Goal: Task Accomplishment & Management: Use online tool/utility

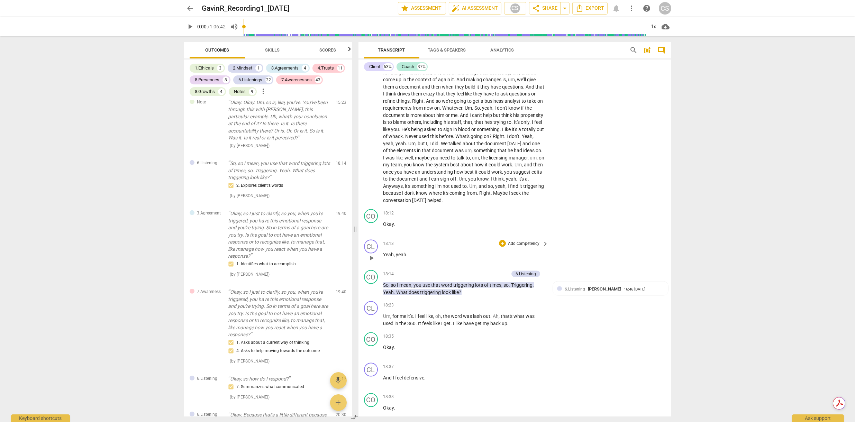
scroll to position [3531, 0]
click at [300, 81] on div "7.Awarenesses" at bounding box center [297, 79] width 30 height 7
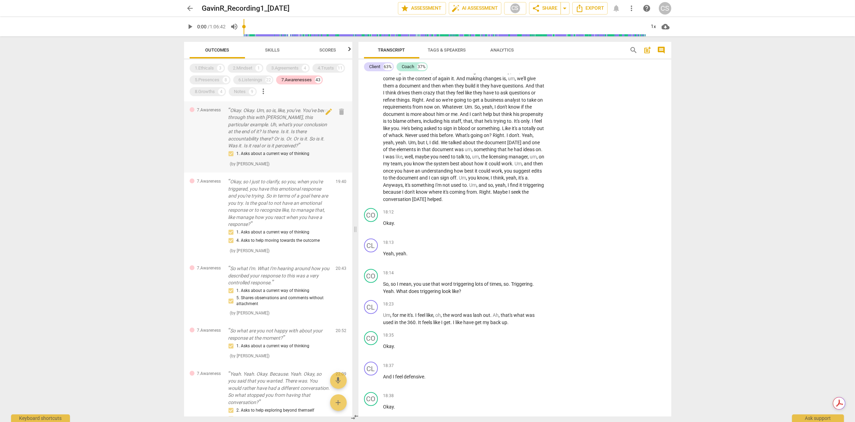
scroll to position [172, 0]
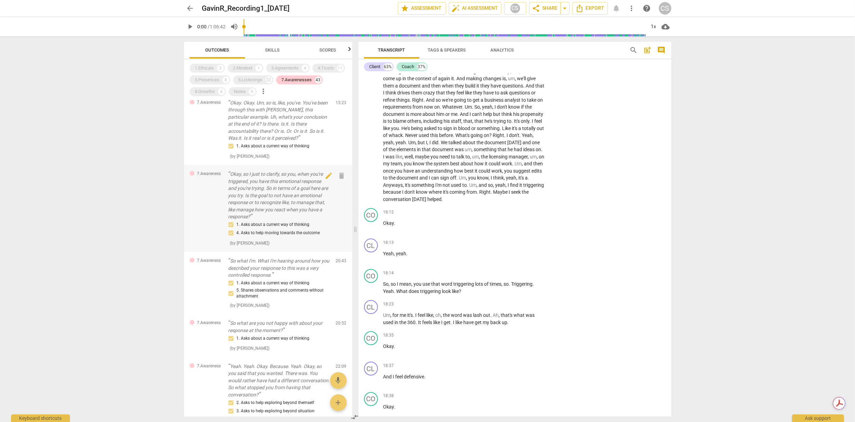
click at [233, 175] on p "Okay, so I just to clarify, so you, when you're triggered, you have this emotio…" at bounding box center [279, 196] width 102 height 50
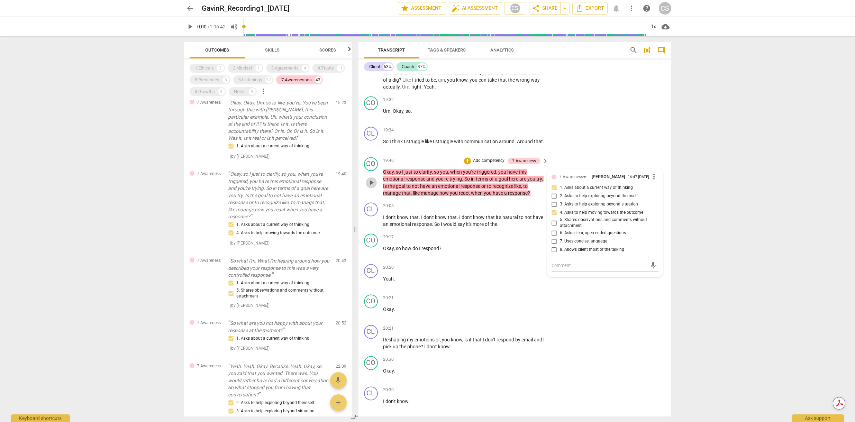
click at [372, 179] on span "play_arrow" at bounding box center [371, 183] width 8 height 8
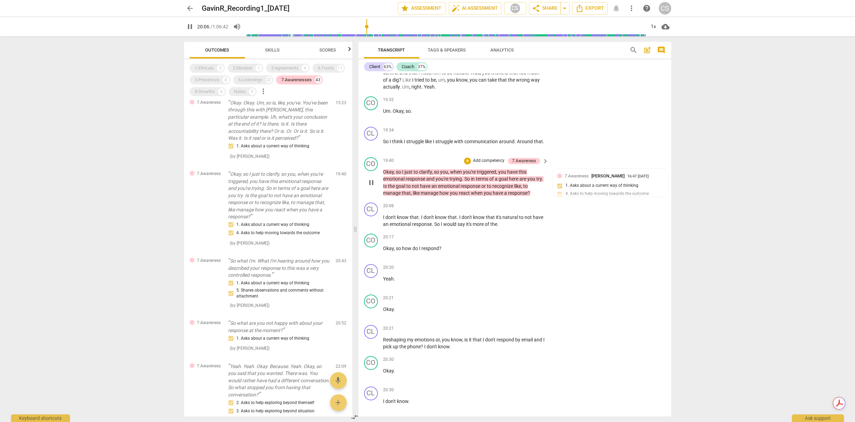
click at [372, 179] on span "pause" at bounding box center [371, 183] width 8 height 8
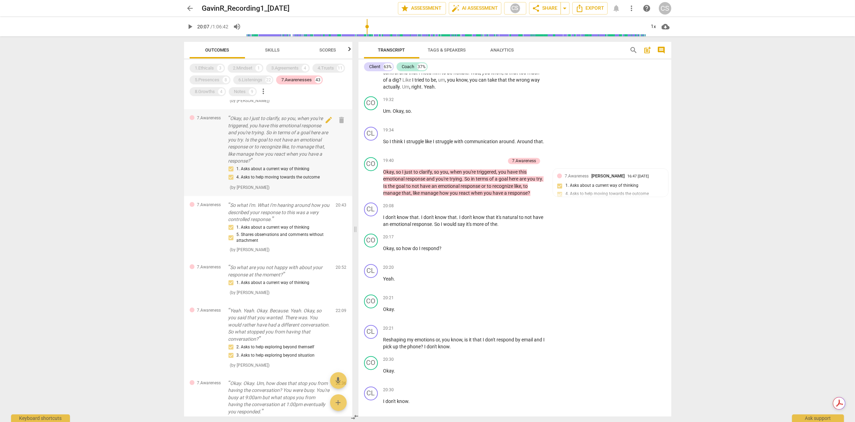
scroll to position [234, 0]
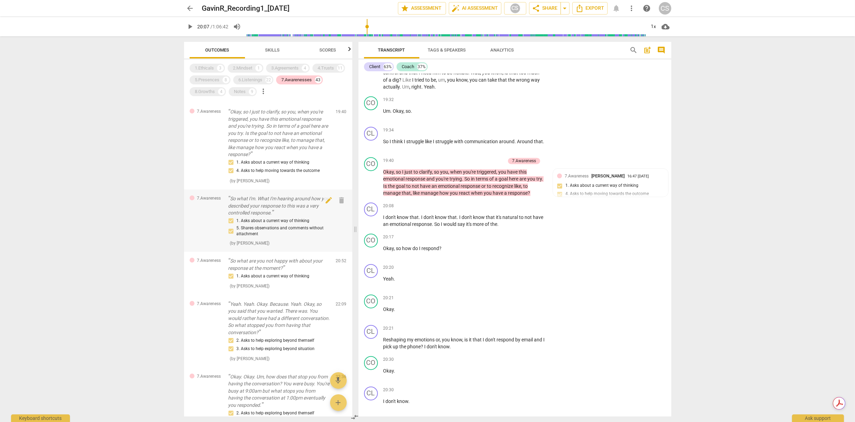
click at [236, 218] on div "1. Asks about a current way of thinking 5. Shares observations and comments wit…" at bounding box center [279, 227] width 102 height 20
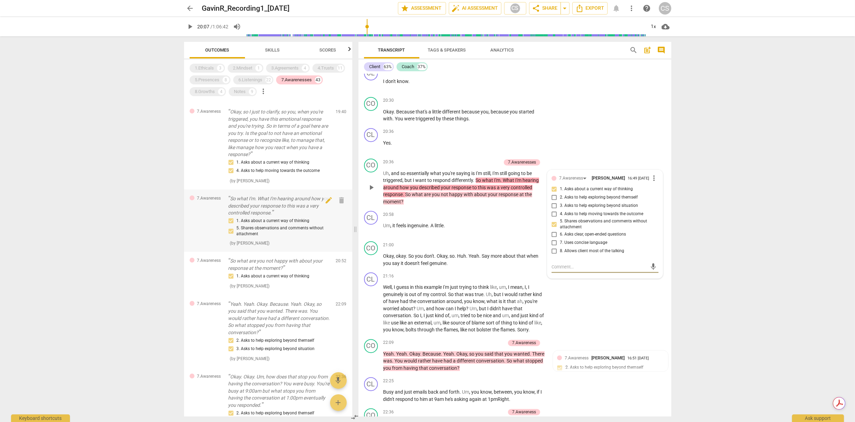
click at [234, 203] on p "So what I'm. What I'm hearing around how you described your response to this wa…" at bounding box center [279, 205] width 102 height 21
click at [205, 224] on div "7.Awareness So what I'm. What I'm hearing around how you described your respons…" at bounding box center [268, 221] width 168 height 62
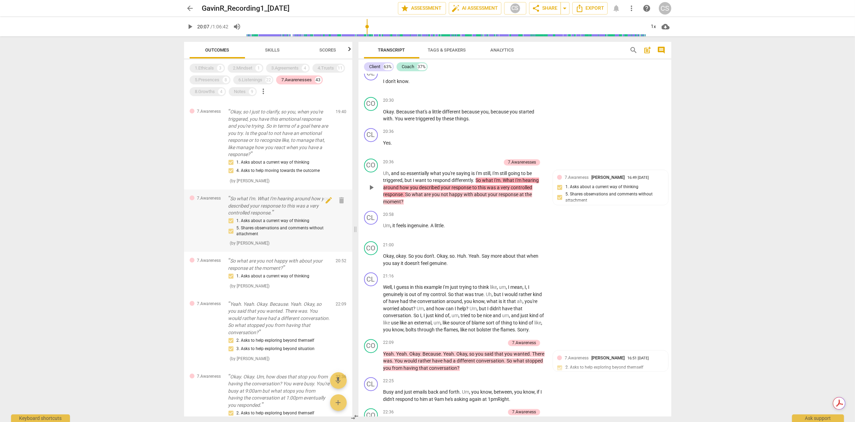
click at [232, 200] on p "So what I'm. What I'm hearing around how you described your response to this wa…" at bounding box center [279, 205] width 102 height 21
click at [214, 225] on div "7.Awareness So what I'm. What I'm hearing around how you described your respons…" at bounding box center [268, 221] width 168 height 62
click at [371, 183] on span "play_arrow" at bounding box center [371, 187] width 8 height 8
click at [371, 183] on span "pause" at bounding box center [371, 187] width 8 height 8
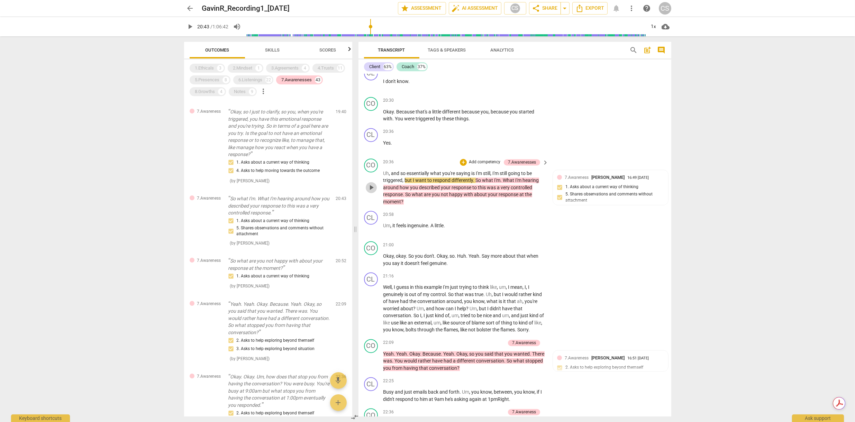
click at [372, 183] on span "play_arrow" at bounding box center [371, 187] width 8 height 8
click at [372, 183] on span "pause" at bounding box center [371, 187] width 8 height 8
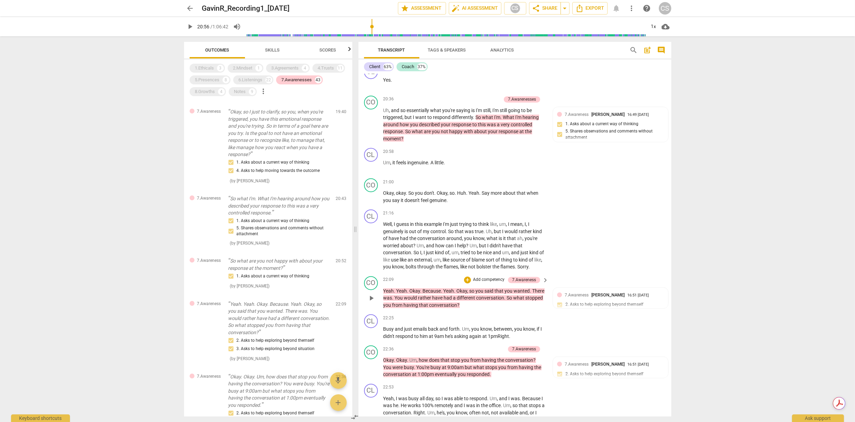
scroll to position [4322, 0]
click at [202, 68] on div "1.Ethicals" at bounding box center [204, 68] width 19 height 7
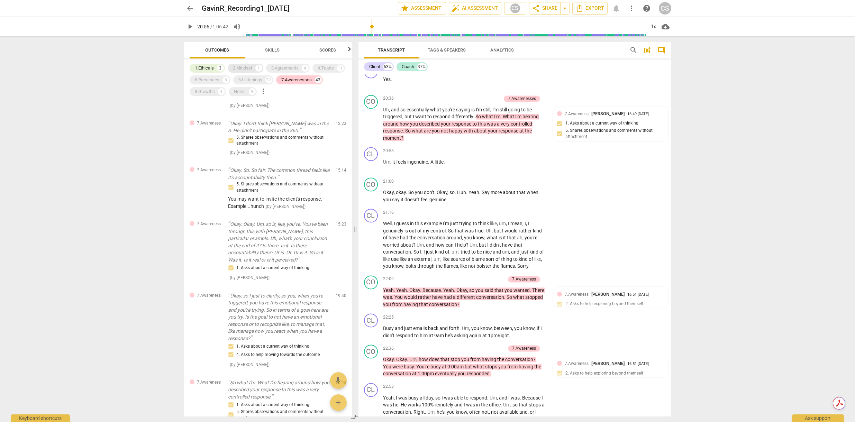
scroll to position [418, 0]
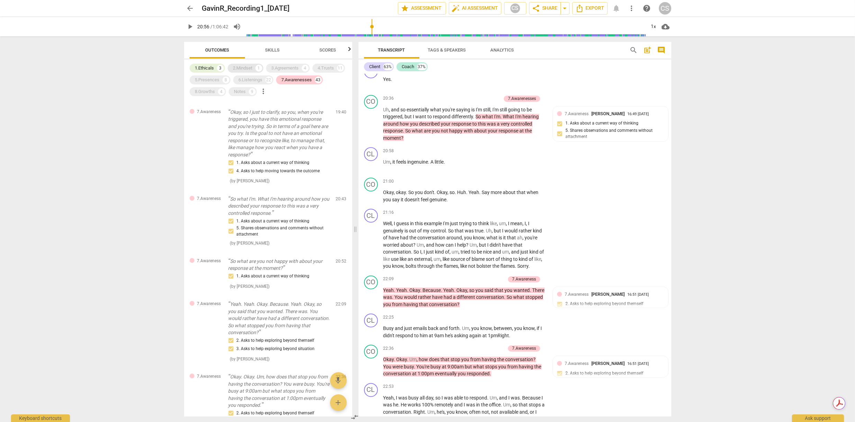
click at [246, 68] on div "2.Mindset" at bounding box center [242, 68] width 19 height 7
click at [280, 69] on div "3.Agreements" at bounding box center [285, 68] width 27 height 7
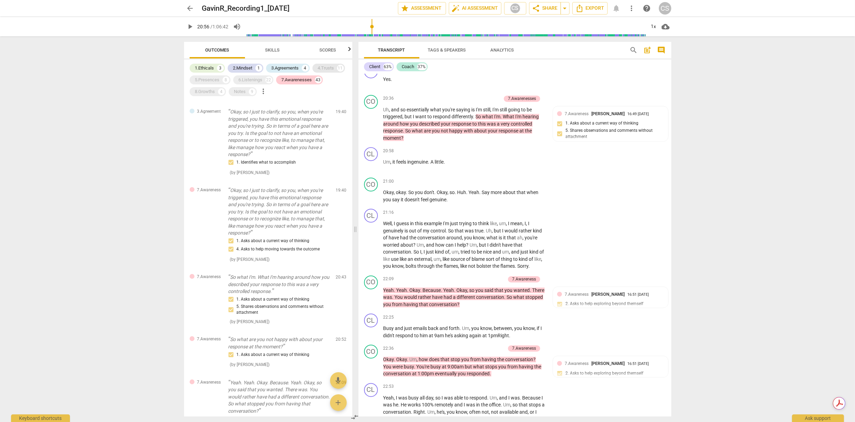
drag, startPoint x: 330, startPoint y: 67, endPoint x: 263, endPoint y: 79, distance: 67.9
click at [327, 67] on div "4.Trusts" at bounding box center [326, 68] width 16 height 7
drag, startPoint x: 257, startPoint y: 77, endPoint x: 222, endPoint y: 84, distance: 35.9
click at [256, 78] on div "6.Listenings" at bounding box center [251, 79] width 24 height 7
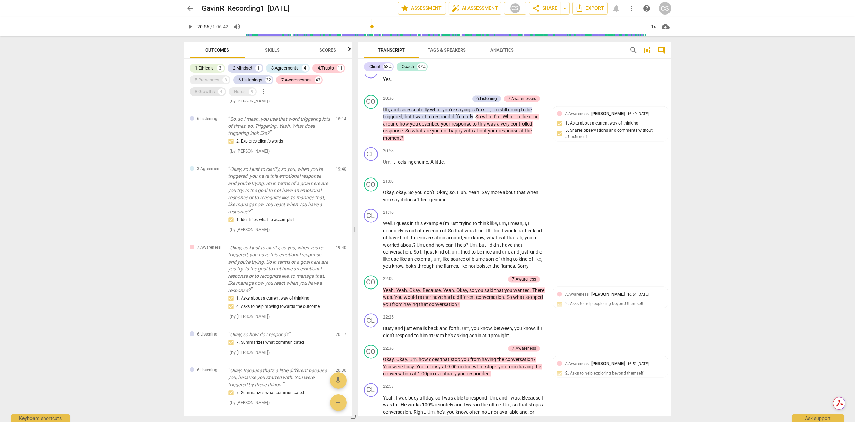
drag, startPoint x: 213, startPoint y: 81, endPoint x: 205, endPoint y: 95, distance: 16.3
click at [213, 82] on div "5.Presences" at bounding box center [207, 79] width 25 height 7
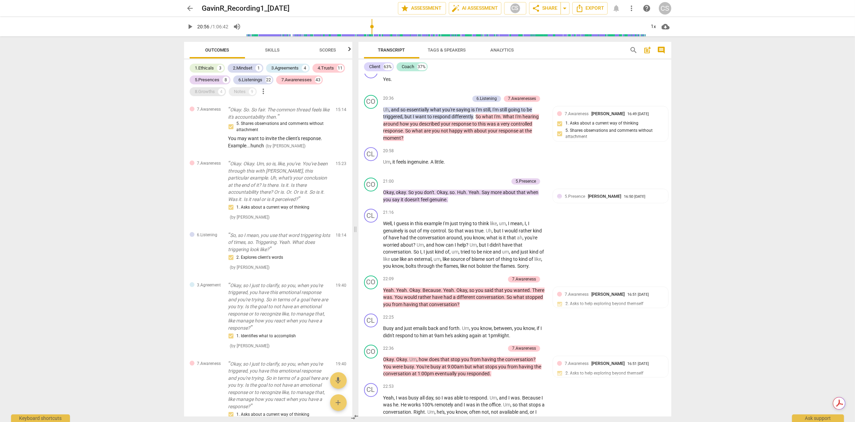
scroll to position [960, 0]
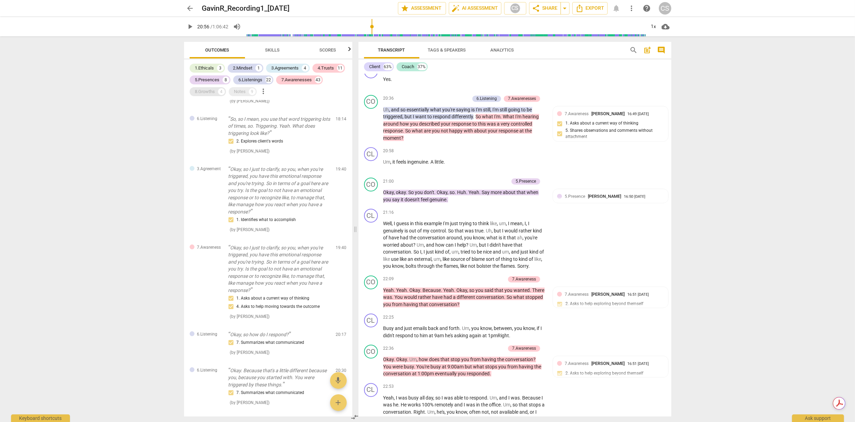
click at [206, 94] on div "8.Growths" at bounding box center [205, 91] width 20 height 7
click at [244, 93] on div "Notes" at bounding box center [240, 91] width 12 height 7
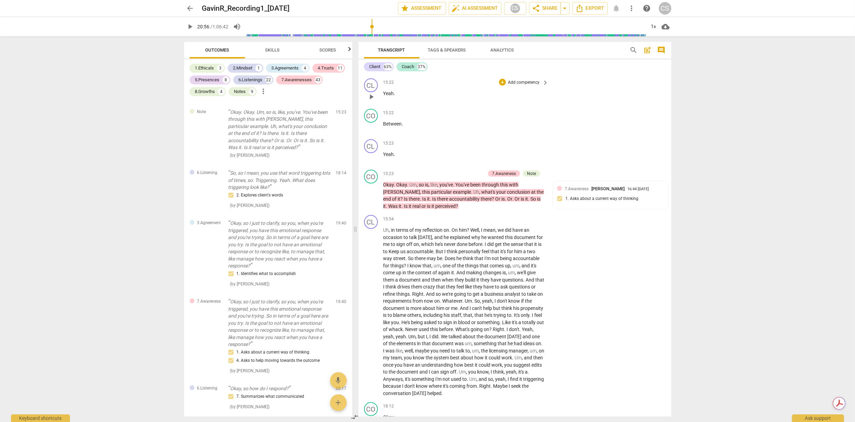
scroll to position [3337, 0]
click at [373, 191] on span "play_arrow" at bounding box center [371, 195] width 8 height 8
click at [373, 191] on span "pause" at bounding box center [371, 195] width 8 height 8
type input "952"
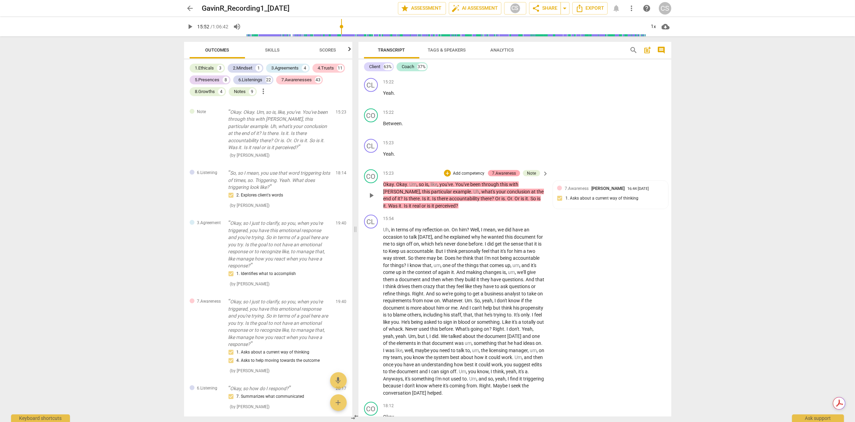
click at [508, 170] on div "7.Awareness" at bounding box center [504, 173] width 24 height 6
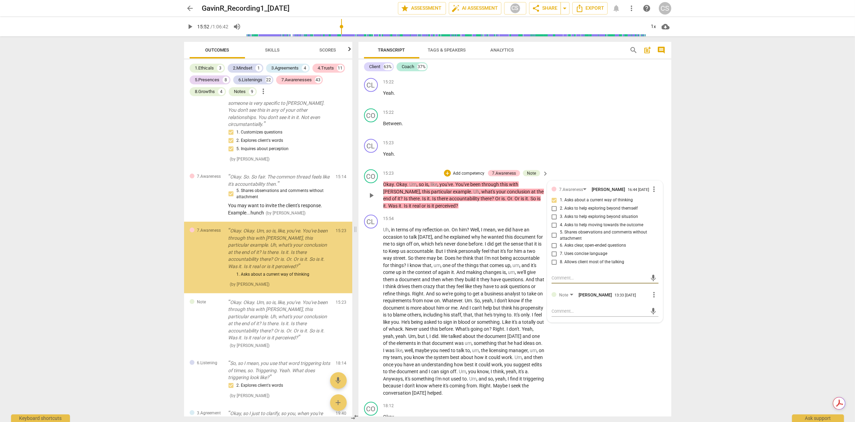
scroll to position [1003, 0]
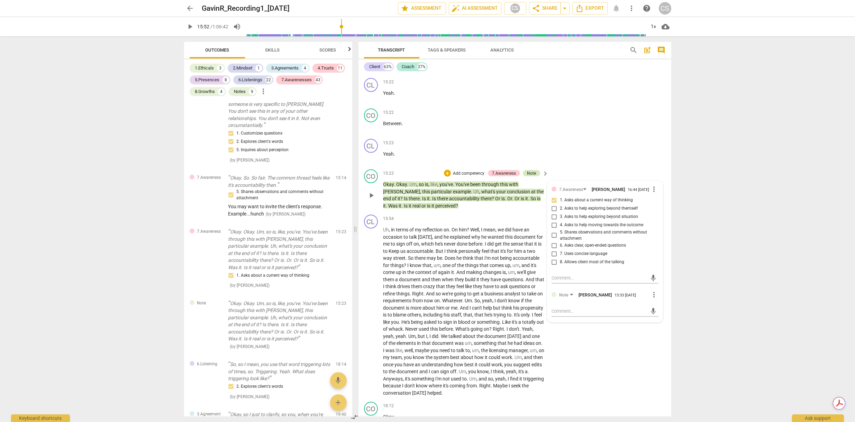
click at [532, 170] on div "Note" at bounding box center [531, 173] width 9 height 6
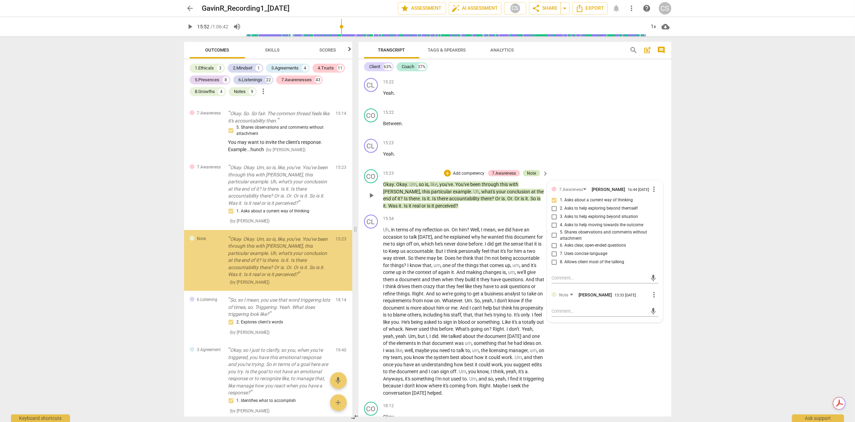
scroll to position [1069, 0]
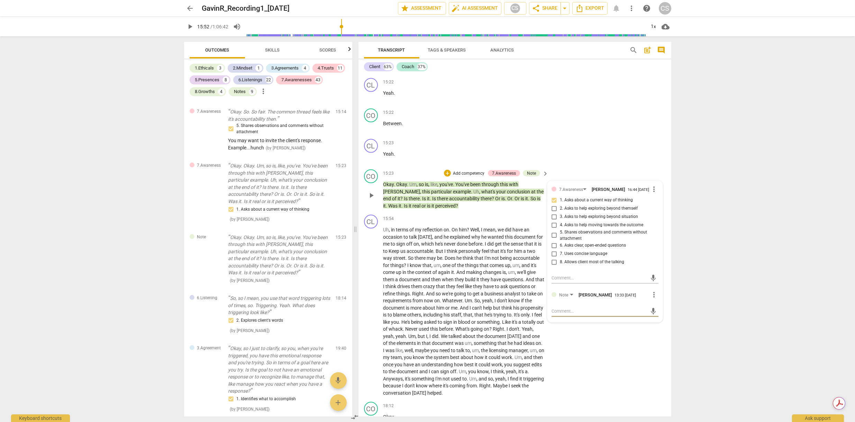
click at [571, 308] on textarea at bounding box center [600, 311] width 96 height 7
type textarea "T"
type textarea "Tr"
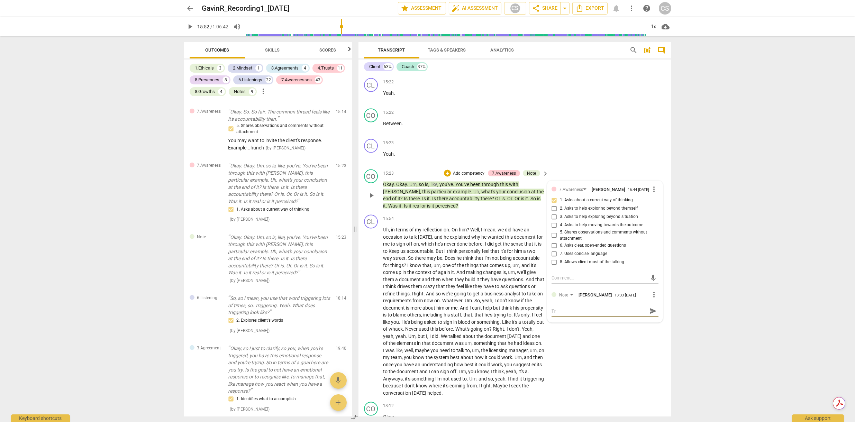
type textarea "Try"
type textarea "Try e"
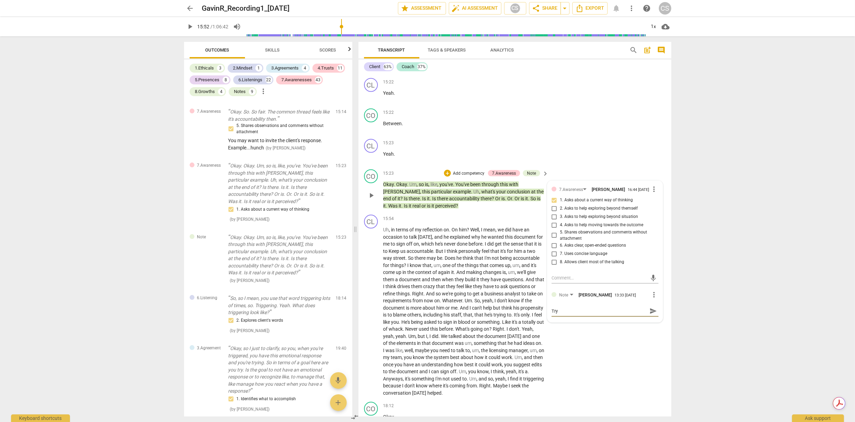
type textarea "Try e"
type textarea "Try en"
type textarea "Try end"
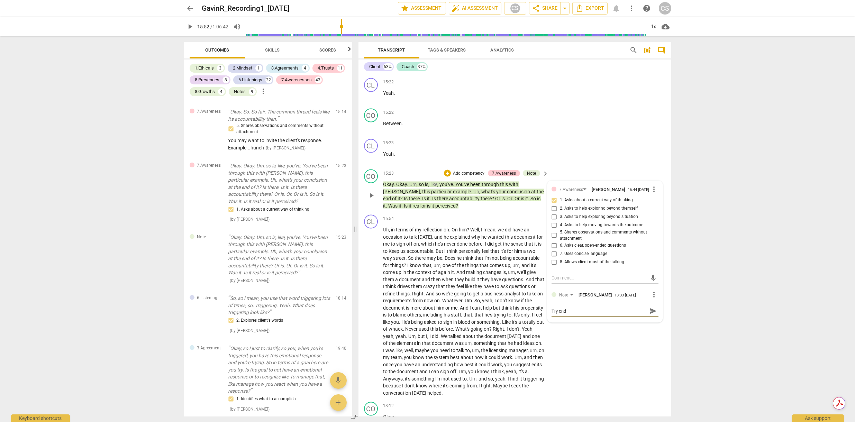
type textarea "Try endi"
type textarea "Try endin"
type textarea "Try ending"
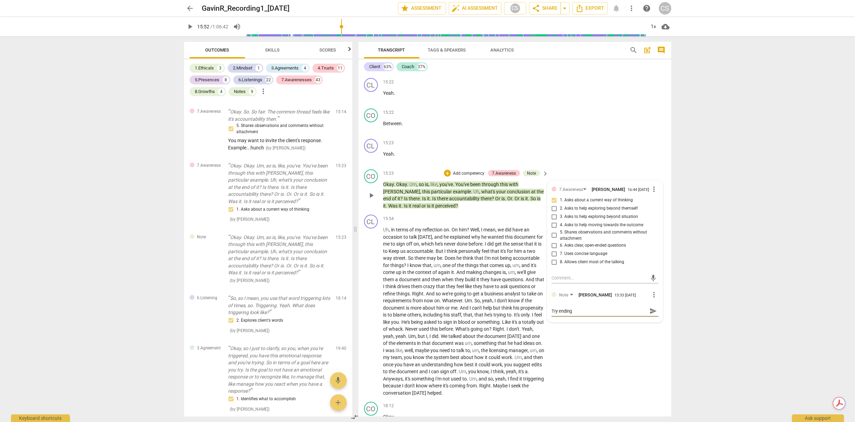
type textarea "Try ending"
type textarea "Try ending y"
type textarea "Try ending yo"
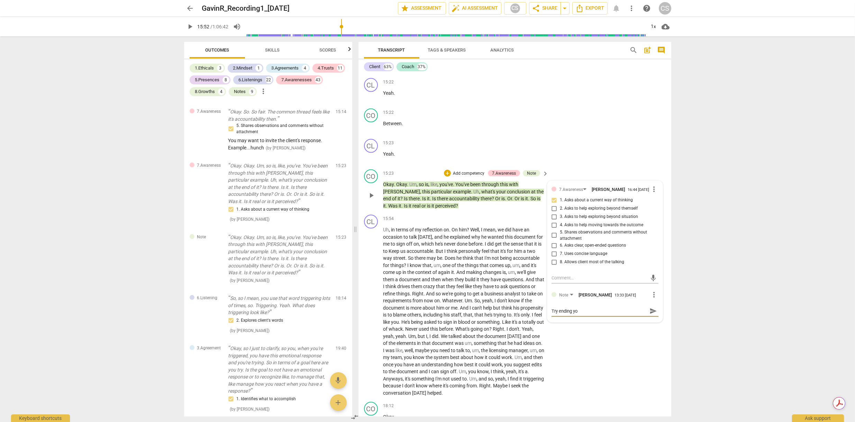
type textarea "Try ending you"
type textarea "Try ending your"
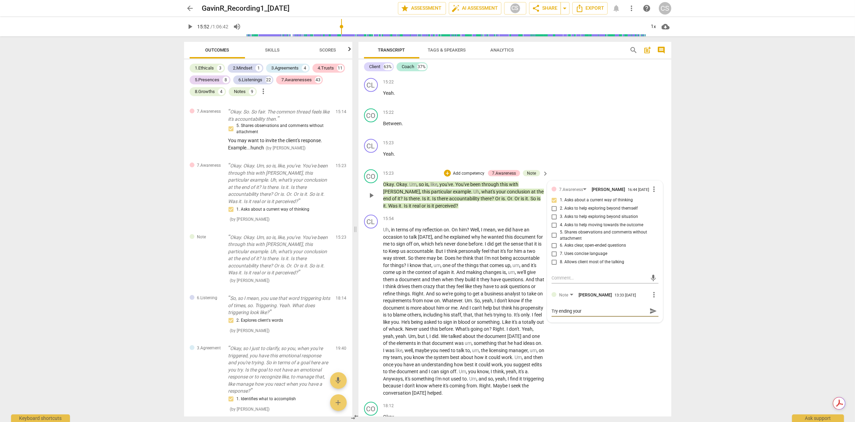
type textarea "Try ending your"
type textarea "Try ending your q"
type textarea "Try ending your qu"
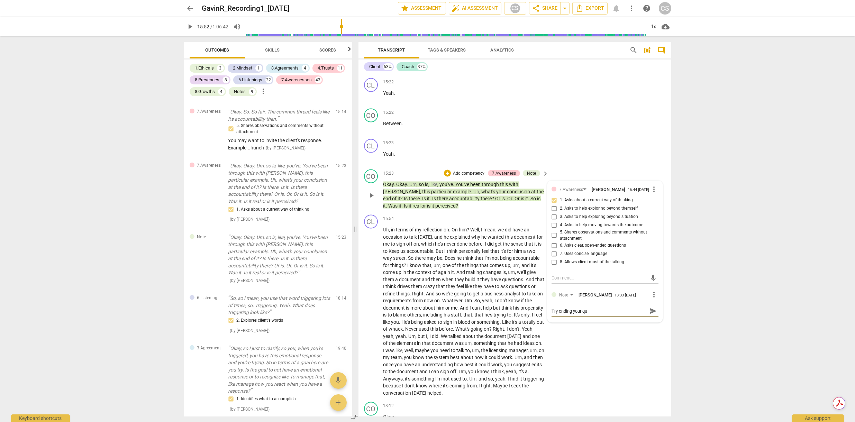
type textarea "Try ending your que"
type textarea "Try ending your ques"
type textarea "Try ending your quest"
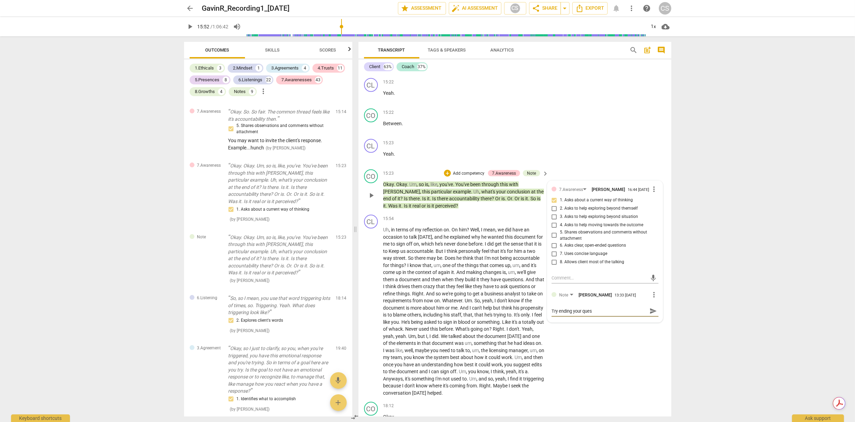
type textarea "Try ending your quest"
type textarea "Try ending your questi"
type textarea "Try ending your questio"
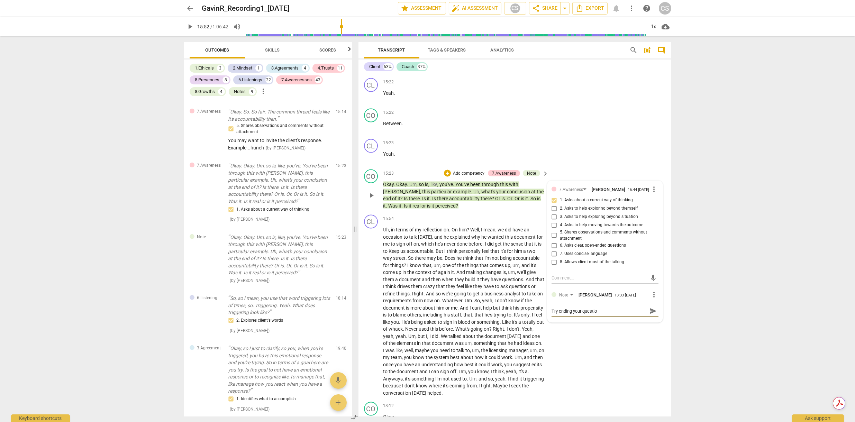
type textarea "Try ending your question"
type textarea "Try ending your question w"
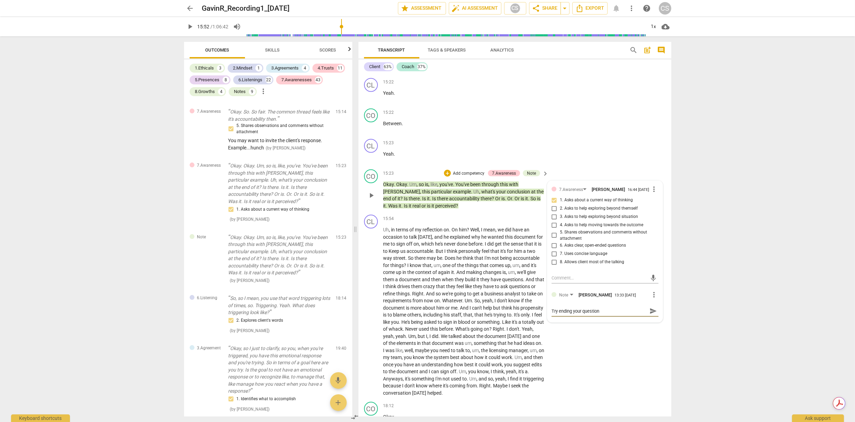
type textarea "Try ending your question w"
type textarea "Try ending your question wh"
type textarea "Try ending your question whe"
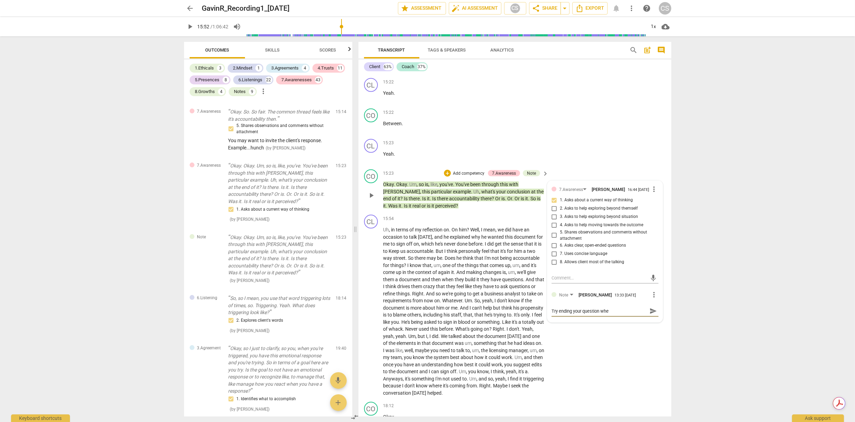
type textarea "Try ending your question when"
type textarea "Try ending your question when i"
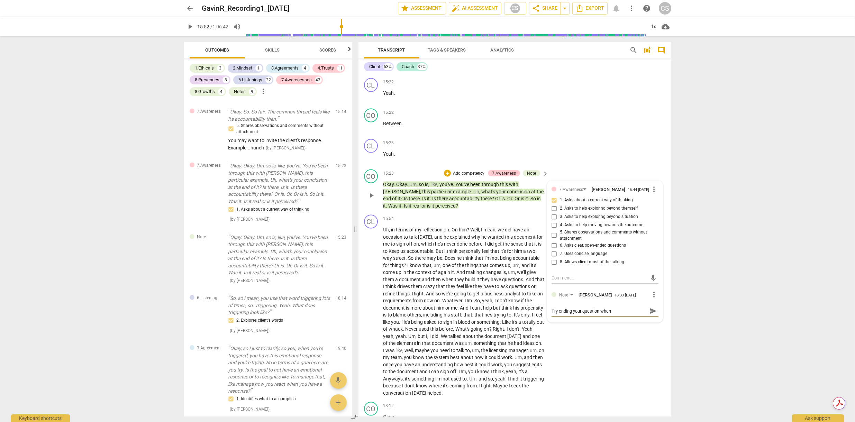
type textarea "Try ending your question when i"
type textarea "Try ending your question when it"
type textarea "Try ending your question when it i"
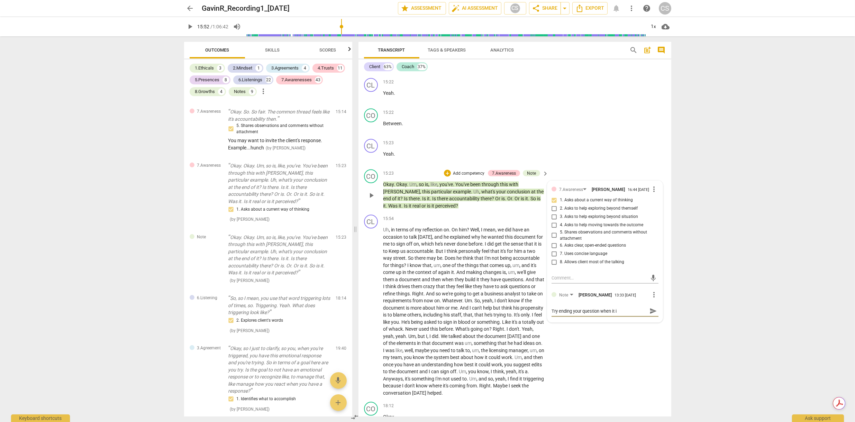
type textarea "Try ending your question when it is"
type textarea "Try ending your question when it is f"
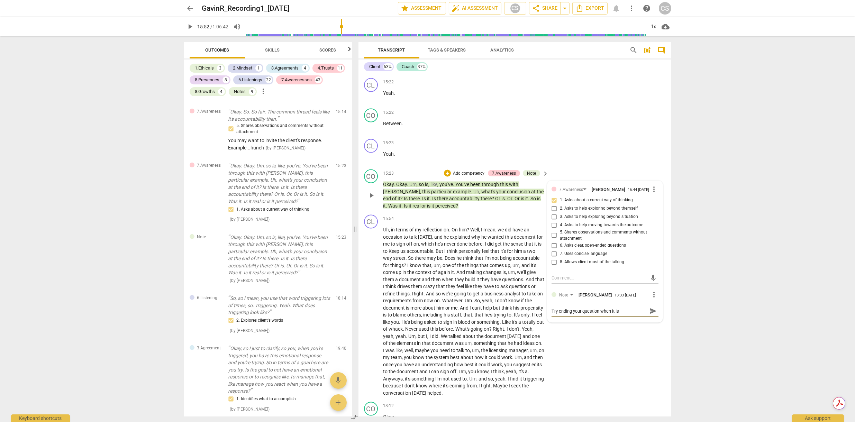
type textarea "Try ending your question when it is f"
type textarea "Try ending your question when it is fi"
type textarea "Try ending your question when it is fir"
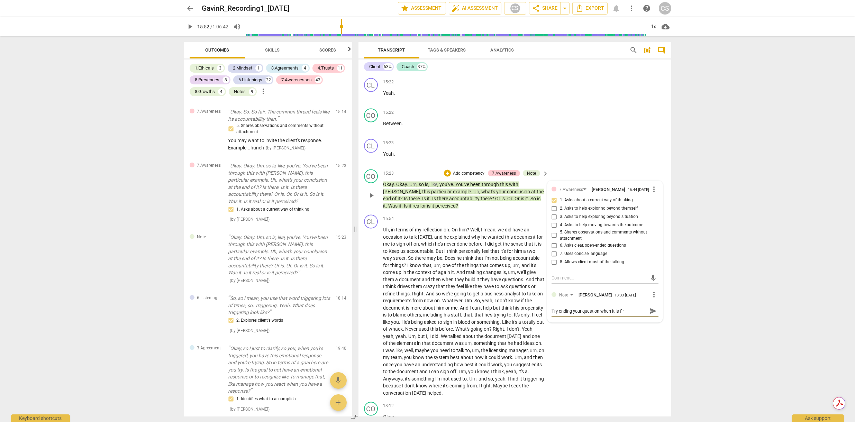
type textarea "Try ending your question when it is firt"
type textarea "Try ending your question when it is fir"
type textarea "Try ending your question when it is firs"
type textarea "Try ending your question when it is first"
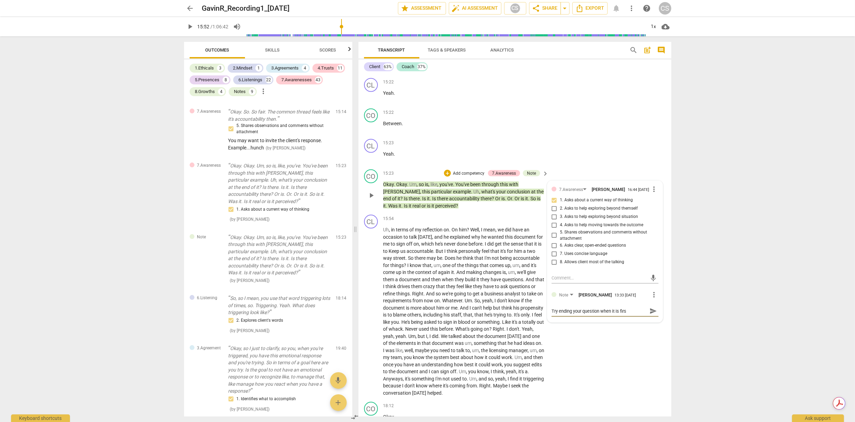
type textarea "Try ending your question when it is first"
type textarea "Try ending your question when it is first c"
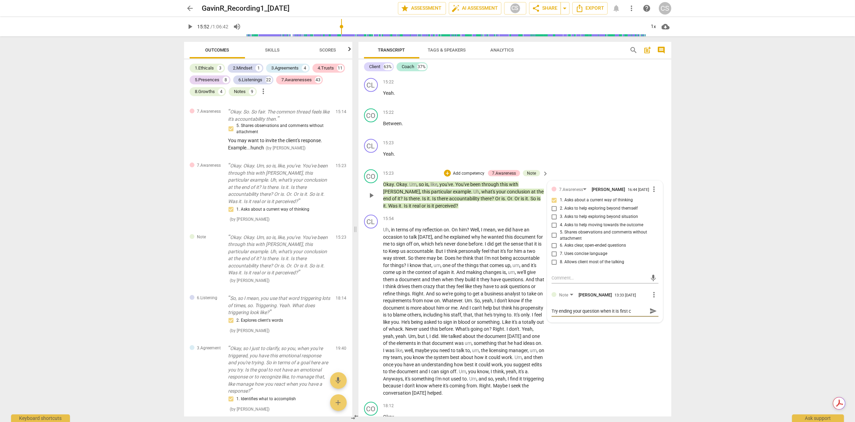
type textarea "Try ending your question when it is first co"
type textarea "Try ending your question when it is first com"
type textarea "Try ending your question when it is first comp"
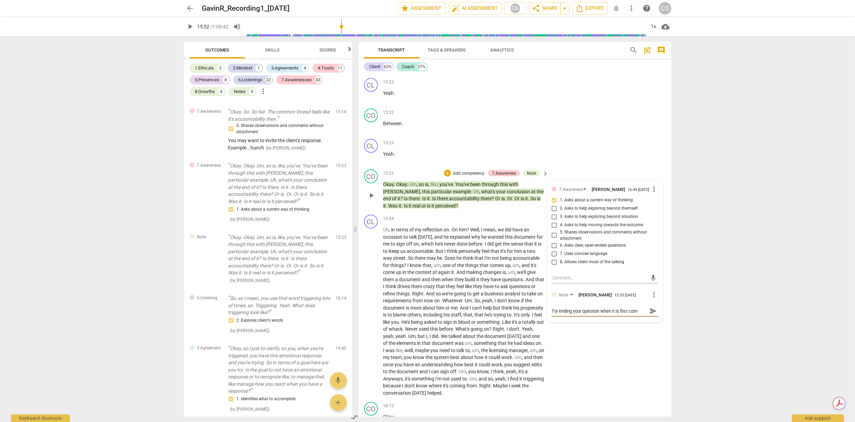
type textarea "Try ending your question when it is first comp"
type textarea "Try ending your question when it is first compl"
type textarea "Try ending your question when it is first comple"
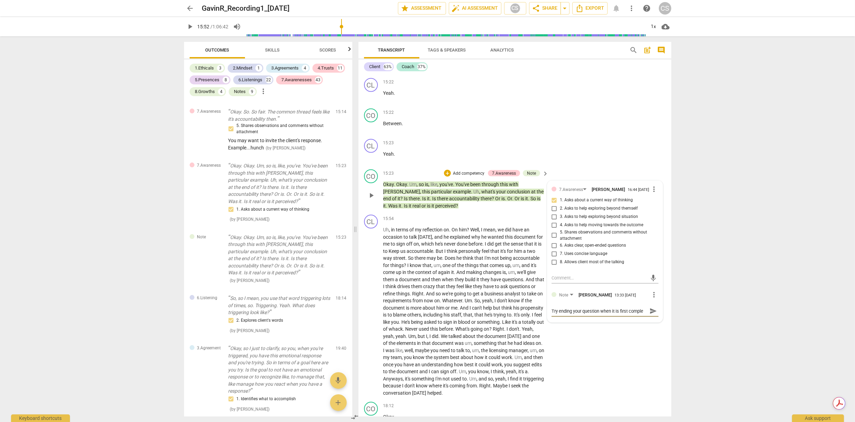
type textarea "Try ending your question when it is first complet"
type textarea "Try ending your question when it is first complete"
type textarea "Try ending your question when it is first completed"
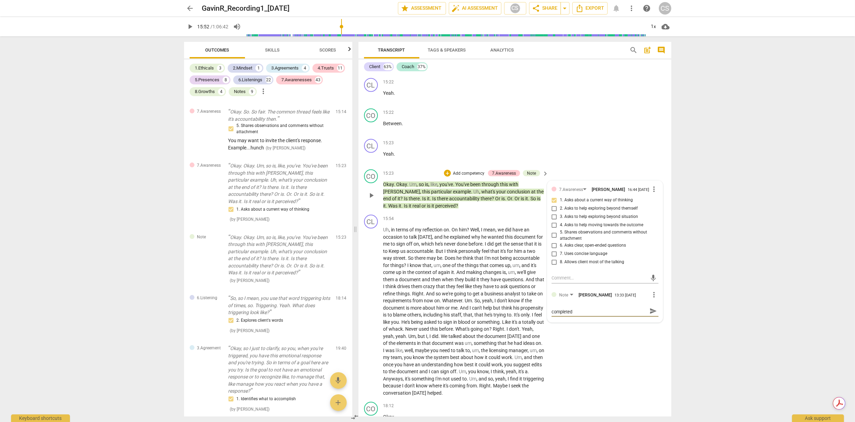
type textarea "Try ending your question when it is first completed."
type textarea "Try ending your question when it is first completed. E"
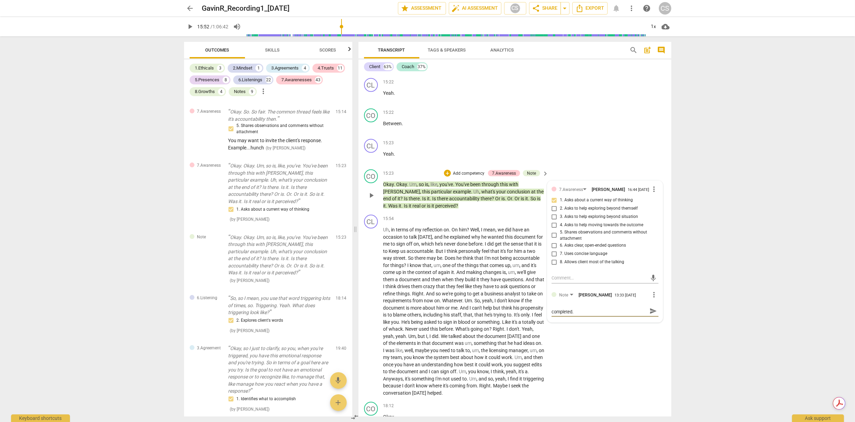
type textarea "Try ending your question when it is first completed. E"
type textarea "Try ending your question when it is first completed. En"
type textarea "Try ending your question when it is first completed. End"
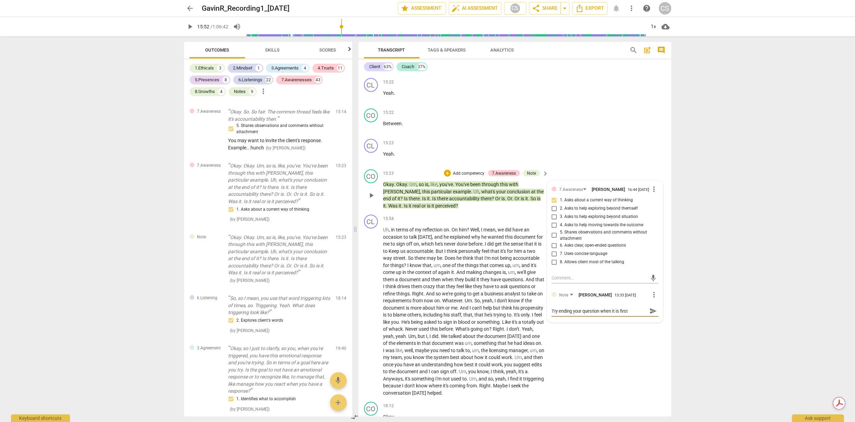
type textarea "Try ending your question when it is first completed. End"
type textarea "Try ending your question when it is first completed. End w"
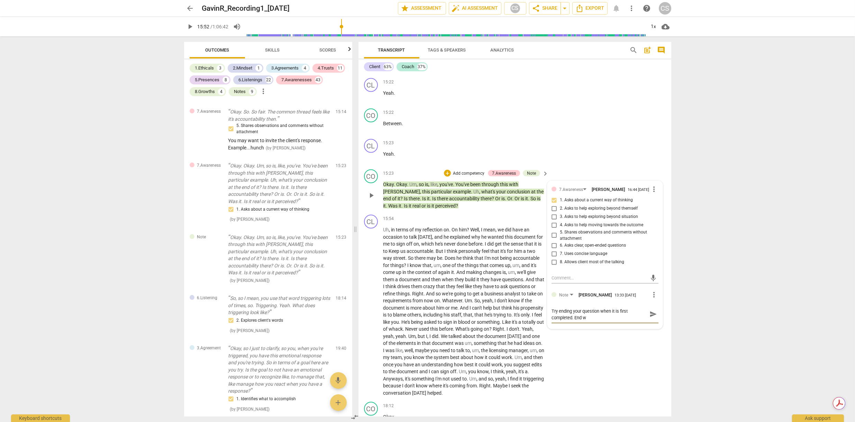
type textarea "Try ending your question when it is first completed. End wh"
type textarea "Try ending your question when it is first completed. End whe"
type textarea "Try ending your question when it is first completed. End whey"
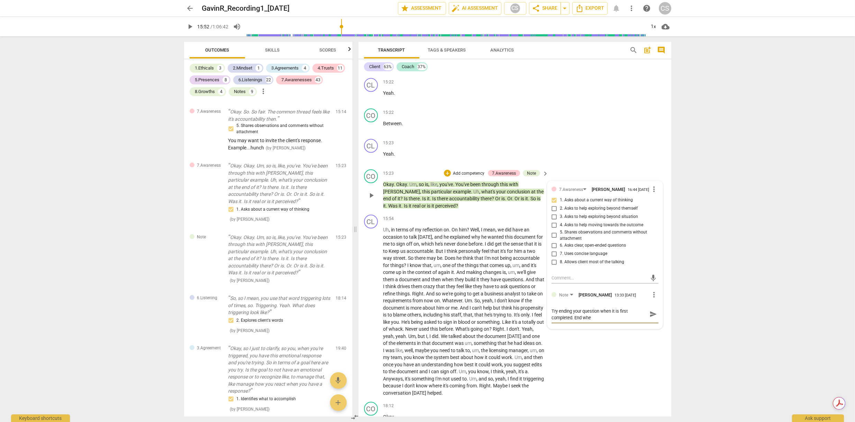
type textarea "Try ending your question when it is first completed. End whey"
type textarea "Try ending your question when it is first completed. End whe"
type textarea "Try ending your question when it is first completed. End when"
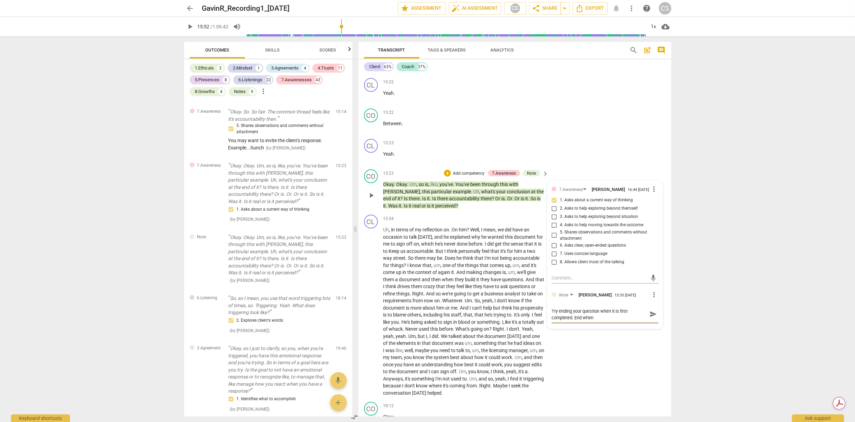
type textarea "Try ending your question when it is first completed. End when"
type textarea "Try ending your question when it is first completed. End when y"
type textarea "Try ending your question when it is first completed. End when yo"
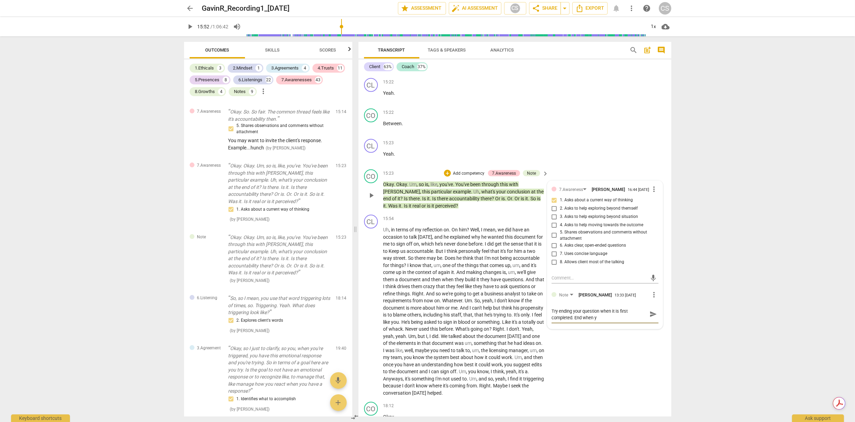
type textarea "Try ending your question when it is first completed. End when yo"
type textarea "Try ending your question when it is first completed. End when you"
type textarea "Try ending your question when it is first completed. End when you h"
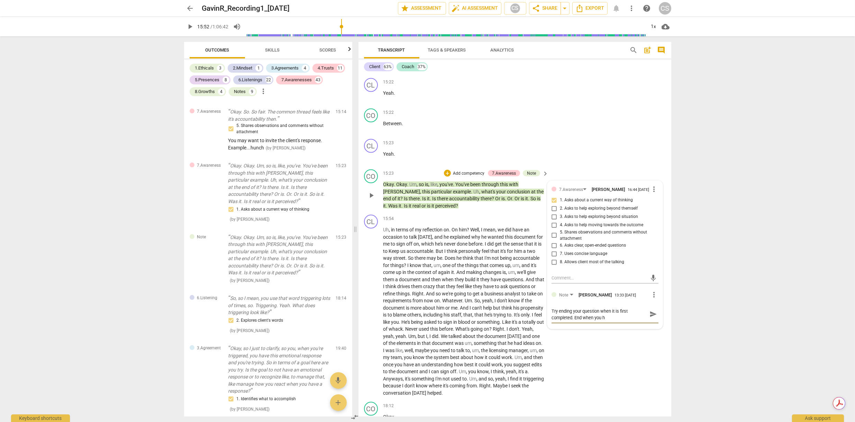
type textarea "Try ending your question when it is first completed. End when you he"
type textarea "Try ending your question when it is first completed. End when you hea"
type textarea "Try ending your question when it is first completed. End when you hear"
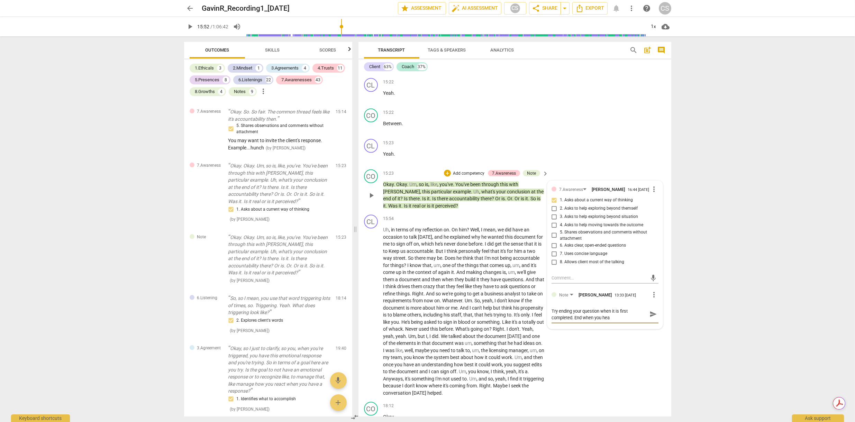
type textarea "Try ending your question when it is first completed. End when you hear"
type textarea "Try ending your question when it is first completed. End when you hear a"
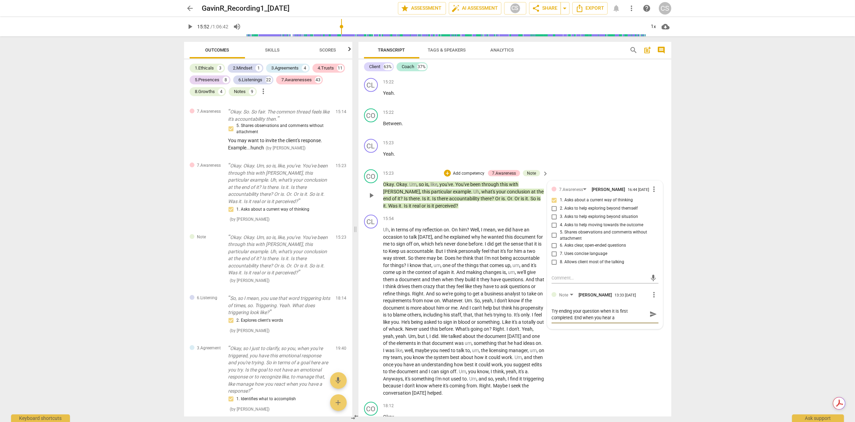
type textarea "Try ending your question when it is first completed. End when you hear a"
type textarea "Try ending your question when it is first completed. End when you hear a q"
type textarea "Try ending your question when it is first completed. End when you hear a qu"
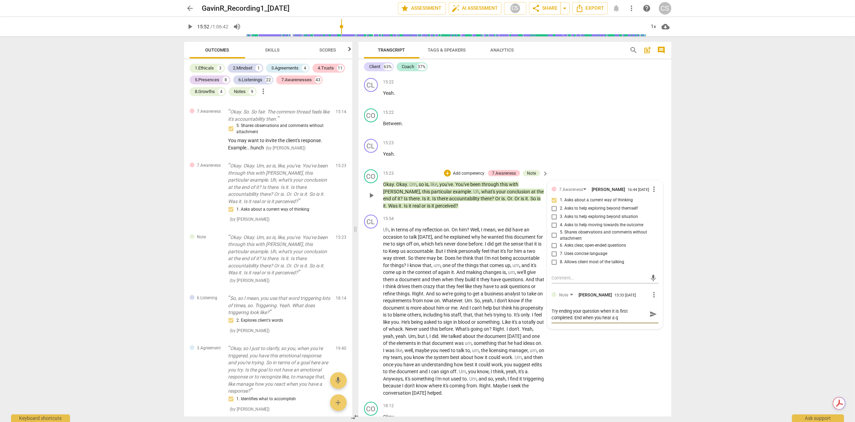
type textarea "Try ending your question when it is first completed. End when you hear a qu"
type textarea "Try ending your question when it is first completed. End when you hear a que"
type textarea "Try ending your question when it is first completed. End when you hear a ques"
type textarea "Try ending your question when it is first completed. End when you hear a quest"
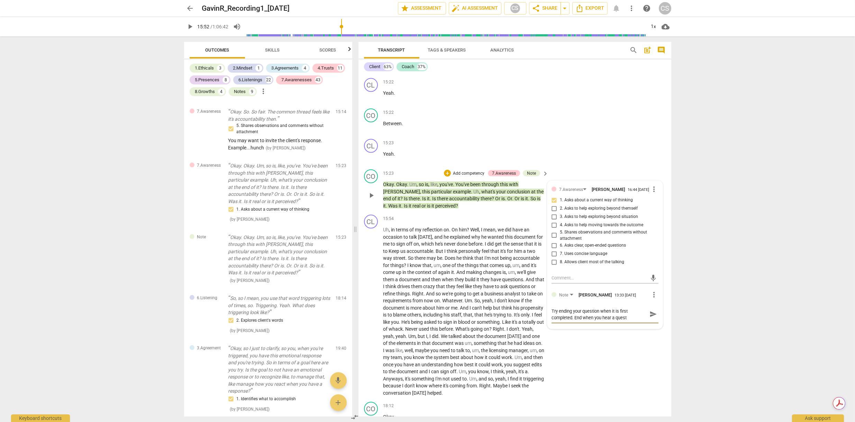
type textarea "Try ending your question when it is first completed. End when you hear a questi"
type textarea "Try ending your question when it is first completed. End when you hear a questio"
type textarea "Try ending your question when it is first completed. End when you hear a questi…"
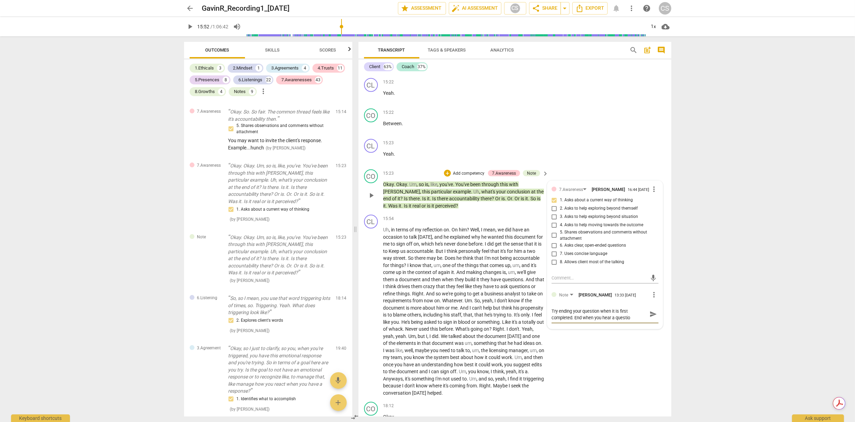
type textarea "Try ending your question when it is first completed. End when you hear a questi…"
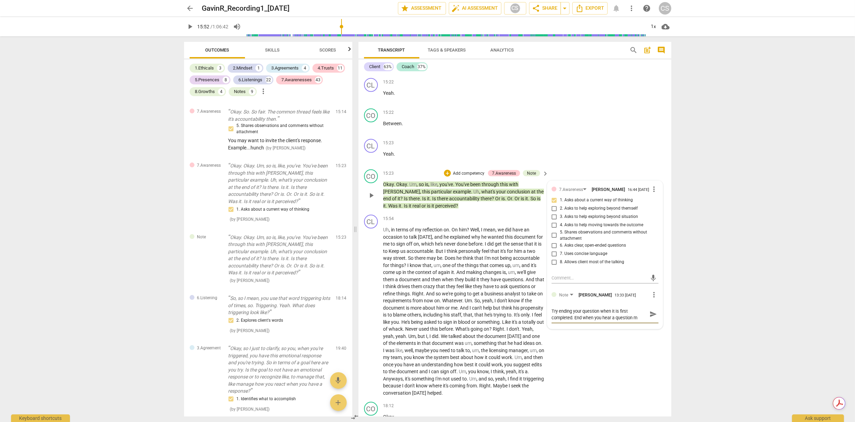
type textarea "Try ending your question when it is first completed. End when you hear a questi…"
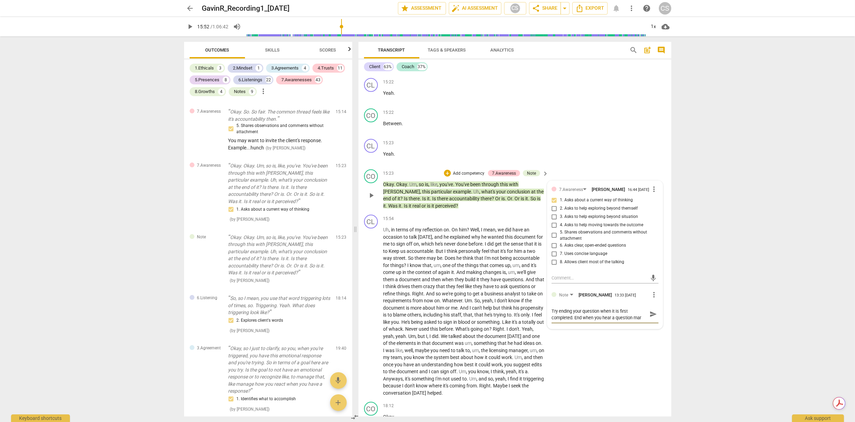
type textarea "Try ending your question when it is first completed. End when you hear a questi…"
click at [374, 191] on span "play_arrow" at bounding box center [371, 195] width 8 height 8
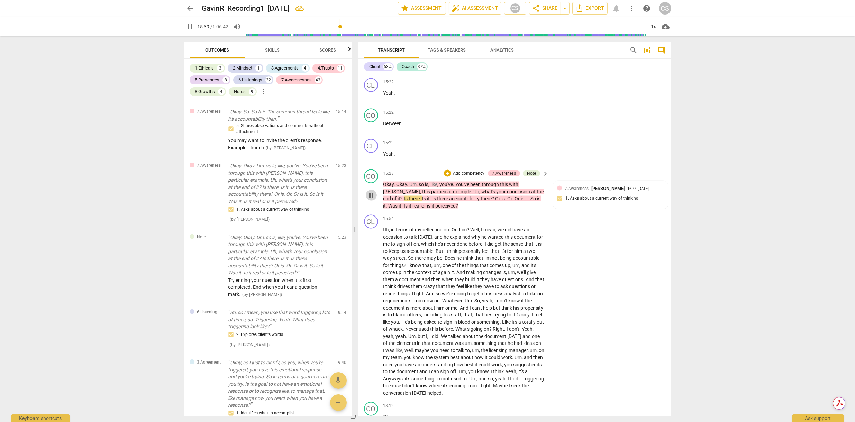
click at [374, 191] on span "pause" at bounding box center [371, 195] width 8 height 8
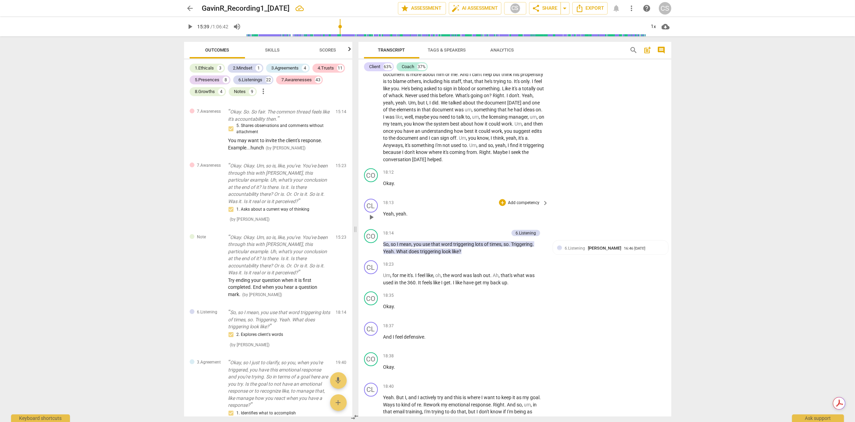
scroll to position [3576, 0]
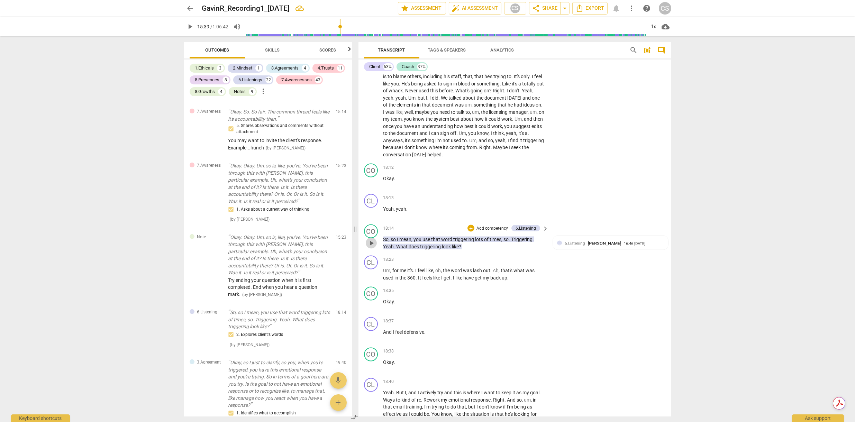
click at [372, 239] on span "play_arrow" at bounding box center [371, 243] width 8 height 8
click at [372, 239] on span "pause" at bounding box center [371, 243] width 8 height 8
click at [532, 225] on div "6.Listening" at bounding box center [526, 228] width 20 height 6
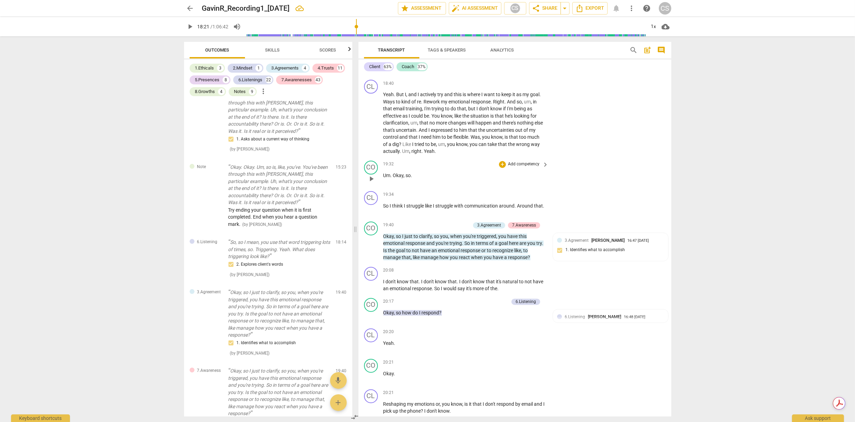
scroll to position [3877, 0]
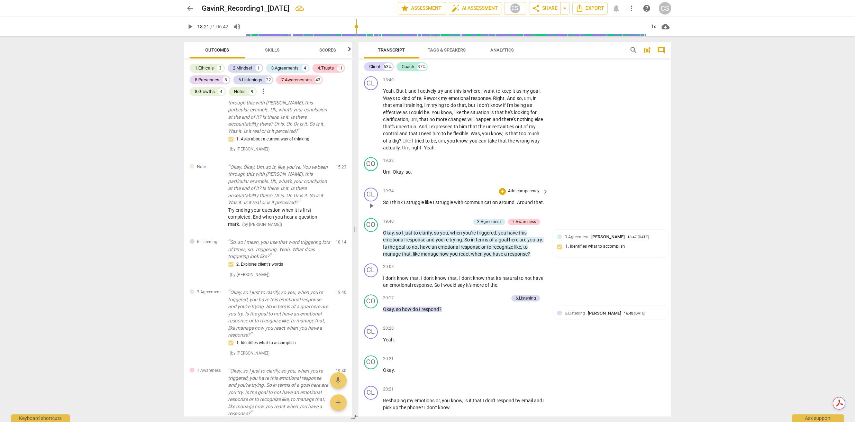
click at [372, 202] on span "play_arrow" at bounding box center [371, 206] width 8 height 8
click at [372, 202] on span "pause" at bounding box center [371, 206] width 8 height 8
click at [373, 240] on span "play_arrow" at bounding box center [371, 244] width 8 height 8
click at [373, 240] on span "pause" at bounding box center [371, 244] width 8 height 8
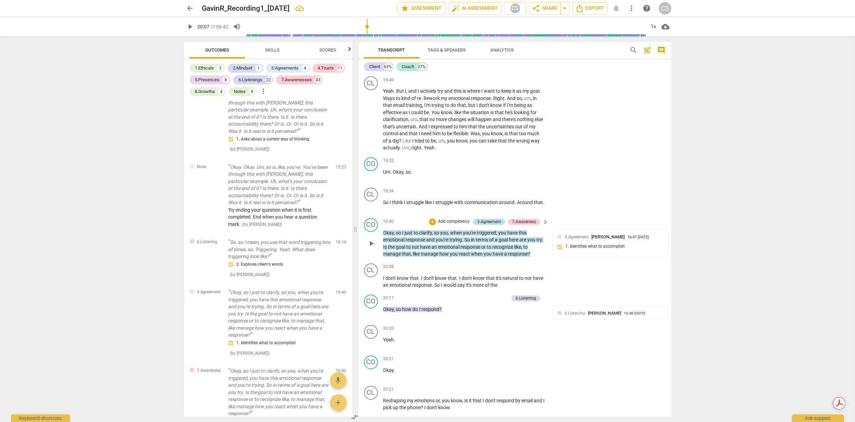
click at [479, 219] on div "3.Agreement" at bounding box center [489, 222] width 24 height 6
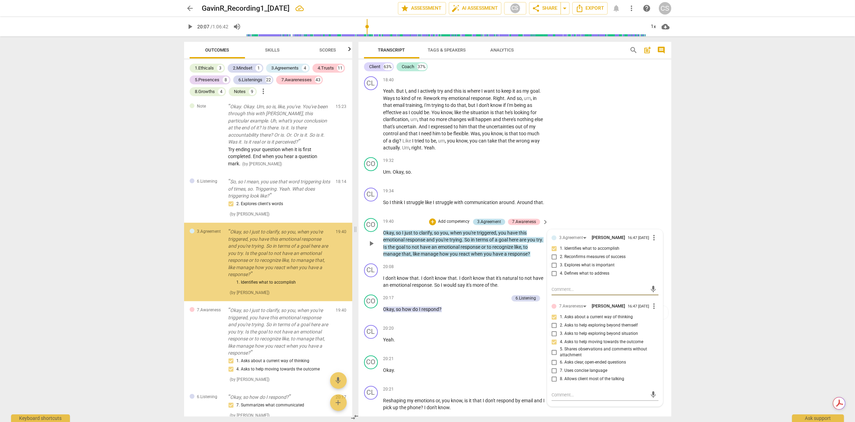
scroll to position [1203, 0]
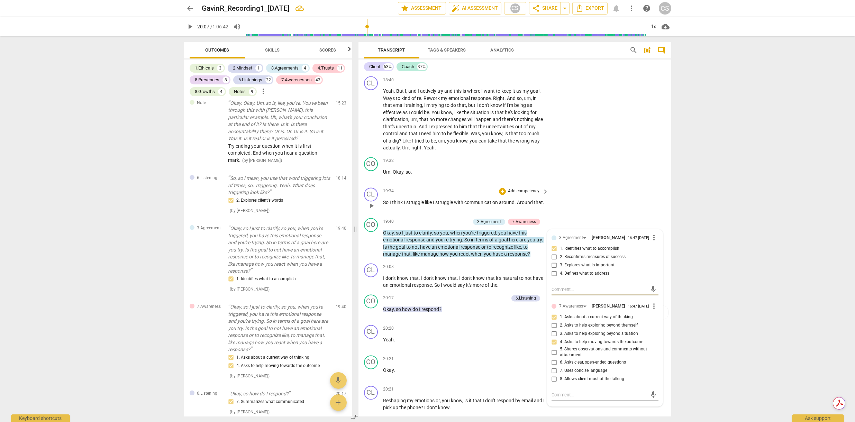
click at [441, 190] on div "CL play_arrow pause 19:34 + Add competency keyboard_arrow_right So I think I st…" at bounding box center [515, 200] width 313 height 30
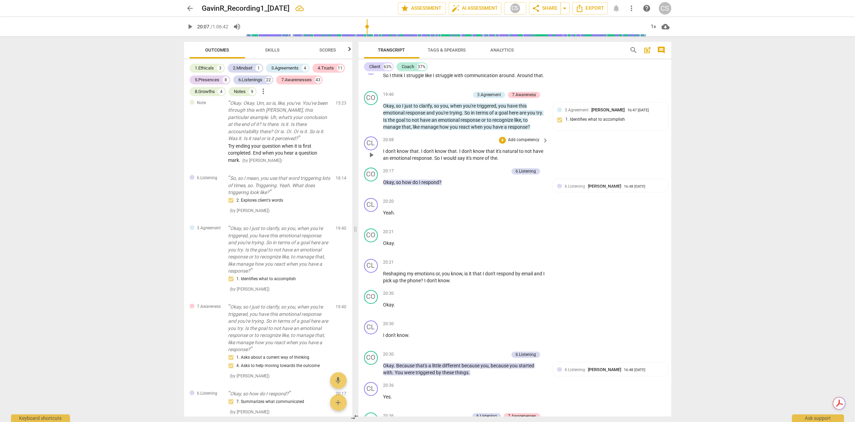
scroll to position [3989, 0]
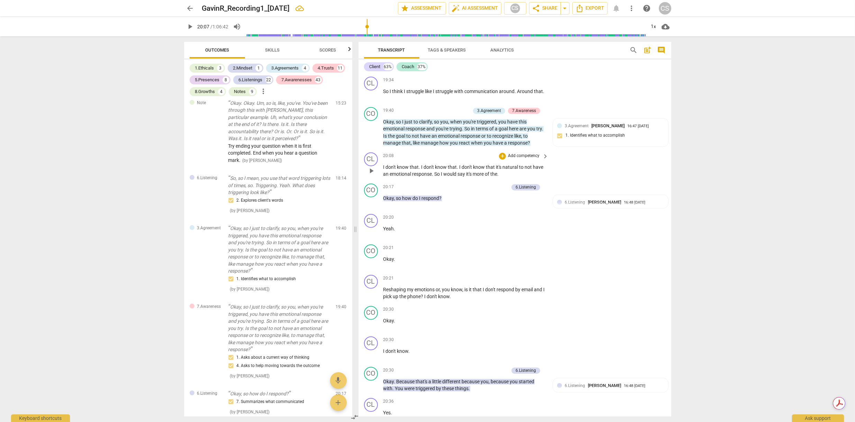
click at [372, 167] on span "play_arrow" at bounding box center [371, 171] width 8 height 8
click at [371, 198] on span "pause" at bounding box center [371, 202] width 8 height 8
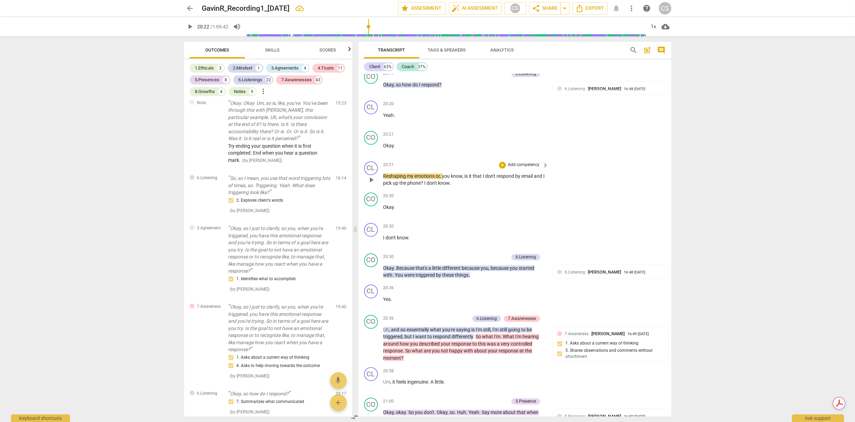
scroll to position [4126, 0]
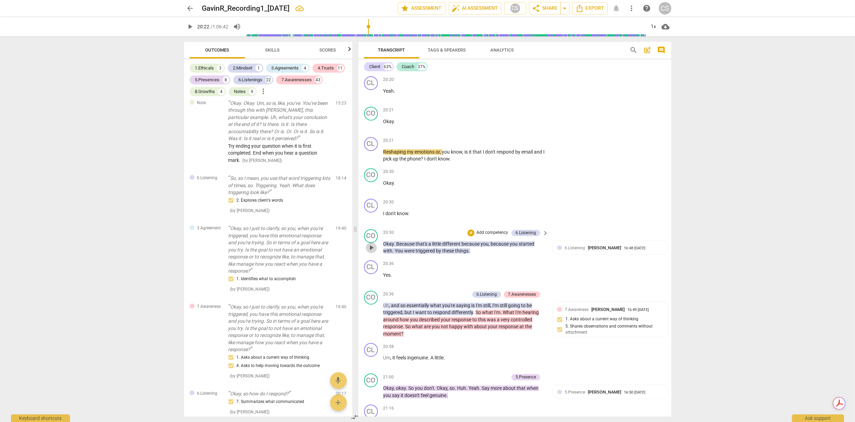
click at [373, 244] on span "play_arrow" at bounding box center [371, 248] width 8 height 8
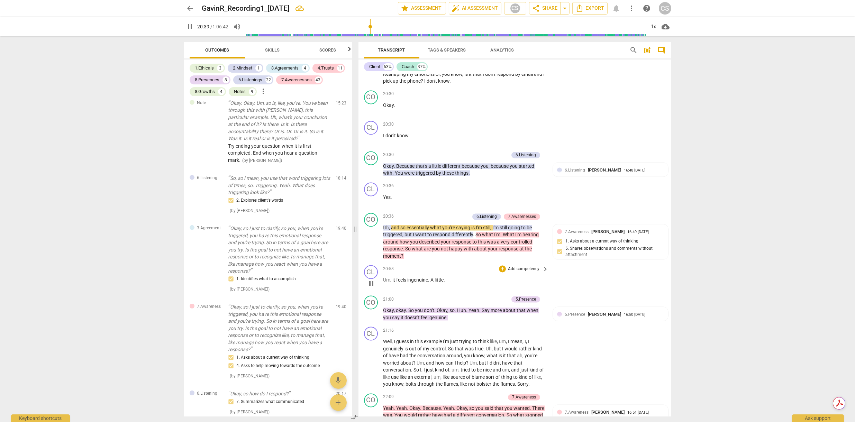
scroll to position [4205, 0]
click at [370, 237] on span "pause" at bounding box center [371, 241] width 8 height 8
click at [483, 213] on div "6.Listening" at bounding box center [487, 216] width 20 height 6
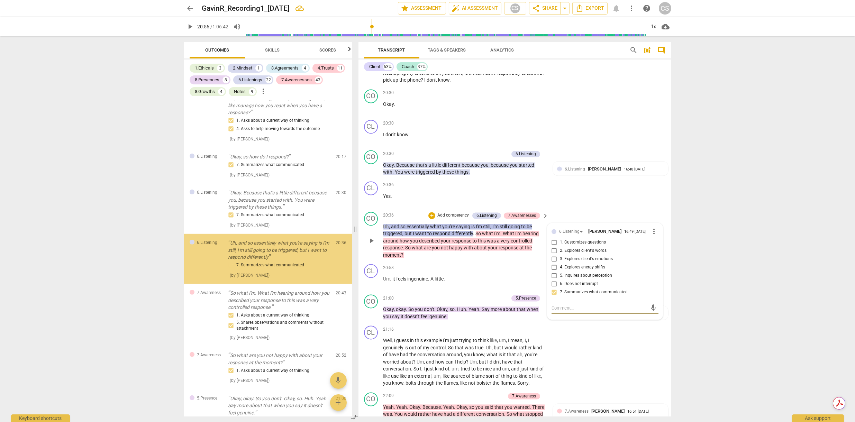
scroll to position [1440, 0]
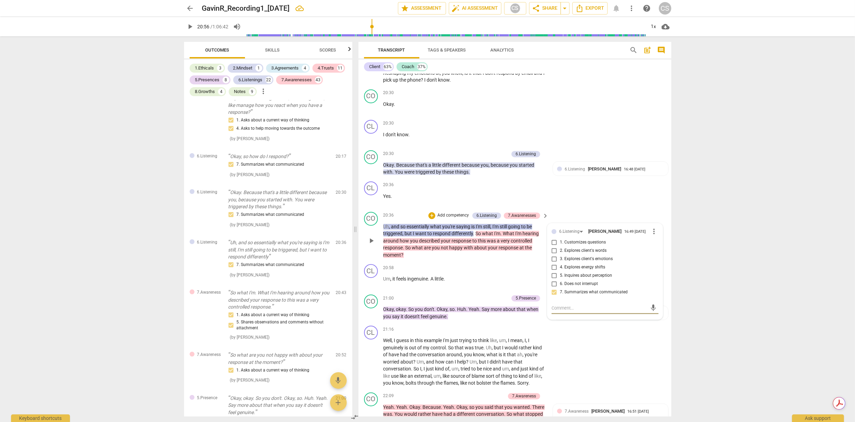
click at [506, 236] on div "CO play_arrow pause 20:36 + Add competency 6.Listening 7.Awarenesses keyboard_a…" at bounding box center [515, 235] width 313 height 53
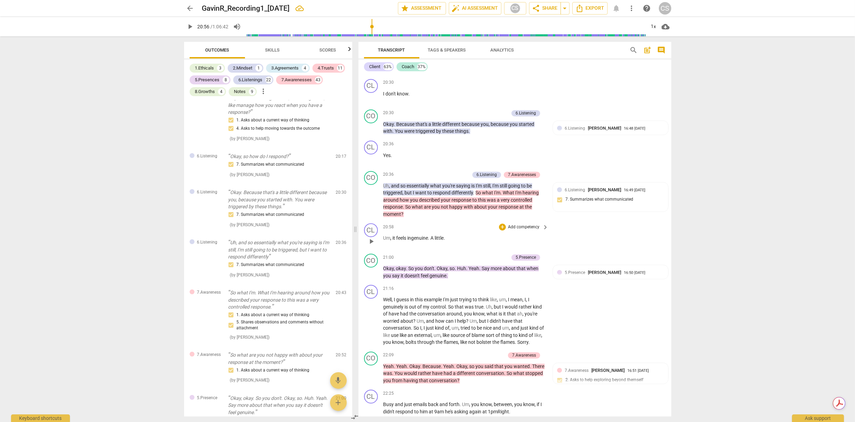
scroll to position [4245, 0]
click at [372, 197] on span "play_arrow" at bounding box center [371, 201] width 8 height 8
click at [372, 197] on span "pause" at bounding box center [371, 201] width 8 height 8
click at [476, 191] on span "So" at bounding box center [479, 194] width 7 height 6
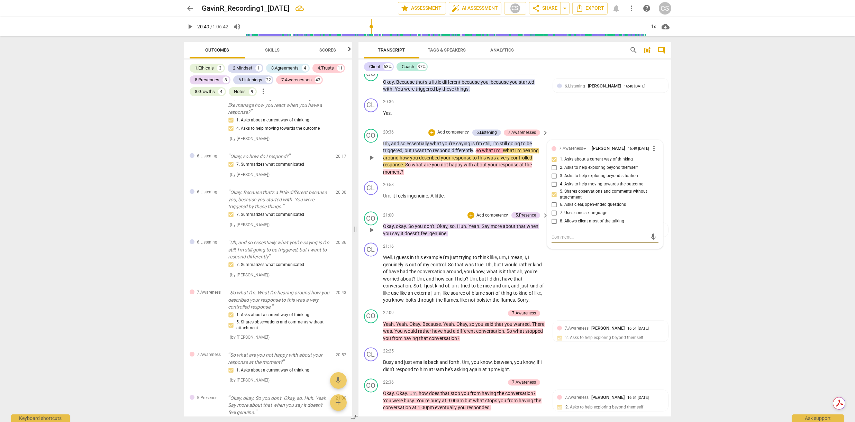
scroll to position [4298, 0]
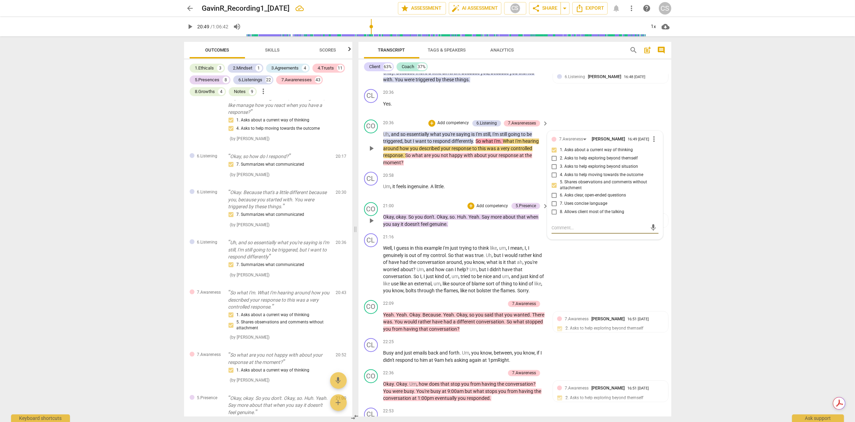
click at [372, 217] on span "play_arrow" at bounding box center [371, 221] width 8 height 8
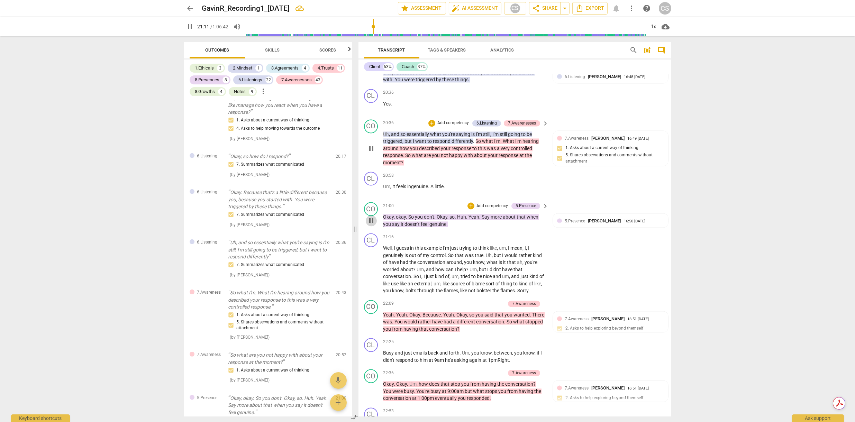
click at [372, 217] on span "pause" at bounding box center [371, 221] width 8 height 8
type input "1272"
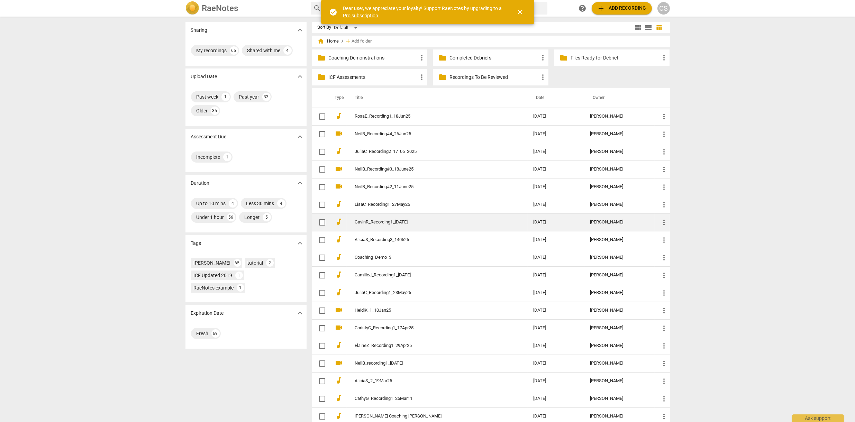
click at [369, 216] on td "GavinR_Recording1_[DATE]" at bounding box center [437, 223] width 181 height 18
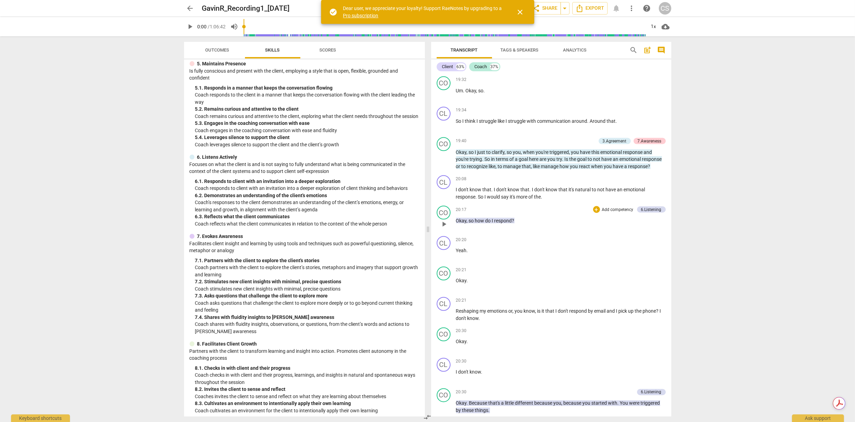
scroll to position [3650, 0]
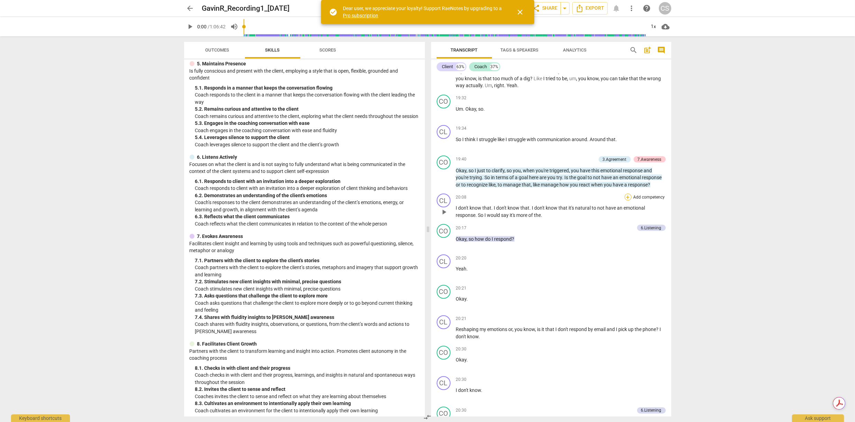
click at [627, 194] on div "+" at bounding box center [628, 197] width 7 height 7
click at [680, 237] on b "Note" at bounding box center [678, 236] width 9 height 8
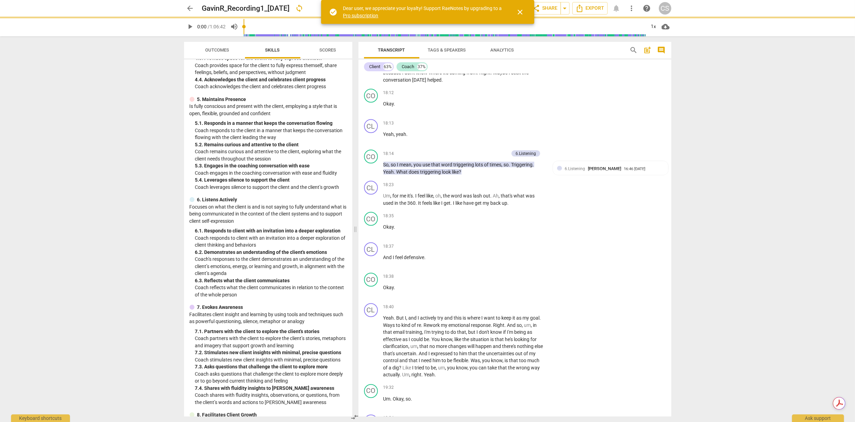
scroll to position [324, 0]
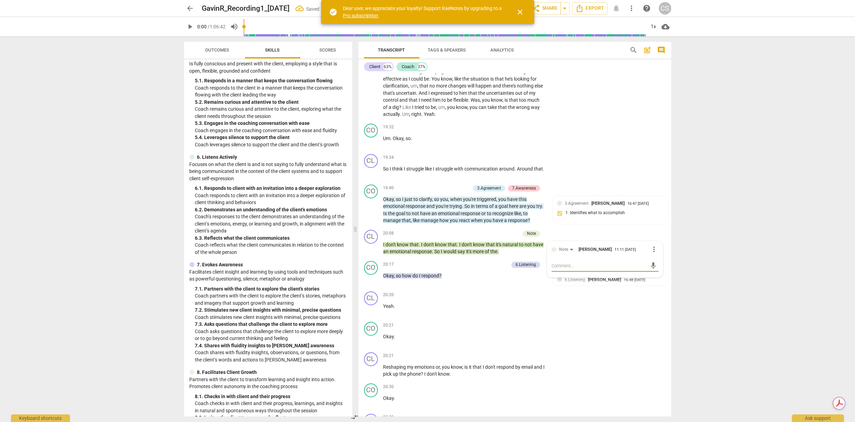
type textarea "P"
type textarea "Pi"
type textarea "Pic"
type textarea "Pick"
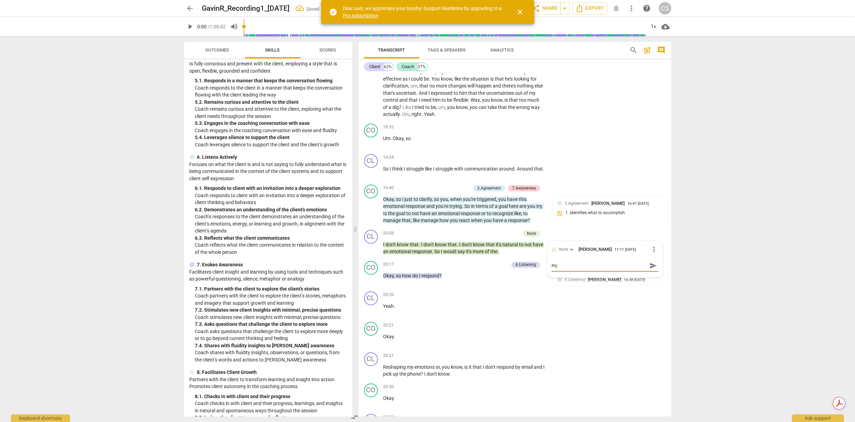
type textarea "Pick"
type textarea "Pick u"
type textarea "Pick up"
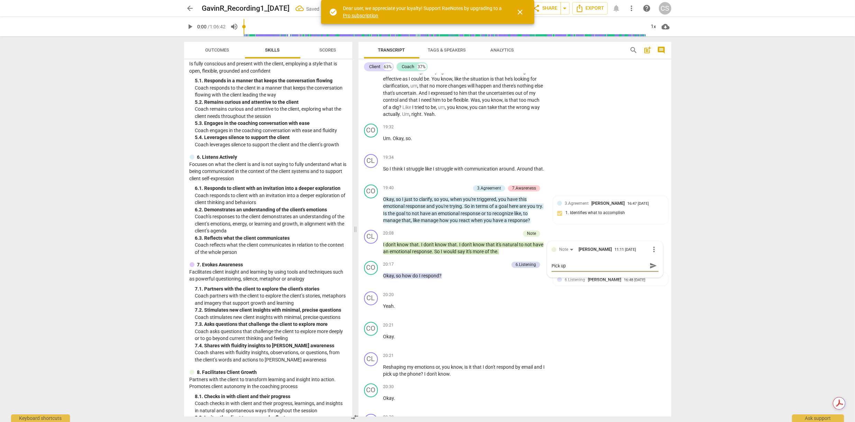
type textarea "Pick up"
type textarea "Pick up h"
type textarea "Pick up he"
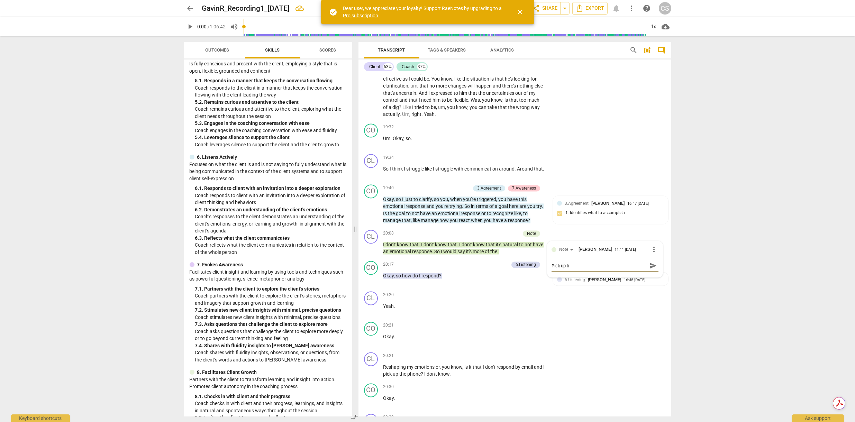
type textarea "Pick up he"
type textarea "Pick up her"
type textarea "Pick up here"
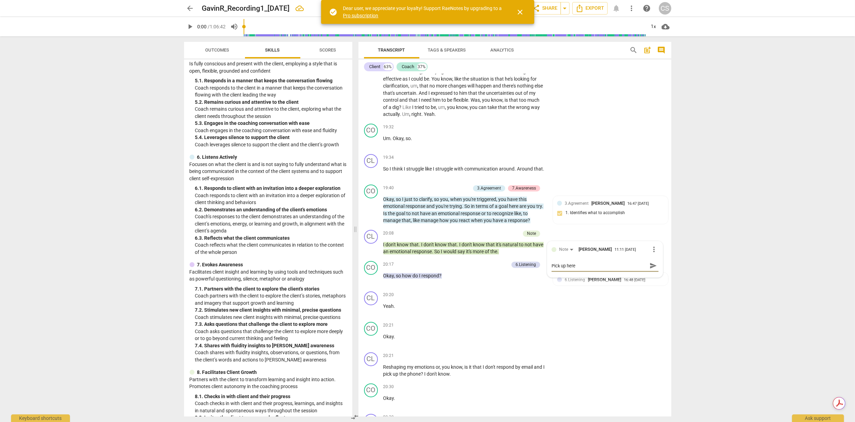
type textarea "Pick up heref"
type textarea "Pick up here"
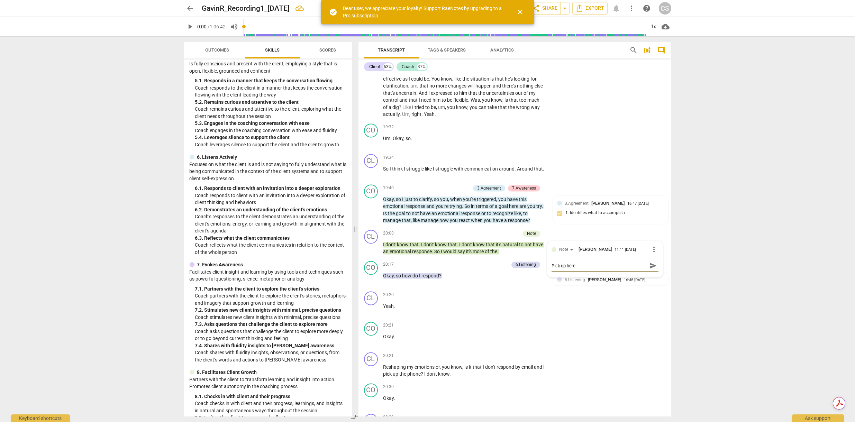
type textarea "Pick up here"
type textarea "Pick up here s"
type textarea "Pick up here se"
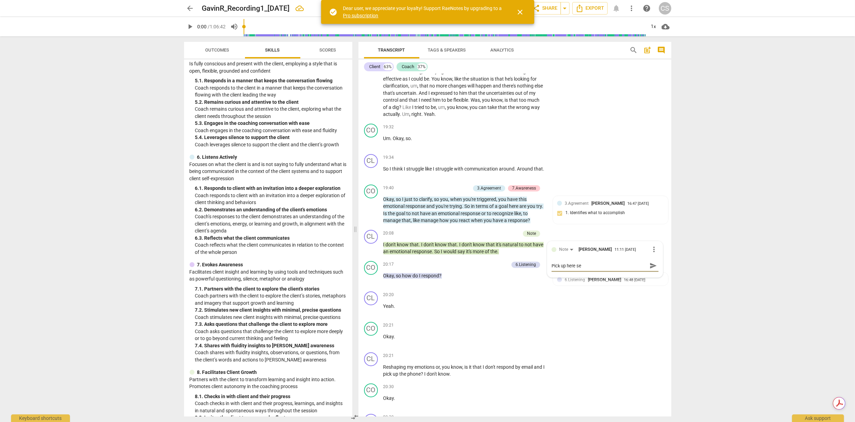
type textarea "Pick up here ses"
type textarea "Pick up here sess"
type textarea "Pick up here sessi"
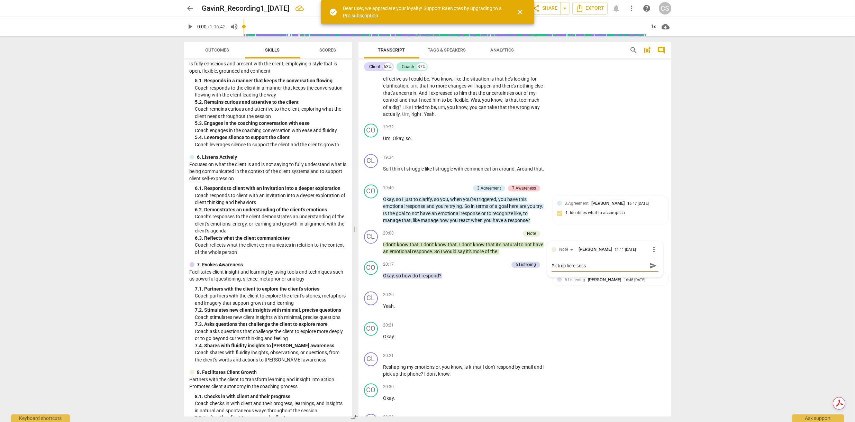
type textarea "Pick up here sessi"
type textarea "Pick up here sessio"
type textarea "Pick up here session"
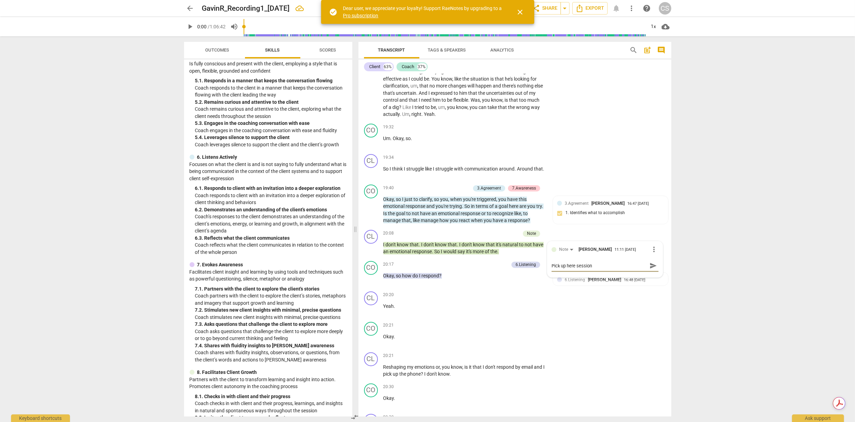
type textarea "Pick up here session"
type textarea "Pick up here session 3"
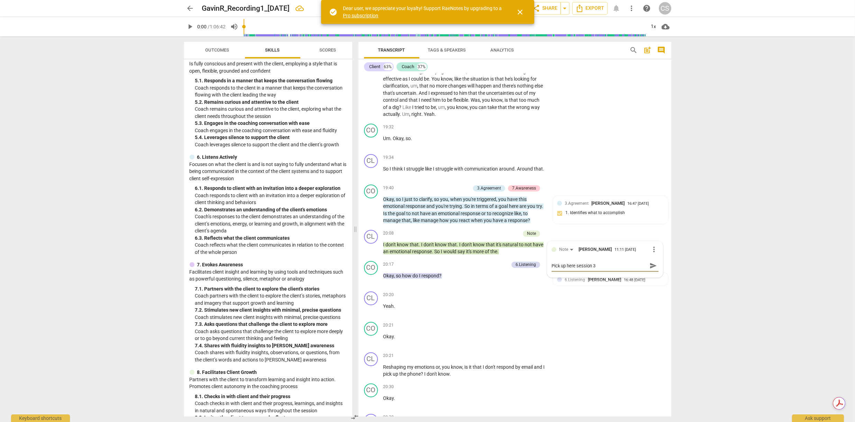
type textarea "Pick up here session 3"
type textarea "Pick up here session 3 O"
type textarea "Pick up here session 3 Oc"
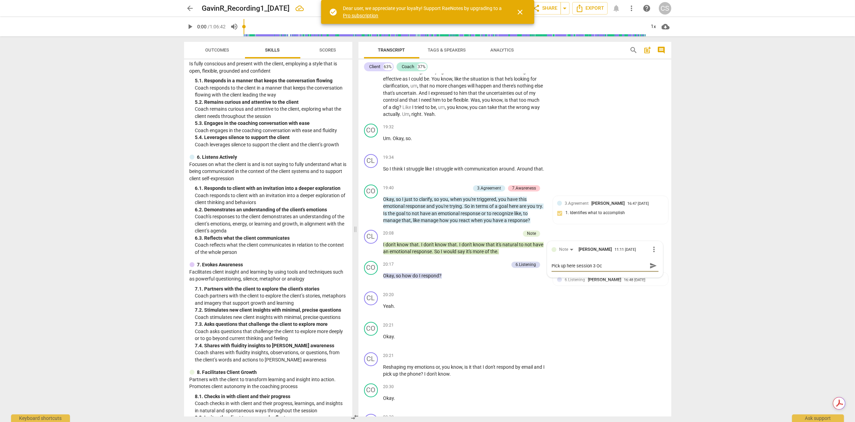
type textarea "Pick up here session [DATE]"
type textarea "Pick up here session [DATE] 1"
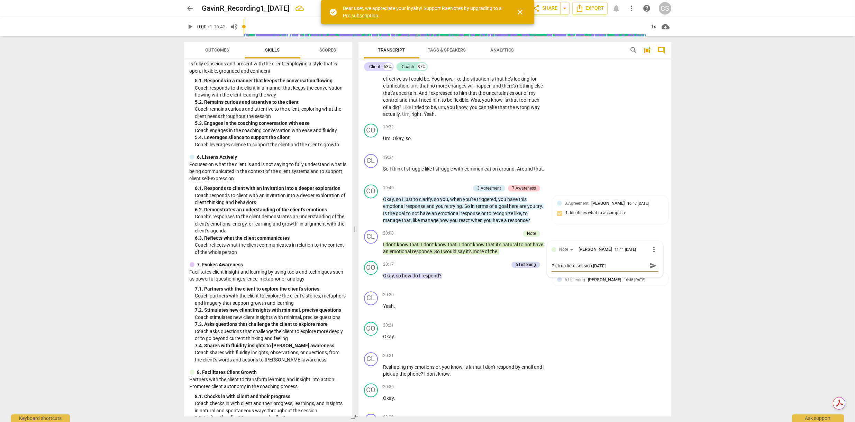
type textarea "Pick up here session [DATE] 1"
type textarea "Pick up here session [DATE]"
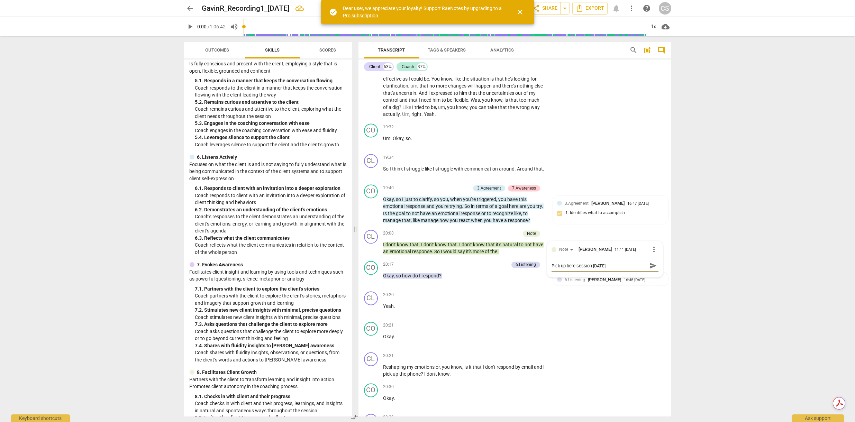
type textarea "Pick up here session [DATE] -"
type textarea "Pick up here session [DATE] - c"
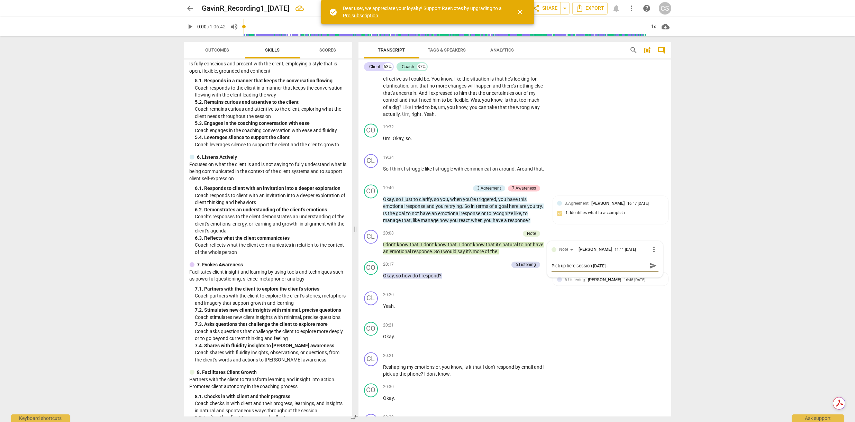
type textarea "Pick up here session [DATE] - c"
type textarea "Pick up here session [DATE] - co"
type textarea "Pick up here session [DATE] - con"
type textarea "Pick up here session [DATE] - cont"
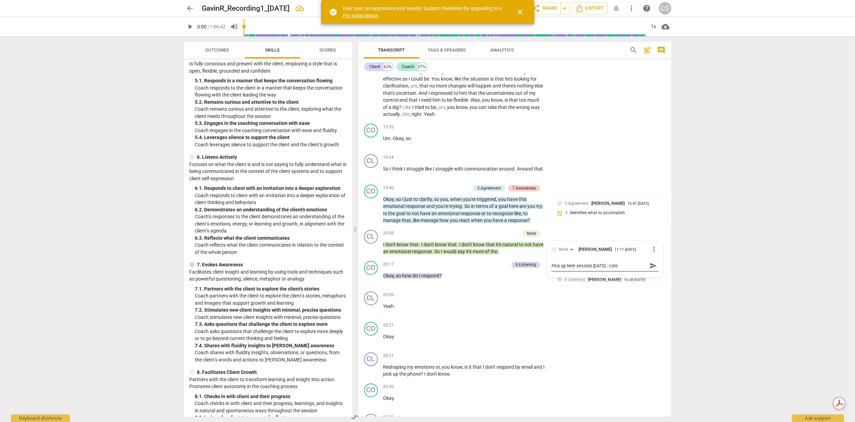
type textarea "Pick up here session [DATE] - [PERSON_NAME]"
type textarea "Pick up here session [DATE] - contin"
type textarea "Pick up here session [DATE] - continu"
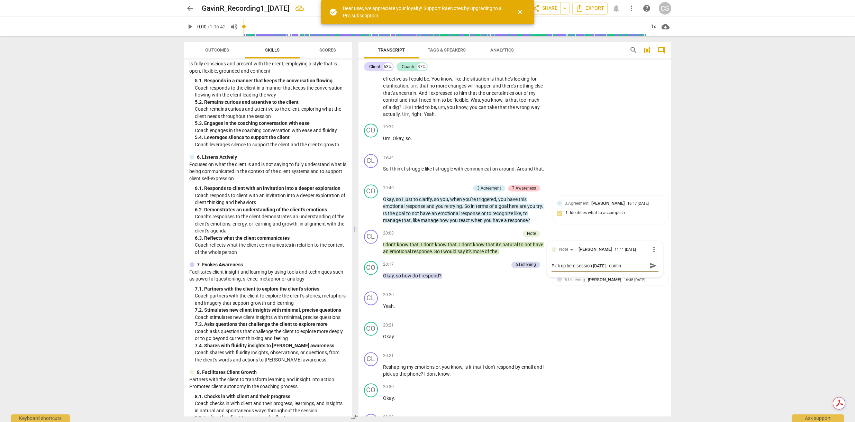
type textarea "Pick up here session [DATE] - continu"
type textarea "Pick up here session [DATE] - continue"
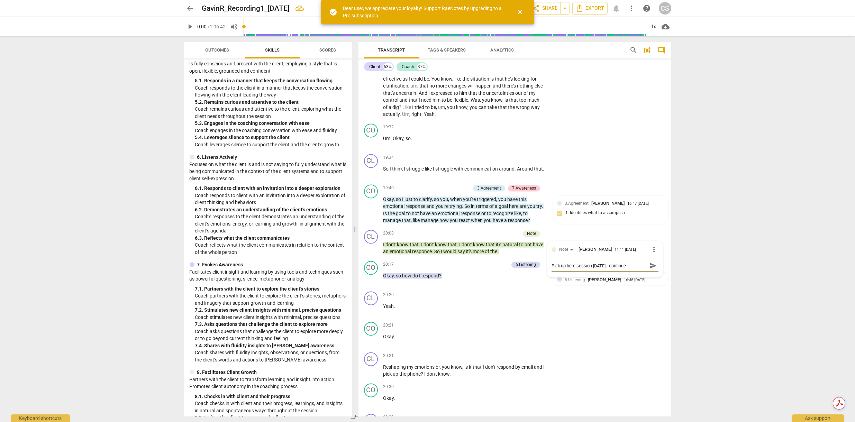
type textarea "Pick up here session [DATE] - continue t"
type textarea "Pick up here session [DATE] - continue to"
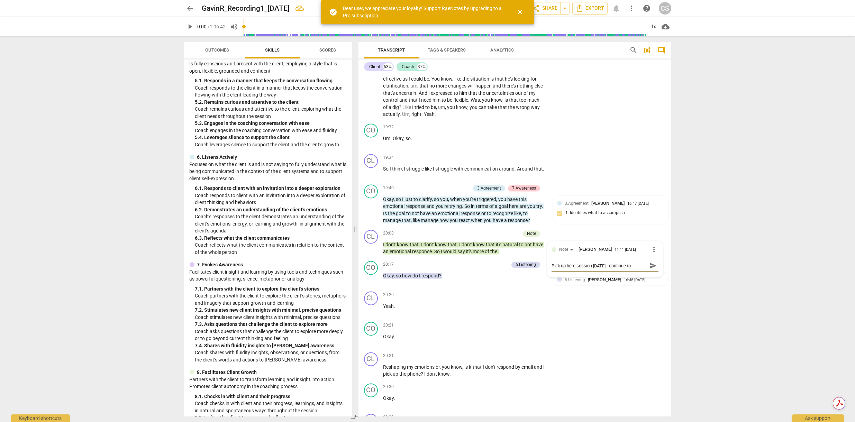
type textarea "Pick up here session [DATE] - continue to"
type textarea "Pick up here session [DATE] - continue to e"
type textarea "Pick up here session [DATE] - continue to en"
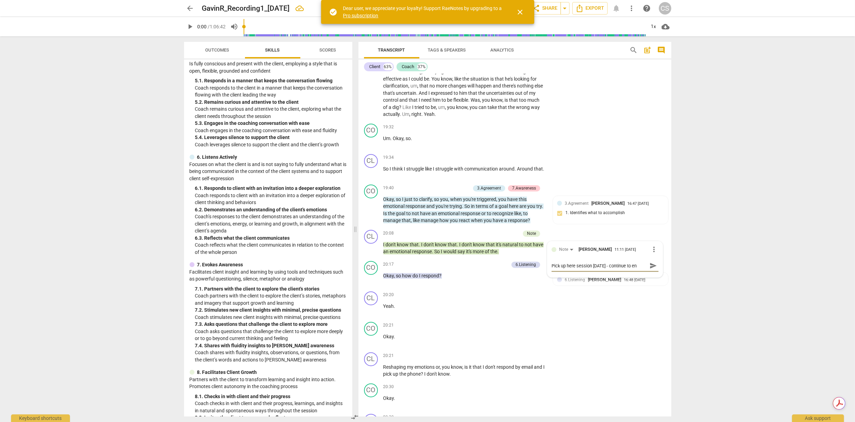
type textarea "Pick up here session [DATE] - continue to end"
type textarea "Pick up here session [DATE] - continue to en"
type textarea "Pick up here session [DATE] - continue to e"
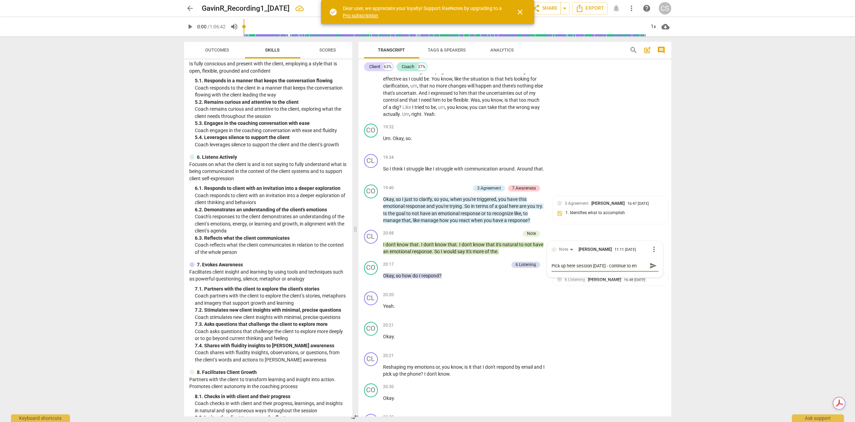
type textarea "Pick up here session [DATE] - continue to e"
type textarea "Pick up here session [DATE] - continue to"
type textarea "Pick up here session [DATE] - continue to c"
type textarea "Pick up here session [DATE] - continue to cl"
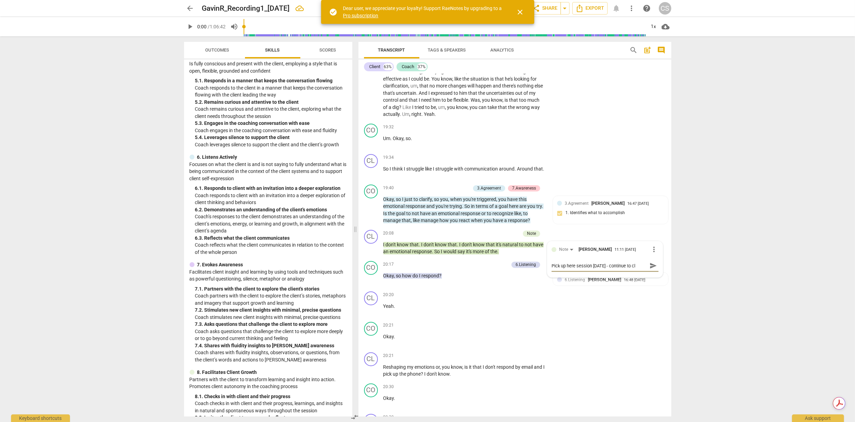
type textarea "Pick up here session [DATE] - continue to clo"
type textarea "Pick up here session [DATE] - continue to clos"
type textarea "Pick up here session [DATE] - continue to close"
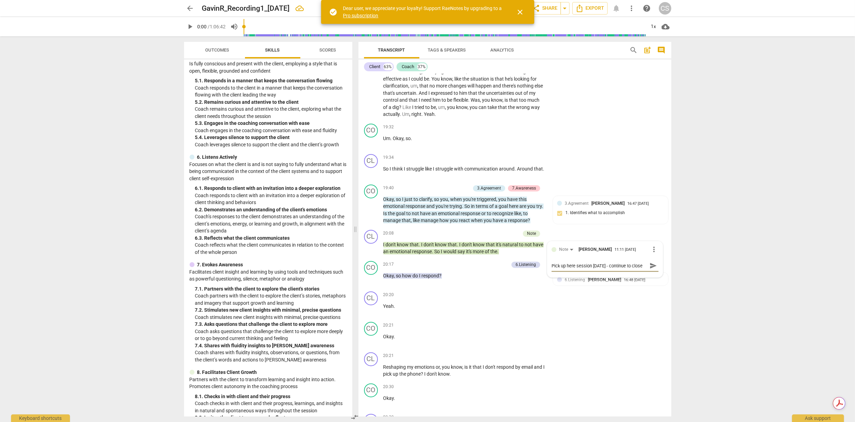
type textarea "Pick up here session [DATE] - continue to close"
type textarea "Pick up here session [DATE] - continue to close o"
type textarea "Pick up here session [DATE] - continue to close os"
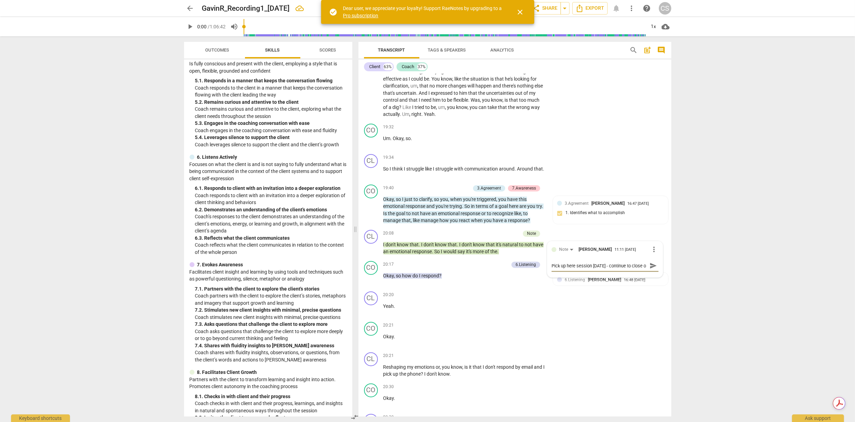
type textarea "Pick up here session [DATE] - continue to close os"
type textarea "Pick up here session [DATE] - continue to close o"
type textarea "Pick up here session [DATE] - continue to close of"
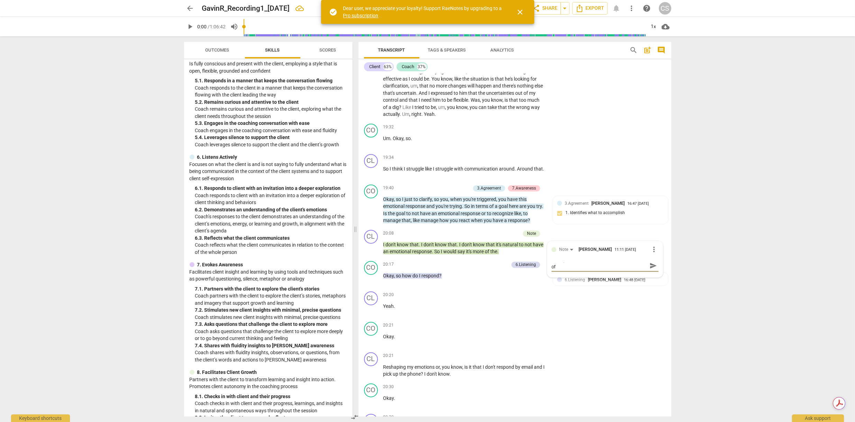
type textarea "Pick up here session [DATE] - continue to close of"
type textarea "Pick up here session [DATE] - continue to close o"
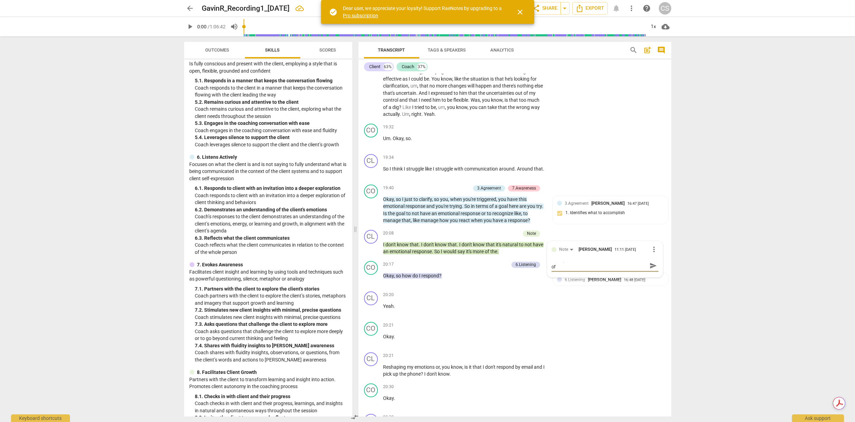
type textarea "Pick up here session [DATE] - continue to close o"
type textarea "Pick up here session [DATE] - continue to close"
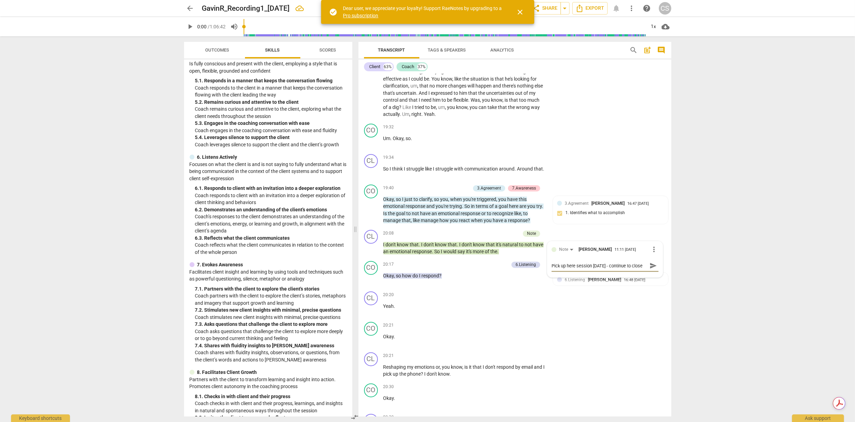
type textarea "Pick up here session [DATE] - continue to clos"
type textarea "Pick up here session [DATE] - continue to clo"
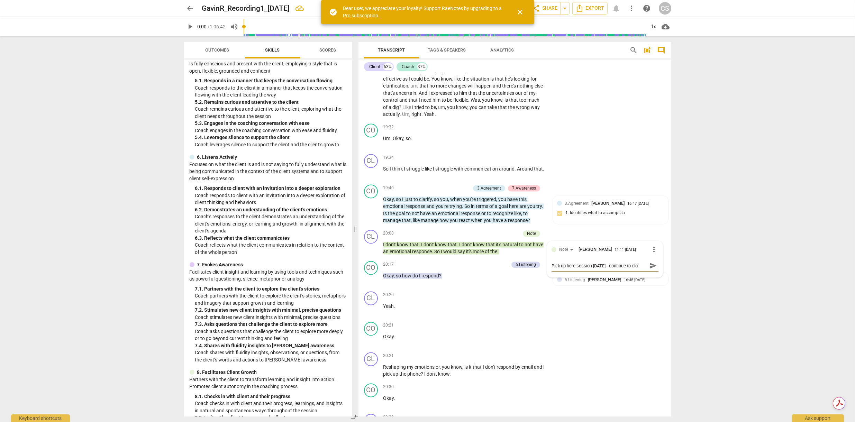
type textarea "Pick up here session [DATE] - continue to cl"
type textarea "Pick up here session [DATE] - continue to c"
type textarea "Pick up here session [DATE] - continue to"
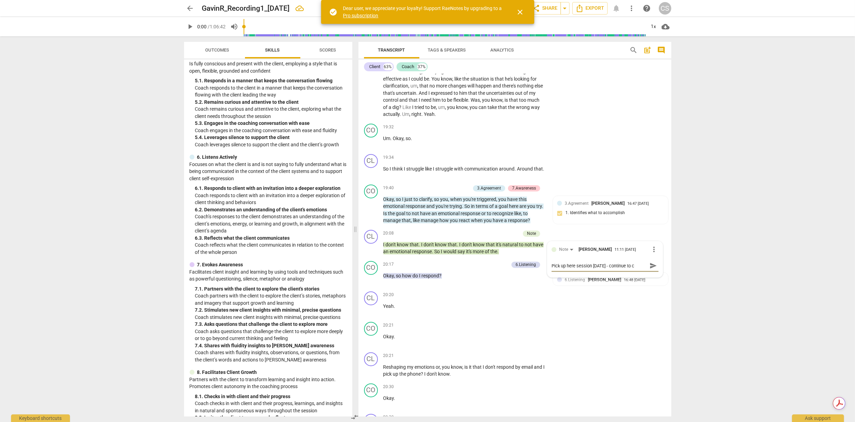
type textarea "Pick up here session [DATE] - continue to"
type textarea "Pick up here session [DATE] - continue t"
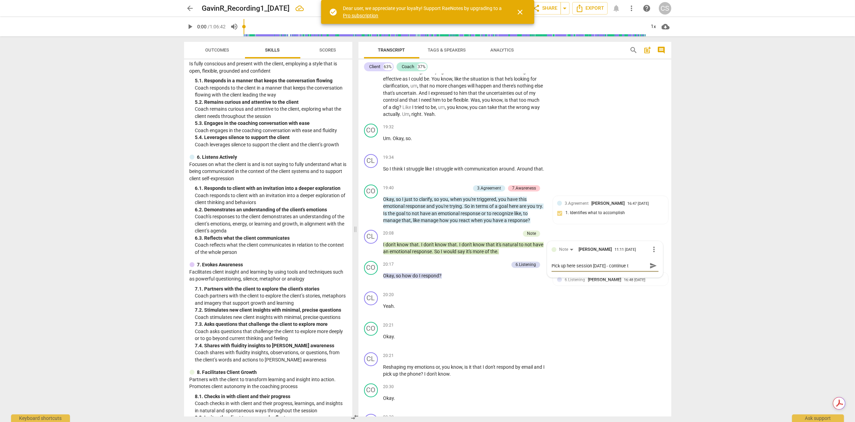
type textarea "Pick up here session [DATE] - continue"
type textarea "Pick up here session [DATE] - continu"
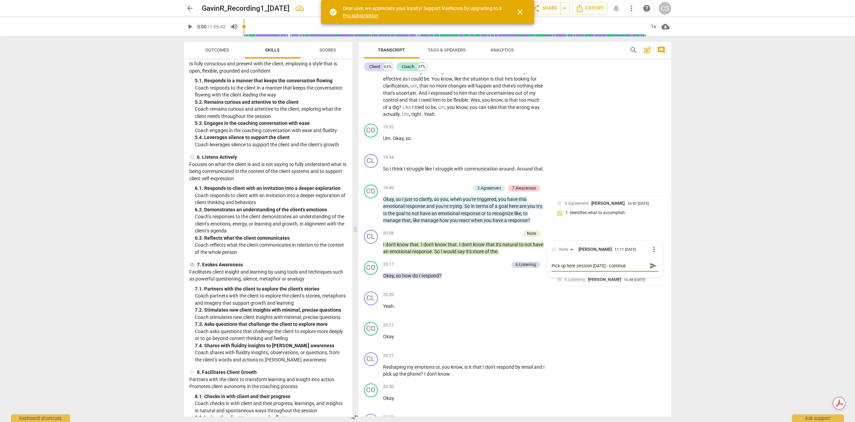
type textarea "Pick up here session [DATE] - continu"
type textarea "Pick up here session [DATE] - contin"
type textarea "Pick up here session [DATE] - [PERSON_NAME]"
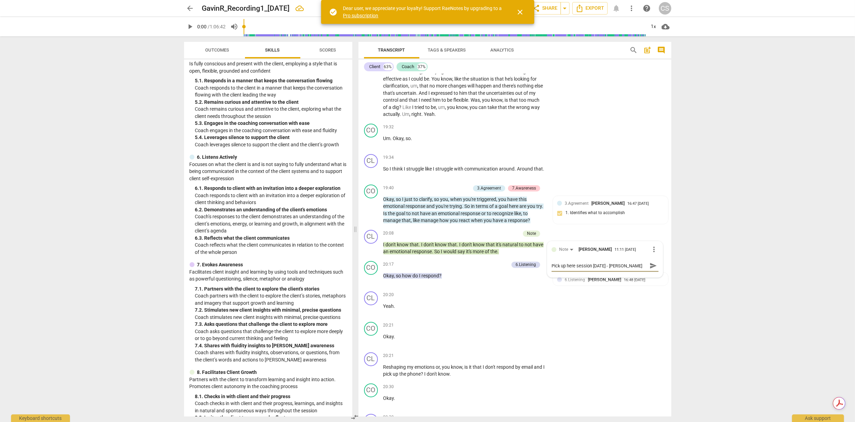
type textarea "Pick up here session [DATE] - cont"
type textarea "Pick up here session [DATE] - con"
type textarea "Pick up here session [DATE] - co"
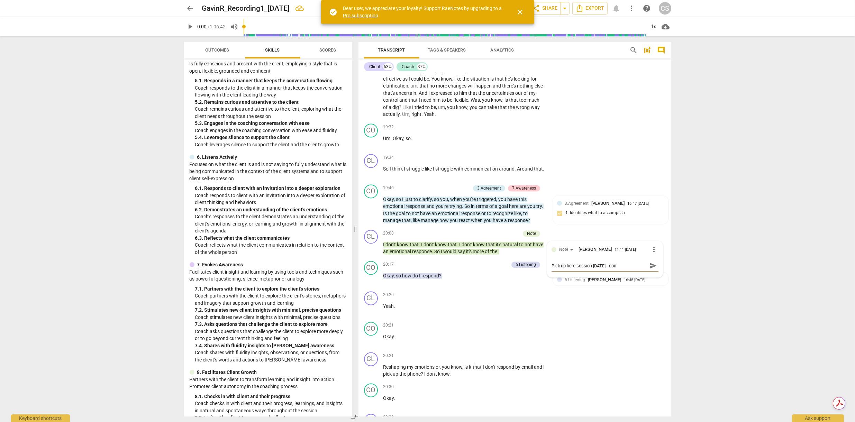
type textarea "Pick up here session [DATE] - co"
type textarea "Pick up here session [DATE] - c"
type textarea "Pick up here session [DATE] -"
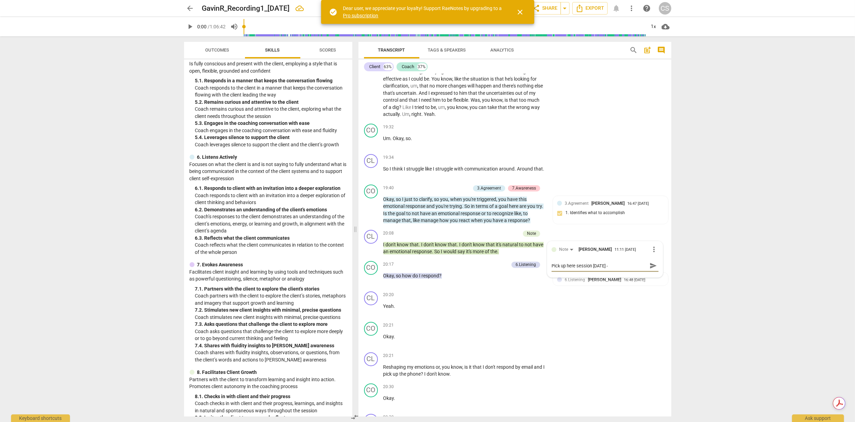
type textarea "Pick up here session [DATE] -"
type textarea "Pick up here session [DATE]"
drag, startPoint x: 726, startPoint y: 180, endPoint x: 707, endPoint y: 187, distance: 20.4
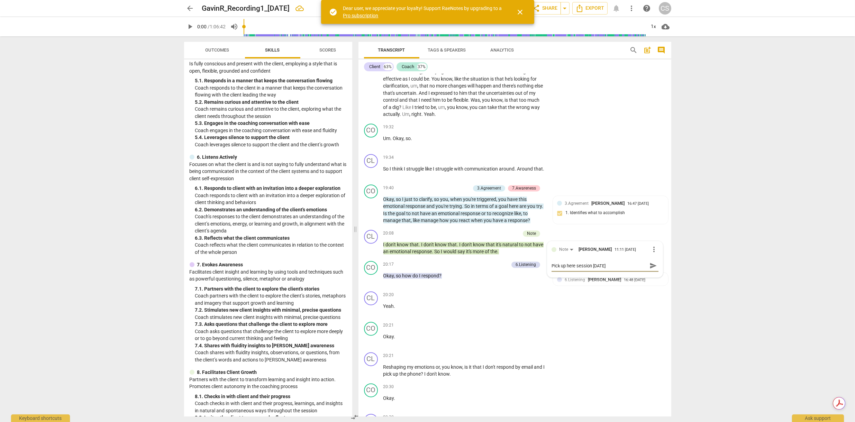
click at [726, 180] on div "arrow_back GavinR_Recording1_[DATE] edit star Assessment auto_fix_high AI Asses…" at bounding box center [427, 211] width 855 height 422
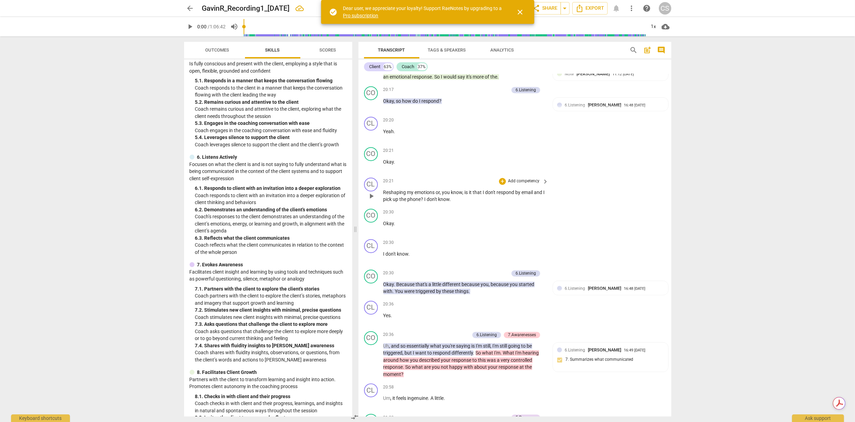
scroll to position [3988, 0]
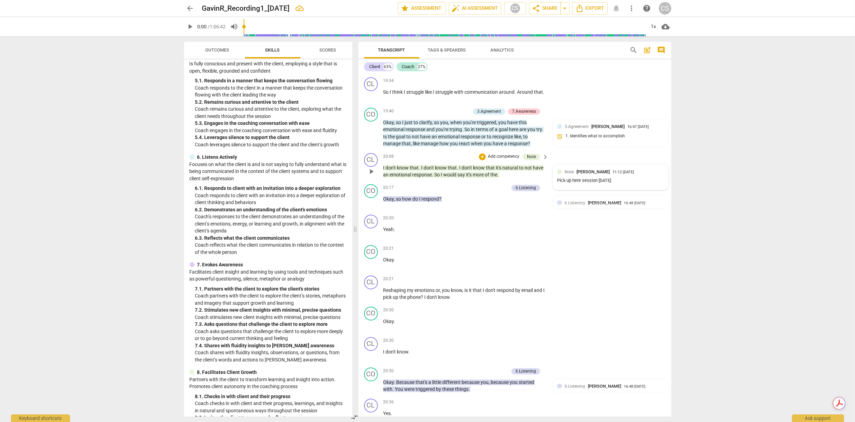
click at [657, 169] on div "Note [PERSON_NAME] 11:12 [DATE]" at bounding box center [614, 172] width 99 height 7
click at [653, 169] on span "more_vert" at bounding box center [654, 173] width 8 height 8
click at [654, 165] on li "Delete" at bounding box center [660, 163] width 24 height 13
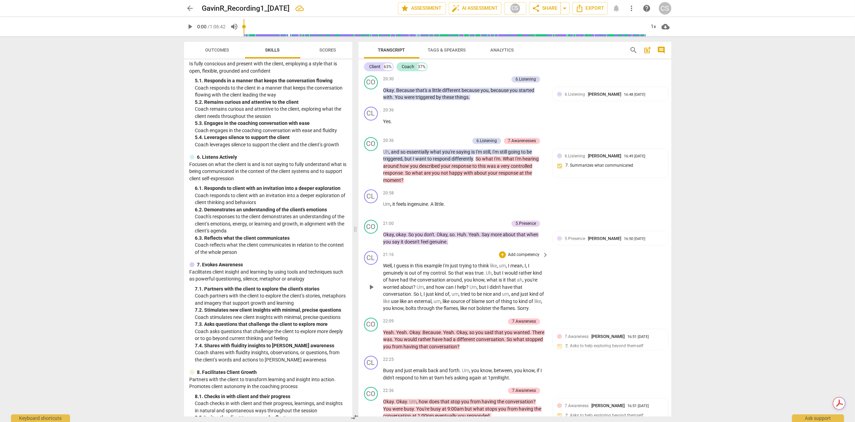
scroll to position [4281, 0]
click at [382, 264] on div "play_arrow pause" at bounding box center [375, 286] width 18 height 45
click at [383, 263] on span "Well" at bounding box center [387, 266] width 9 height 6
click at [500, 251] on div "+" at bounding box center [502, 254] width 7 height 7
click at [556, 277] on b "Note" at bounding box center [553, 278] width 9 height 8
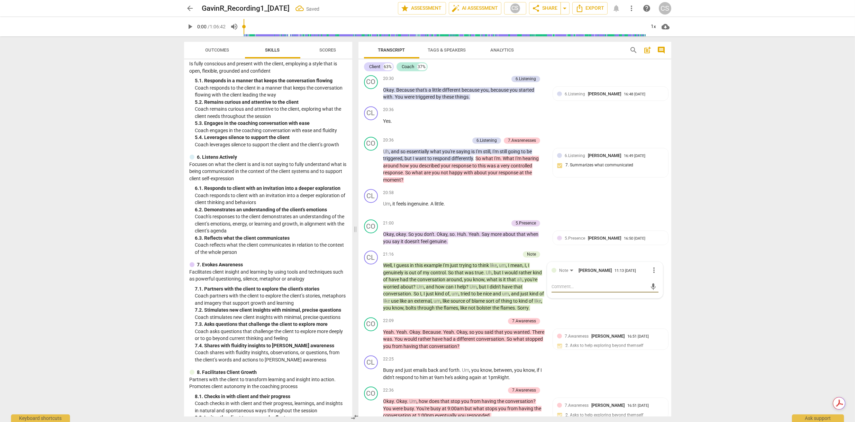
type textarea "P"
type textarea "Pi"
type textarea "Pic"
type textarea "Pick"
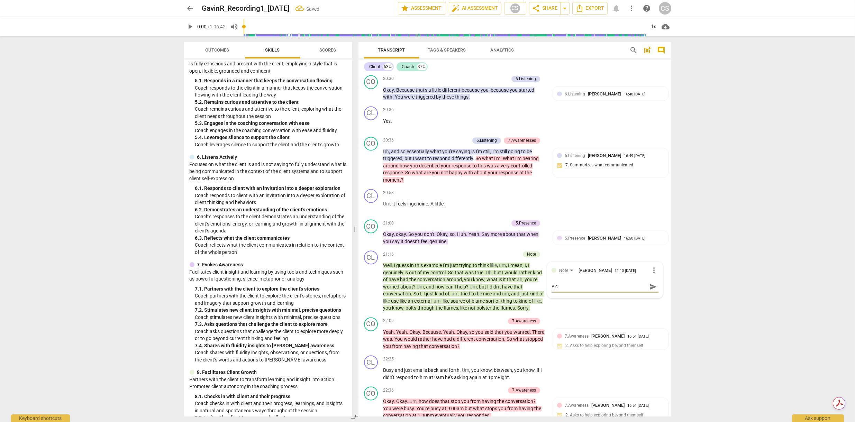
type textarea "Pick"
type textarea "Pick u"
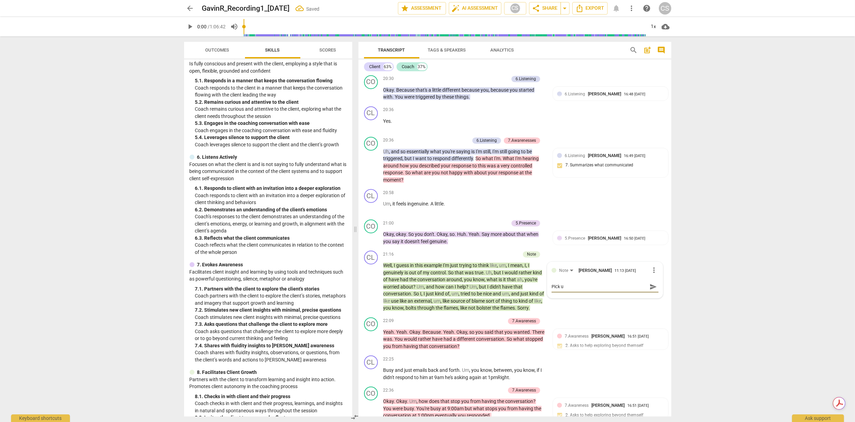
type textarea "Pick up"
type textarea "Pick up h"
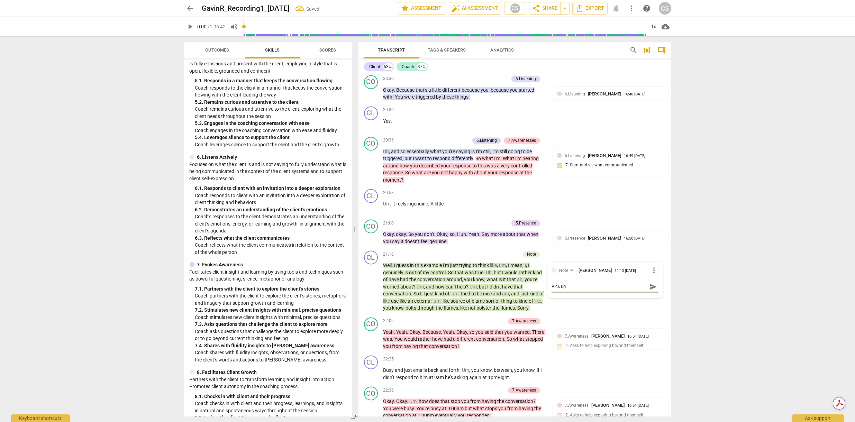
type textarea "Pick up h"
type textarea "Pick up he"
type textarea "Pick up her"
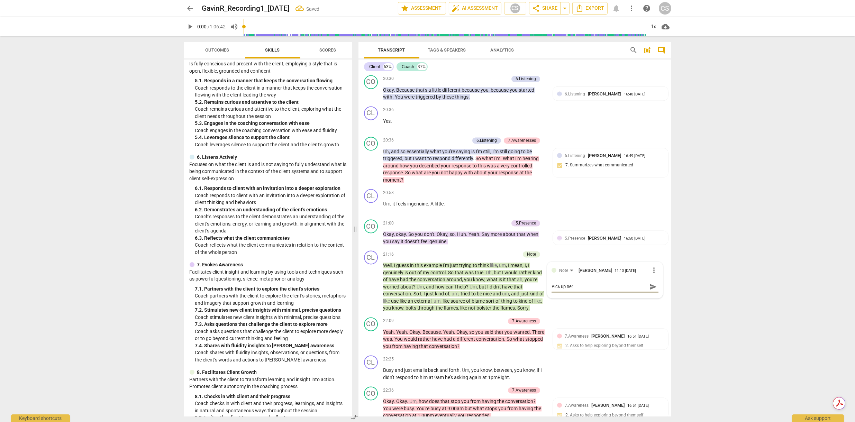
type textarea "Pick up here"
type textarea "Pick up here -"
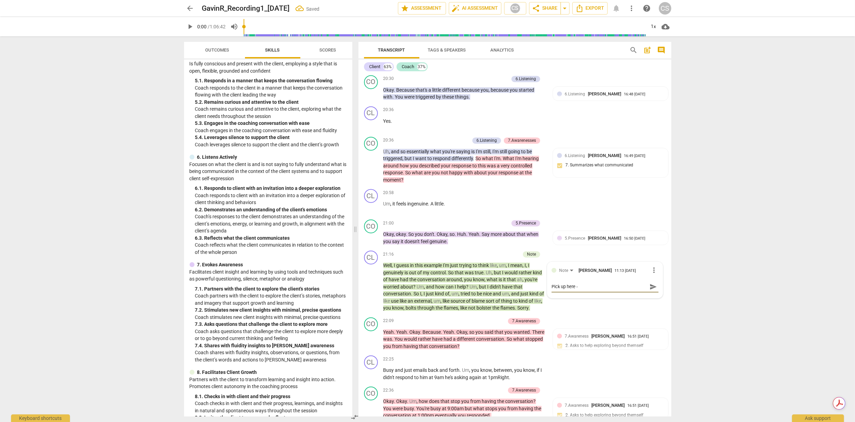
type textarea "Pick up here -"
type textarea "Pick up here - n"
type textarea "Pick up here - ne"
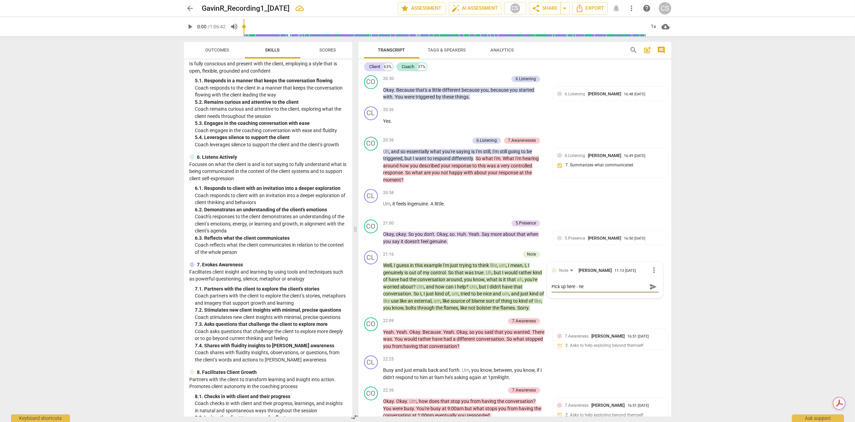
type textarea "Pick up here - nex"
type textarea "Pick up here - nexx"
type textarea "Pick up here - nexxt"
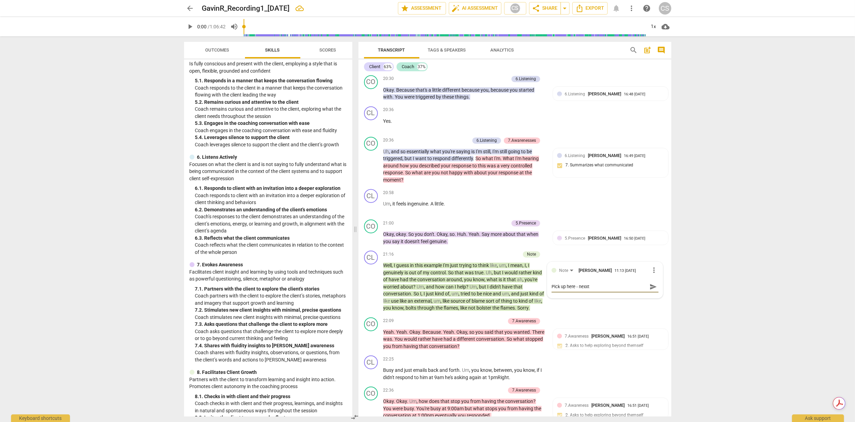
type textarea "Pick up here - nexxt"
click at [700, 258] on div "arrow_back GavinR_Recording1_[DATE] edit star Assessment auto_fix_high AI Asses…" at bounding box center [427, 211] width 855 height 422
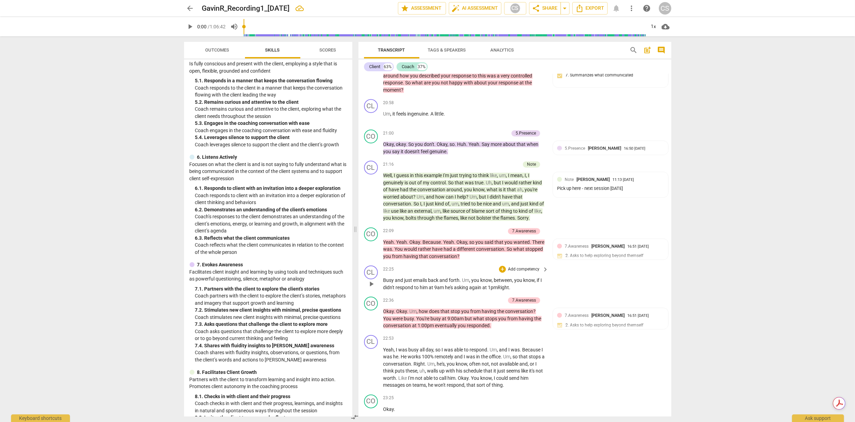
scroll to position [4371, 0]
click at [190, 10] on span "arrow_back" at bounding box center [190, 8] width 8 height 8
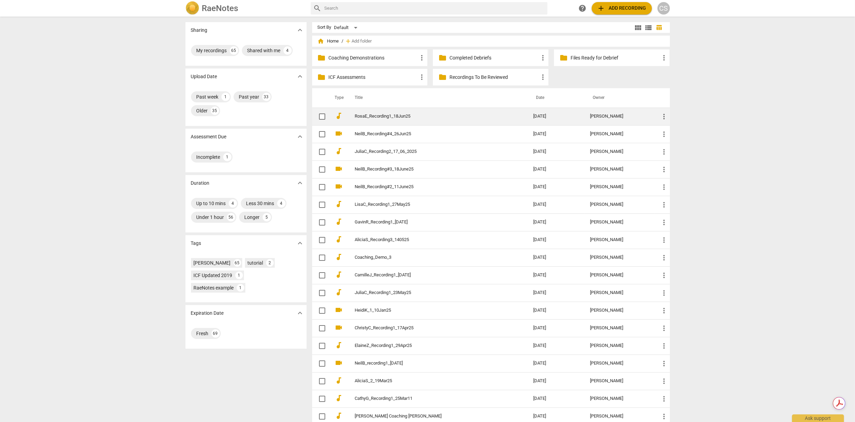
click at [387, 116] on link "RosaE_Recording1_18Jun25" at bounding box center [431, 116] width 153 height 5
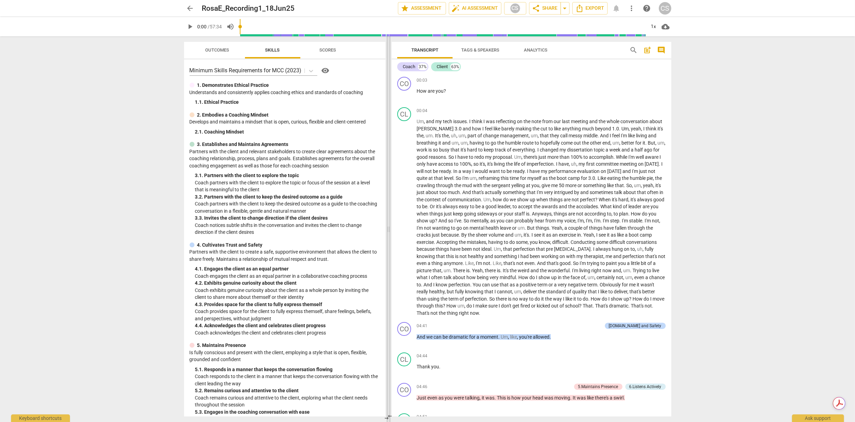
drag, startPoint x: 428, startPoint y: 230, endPoint x: 389, endPoint y: 226, distance: 39.4
click at [389, 226] on span at bounding box center [389, 229] width 4 height 386
click at [193, 9] on span "arrow_back" at bounding box center [190, 8] width 8 height 8
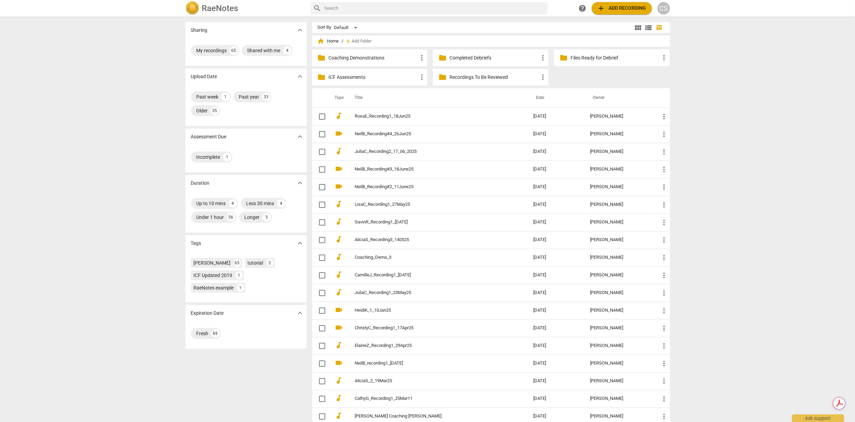
click at [343, 76] on p "ICF Assessments" at bounding box center [373, 77] width 89 height 7
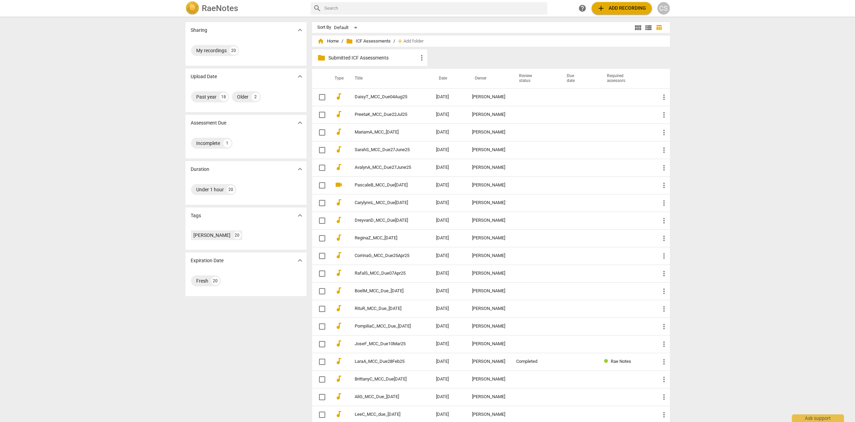
click at [604, 6] on span "add" at bounding box center [601, 8] width 8 height 8
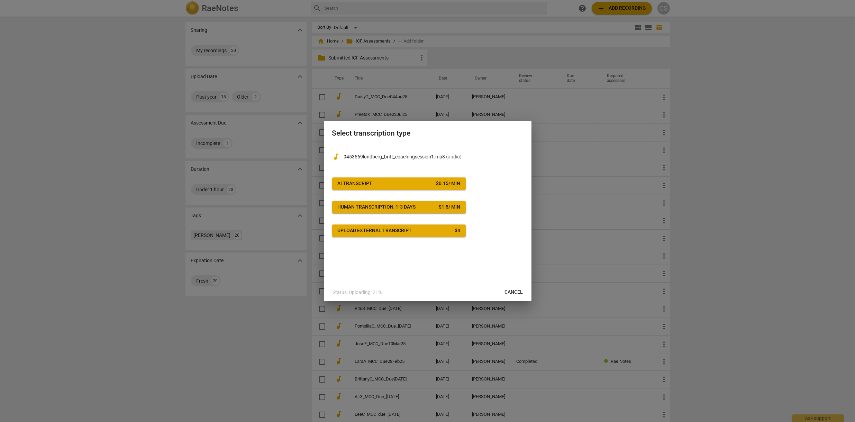
click at [437, 182] on div "$ 0.15 / min" at bounding box center [448, 183] width 24 height 7
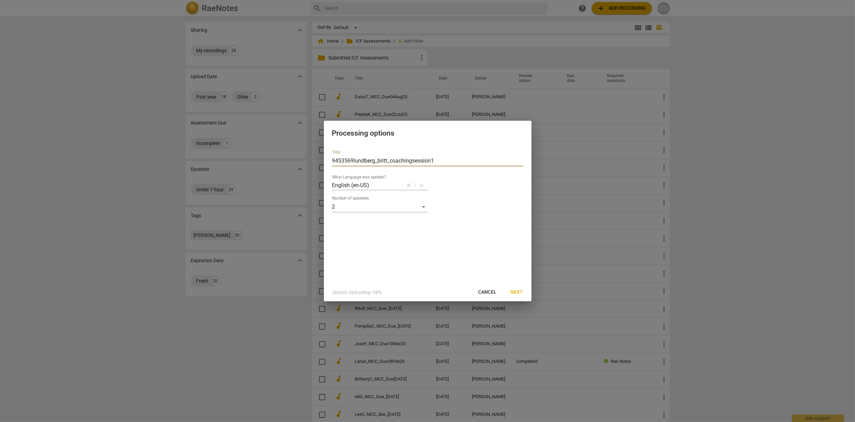
drag, startPoint x: 439, startPoint y: 161, endPoint x: 301, endPoint y: 155, distance: 137.2
click at [301, 155] on div "Processing options Title 9453569lundberg_britt_coachingsession1 What Language w…" at bounding box center [427, 211] width 855 height 422
click at [394, 162] on input "BrittL_MCC_Due[DATE]" at bounding box center [427, 160] width 191 height 11
click at [521, 292] on span "Next" at bounding box center [517, 292] width 12 height 7
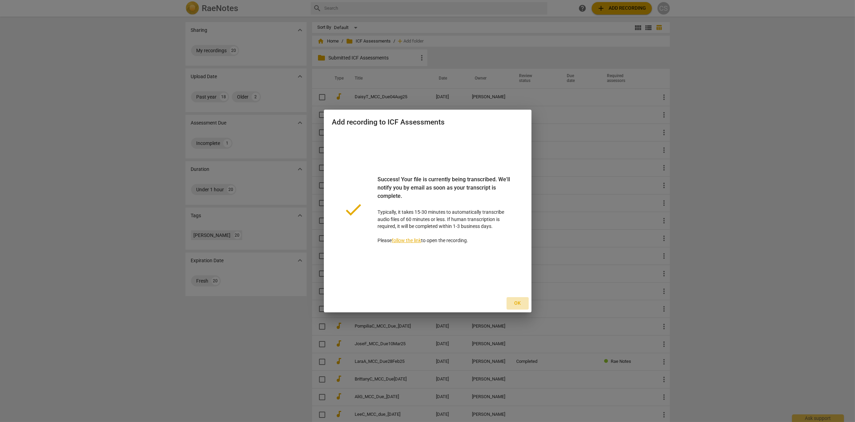
click at [520, 302] on span "Ok" at bounding box center [517, 303] width 11 height 7
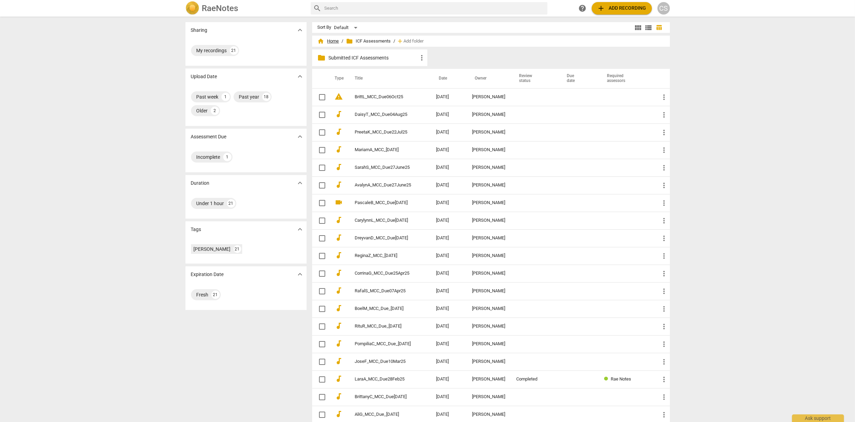
click at [329, 42] on span "home Home" at bounding box center [328, 41] width 21 height 7
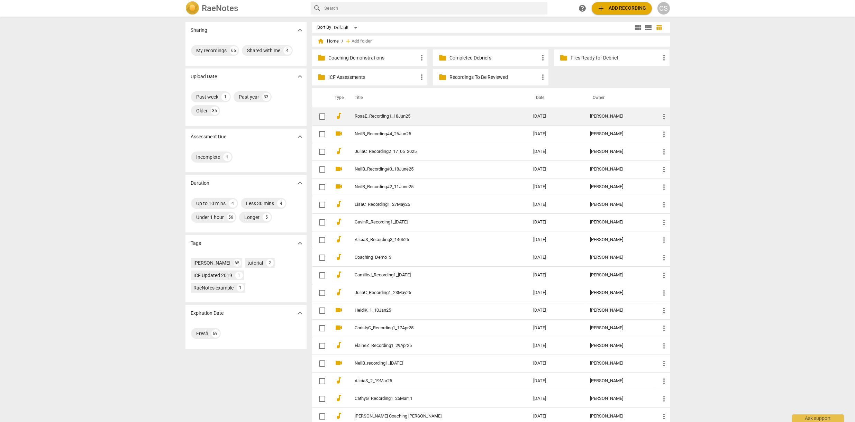
click at [388, 112] on td "RosaE_Recording1_18Jun25" at bounding box center [437, 117] width 181 height 18
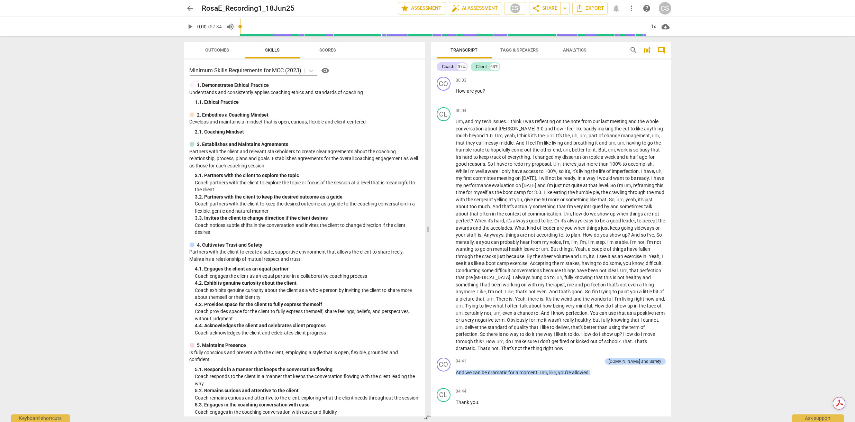
click at [213, 48] on span "Outcomes" at bounding box center [217, 49] width 24 height 5
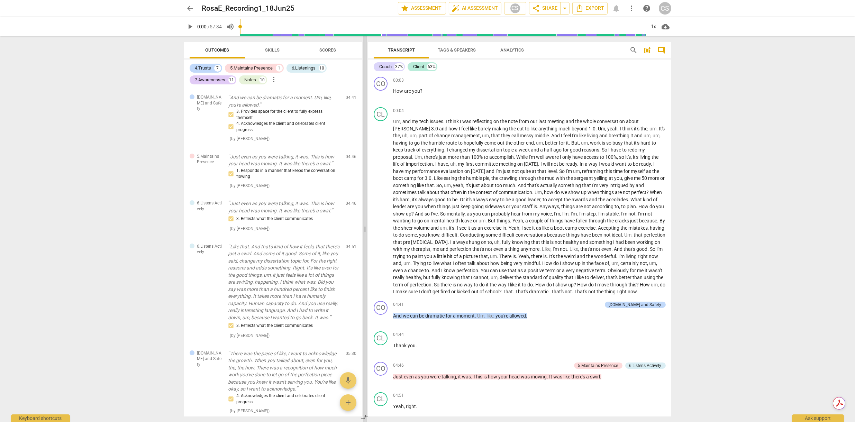
drag, startPoint x: 427, startPoint y: 229, endPoint x: 364, endPoint y: 227, distance: 62.7
click at [364, 227] on span at bounding box center [365, 229] width 4 height 386
click at [275, 49] on span "Skills" at bounding box center [272, 49] width 15 height 5
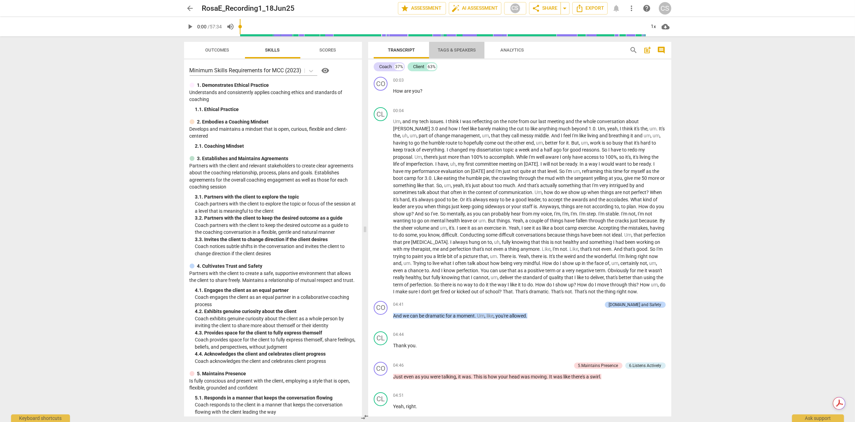
click at [453, 52] on span "Tags & Speakers" at bounding box center [457, 49] width 38 height 5
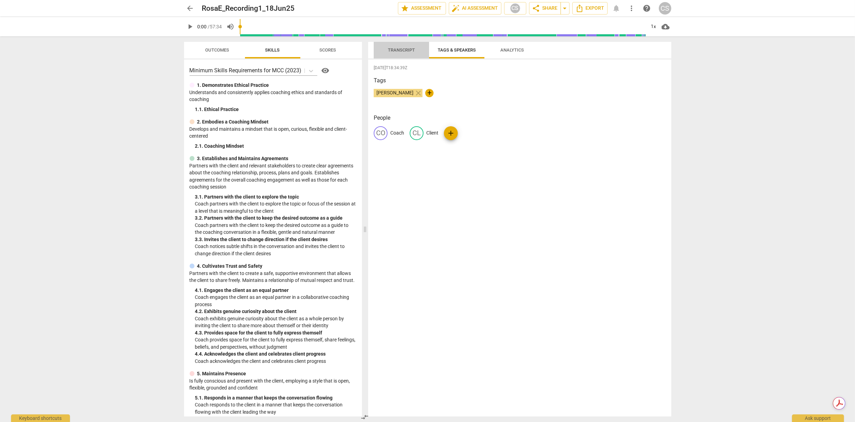
click at [397, 50] on span "Transcript" at bounding box center [401, 49] width 27 height 5
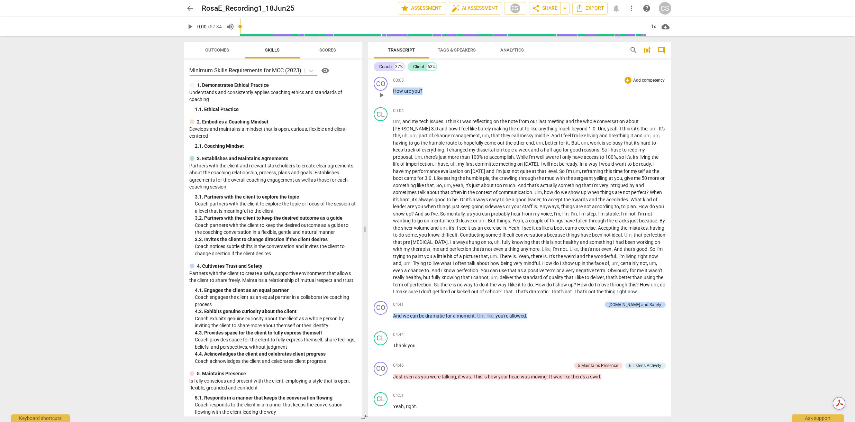
drag, startPoint x: 393, startPoint y: 92, endPoint x: 427, endPoint y: 92, distance: 34.3
click at [427, 92] on p "How are you ?" at bounding box center [529, 91] width 272 height 7
click at [428, 83] on div "+" at bounding box center [428, 82] width 7 height 7
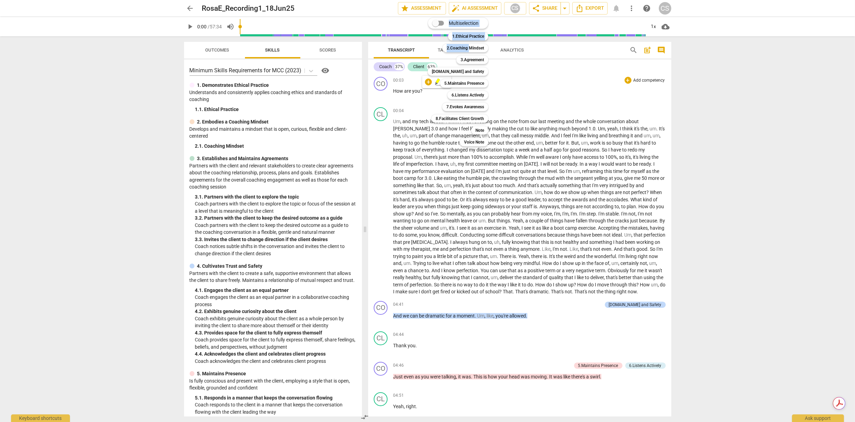
drag, startPoint x: 470, startPoint y: 51, endPoint x: 513, endPoint y: 52, distance: 42.9
click at [528, 63] on div "Multiselection m 1.Ethical Practice 1 2.Coaching Mindset 2 3.Agreement 3 [DOMAI…" at bounding box center [427, 211] width 855 height 422
drag, startPoint x: 481, startPoint y: 23, endPoint x: 504, endPoint y: 39, distance: 27.7
click at [504, 39] on div "Multiselection m 1.Ethical Practice 1 2.Coaching Mindset 2 3.Agreement 3 [DOMAI…" at bounding box center [427, 211] width 855 height 422
click at [468, 71] on b "[DOMAIN_NAME] and Safety" at bounding box center [458, 71] width 52 height 8
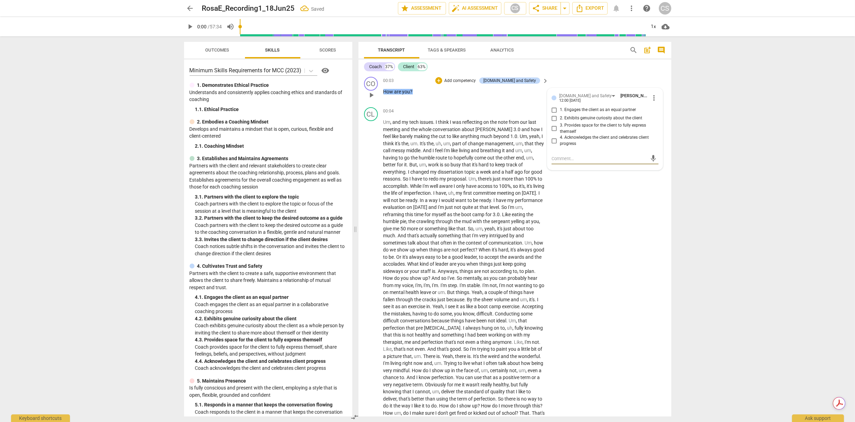
click at [554, 110] on input "1. Engages the client as an equal partner" at bounding box center [554, 110] width 11 height 8
click at [606, 200] on div "CL play_arrow pause 00:04 + Add competency keyboard_arrow_right Um , and my tec…" at bounding box center [515, 266] width 313 height 322
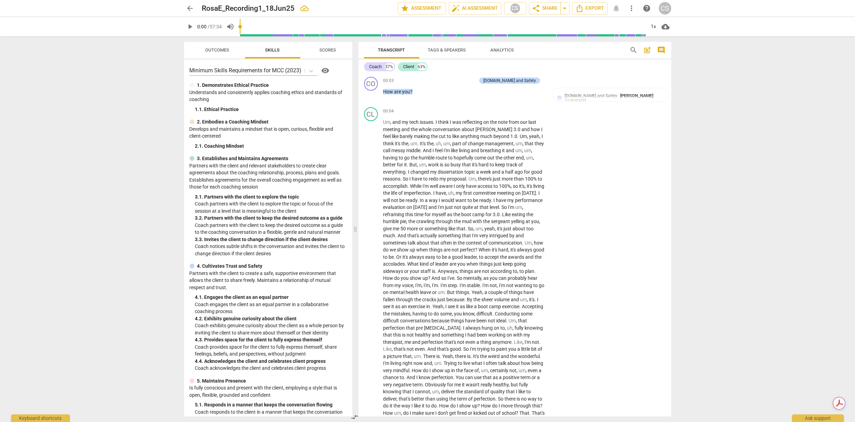
click at [217, 49] on span "Outcomes" at bounding box center [217, 49] width 24 height 5
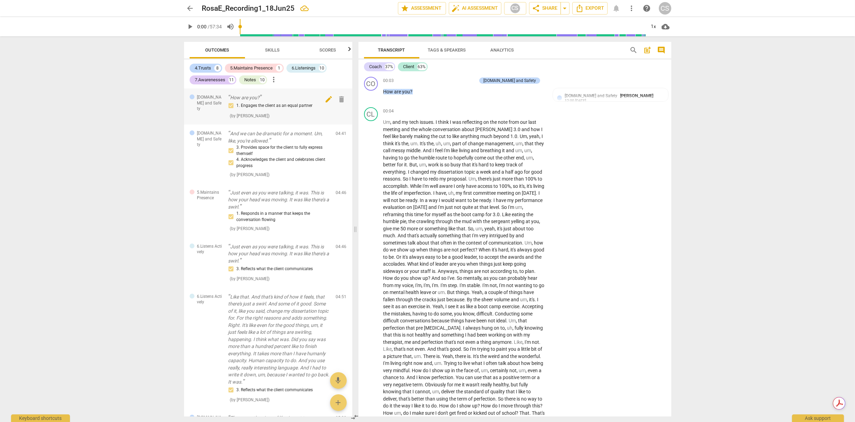
click at [340, 99] on span "delete" at bounding box center [341, 99] width 8 height 8
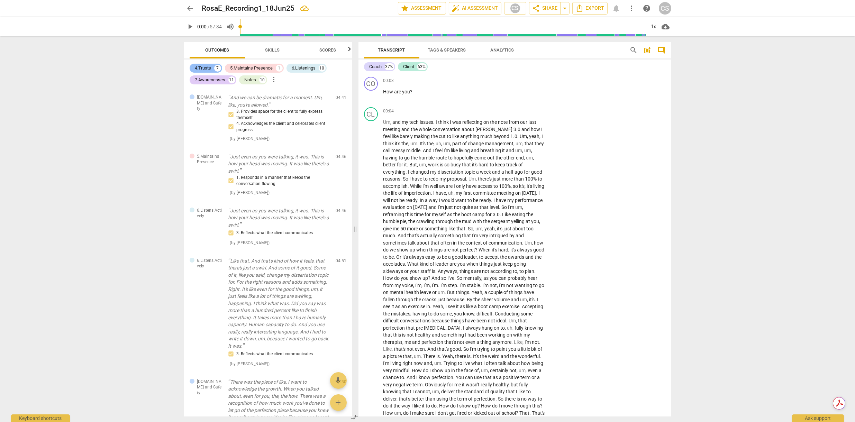
click at [211, 68] on div "4.Trusts" at bounding box center [203, 68] width 16 height 7
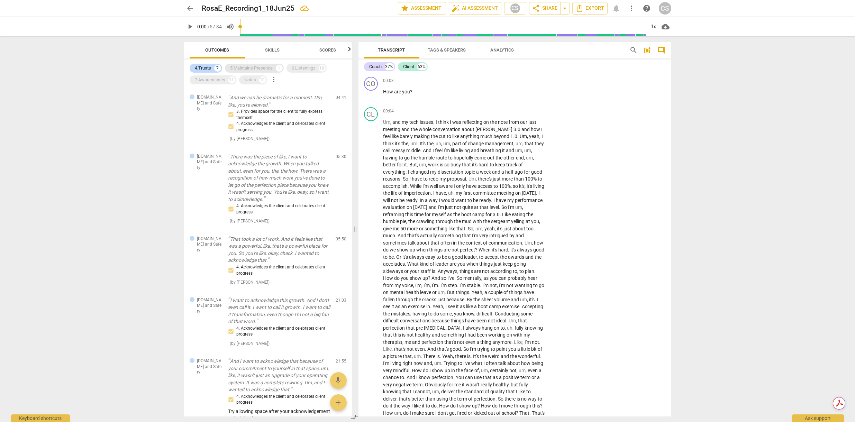
click at [251, 70] on div "5.Maintains Presence" at bounding box center [251, 68] width 43 height 7
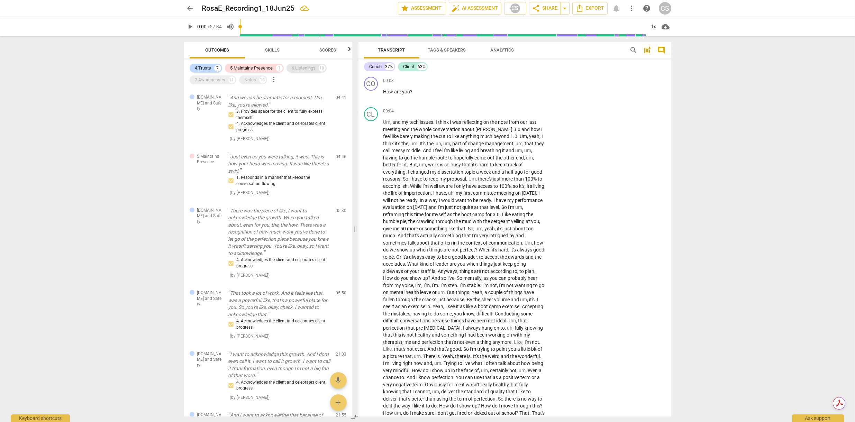
click at [309, 68] on div "6.Listenings" at bounding box center [304, 68] width 24 height 7
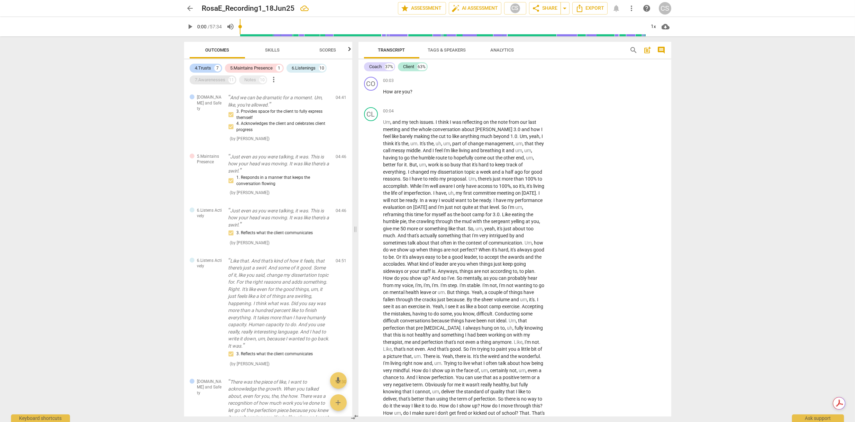
drag, startPoint x: 208, startPoint y: 80, endPoint x: 253, endPoint y: 82, distance: 44.7
click at [211, 81] on div "7.Awarenesses" at bounding box center [210, 79] width 30 height 7
click at [251, 81] on div "Notes" at bounding box center [251, 79] width 12 height 7
click at [367, 95] on span "play_arrow" at bounding box center [371, 95] width 8 height 8
click at [372, 96] on span "pause" at bounding box center [371, 95] width 8 height 8
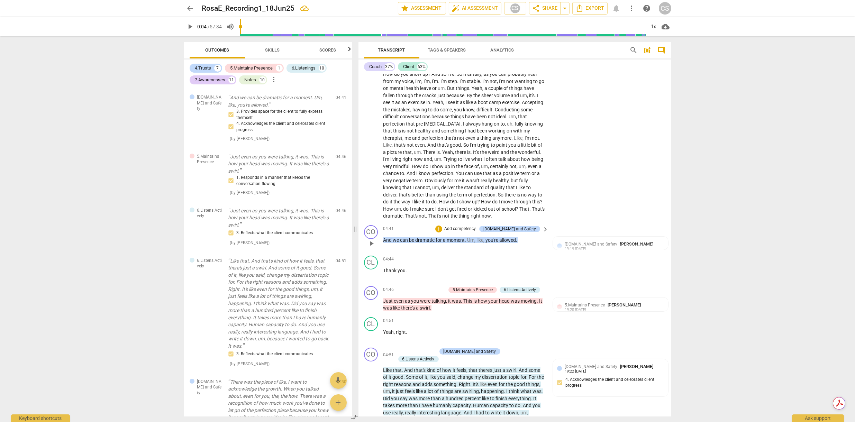
scroll to position [200, 0]
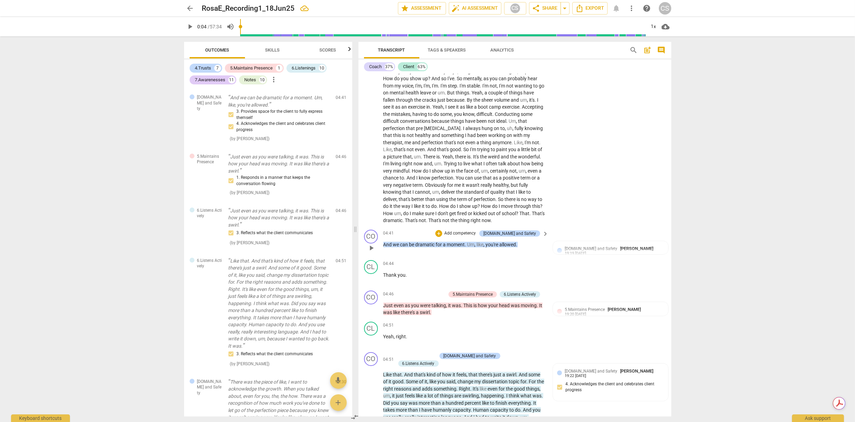
click at [370, 252] on span "play_arrow" at bounding box center [371, 248] width 8 height 8
click at [370, 252] on span "pause" at bounding box center [371, 248] width 8 height 8
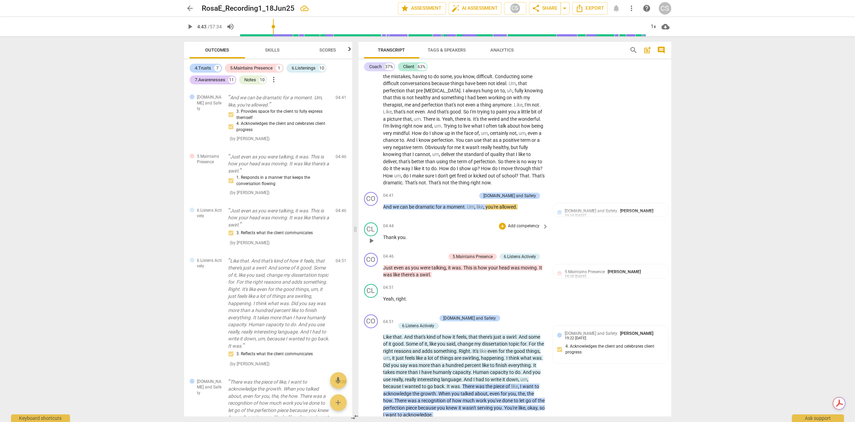
scroll to position [251, 0]
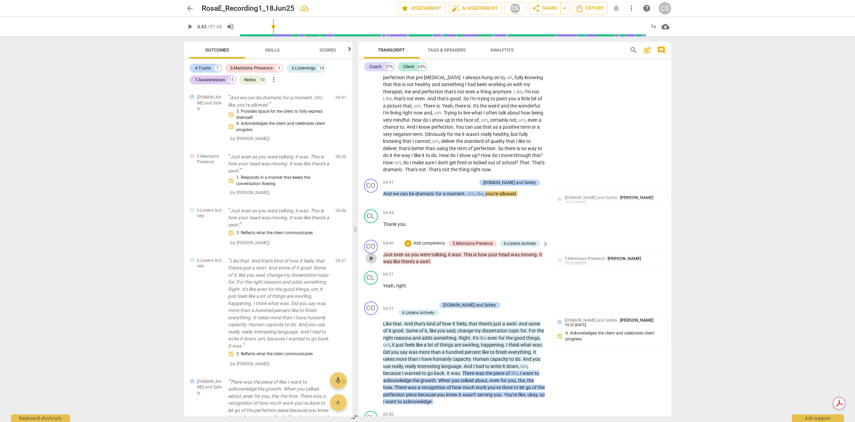
click at [374, 263] on span "play_arrow" at bounding box center [371, 258] width 8 height 8
click at [374, 263] on span "pause" at bounding box center [371, 258] width 8 height 8
click at [374, 263] on span "play_arrow" at bounding box center [371, 258] width 8 height 8
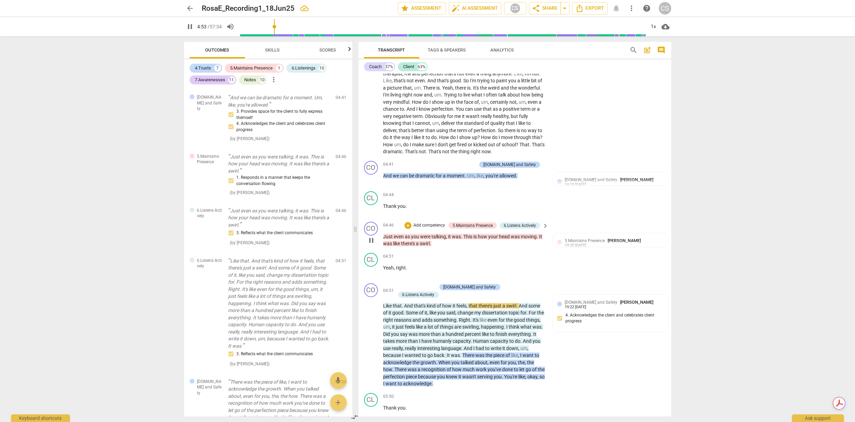
scroll to position [268, 0]
click at [373, 245] on span "pause" at bounding box center [371, 241] width 8 height 8
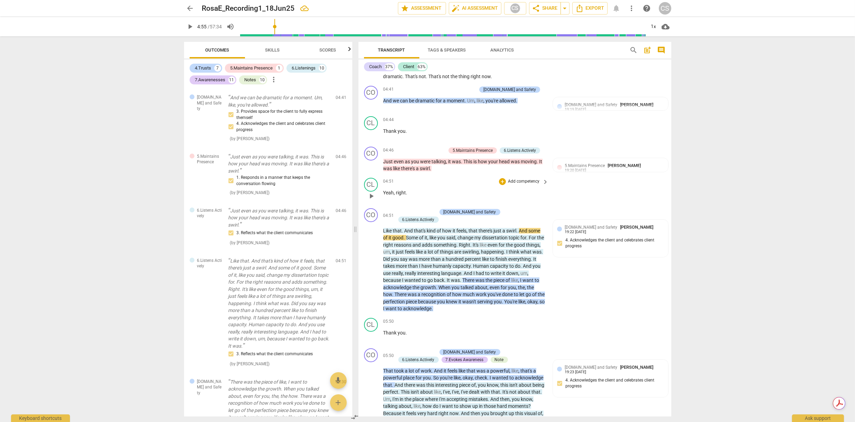
scroll to position [344, 0]
click at [374, 267] on span "play_arrow" at bounding box center [371, 266] width 8 height 8
click at [383, 228] on span "Like" at bounding box center [388, 231] width 10 height 6
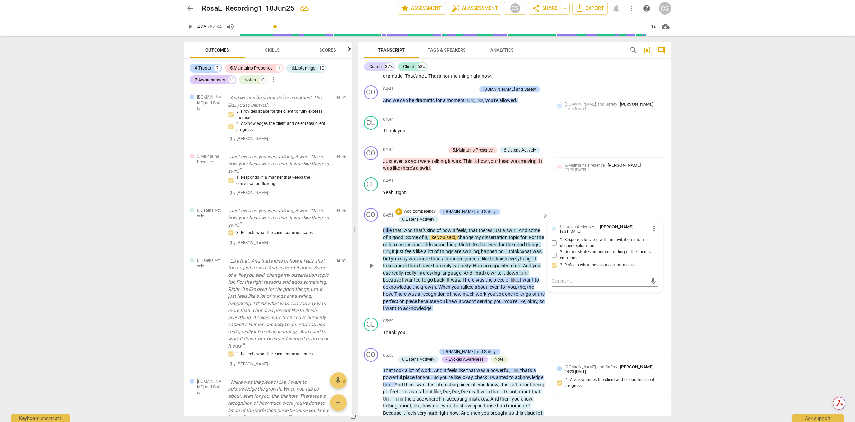
click at [383, 228] on span "Like" at bounding box center [388, 231] width 10 height 6
click at [371, 268] on span "pause" at bounding box center [371, 266] width 8 height 8
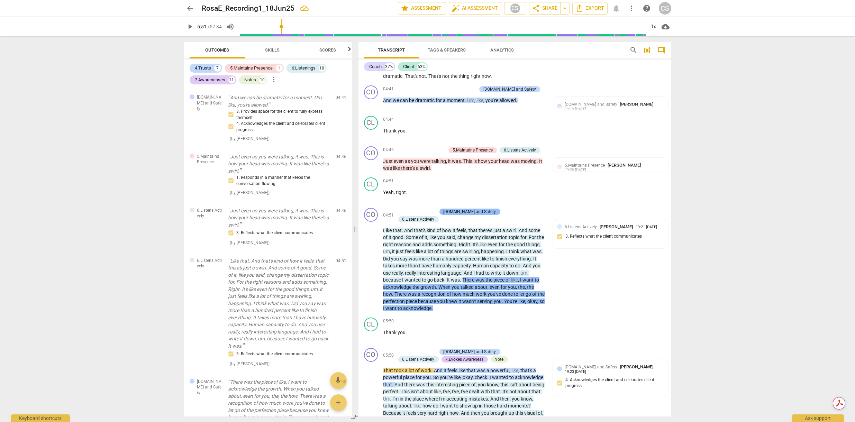
click at [480, 215] on div "[DOMAIN_NAME] and Safety" at bounding box center [470, 212] width 53 height 6
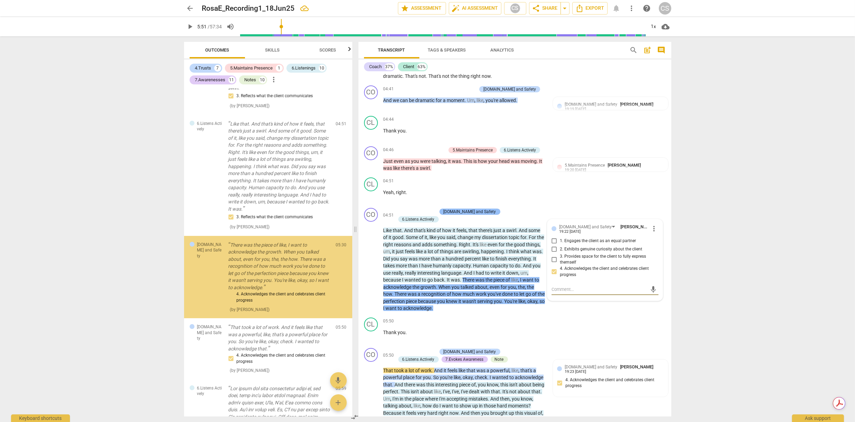
scroll to position [162, 0]
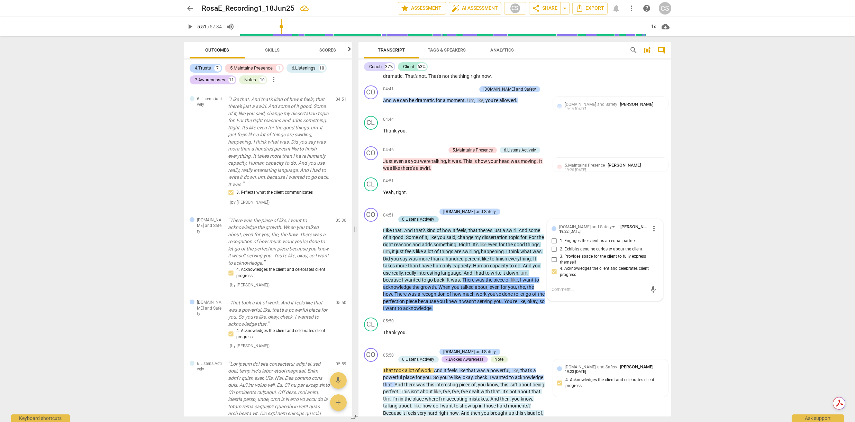
click at [435, 217] on div "6.Listens Actively" at bounding box center [419, 219] width 32 height 6
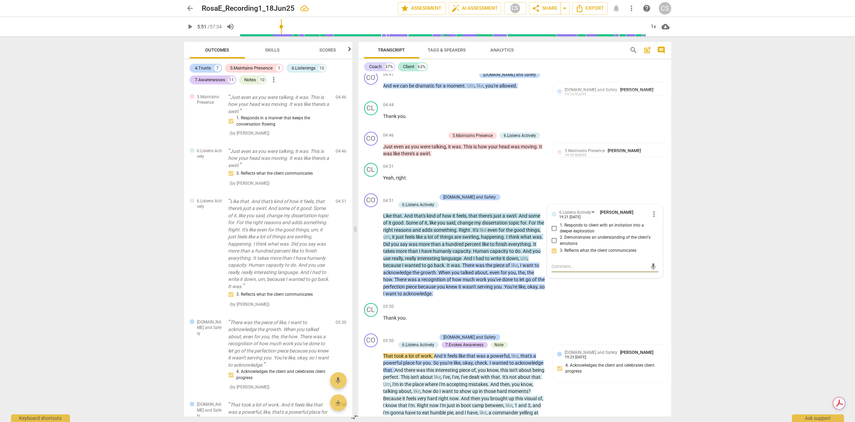
scroll to position [364, 0]
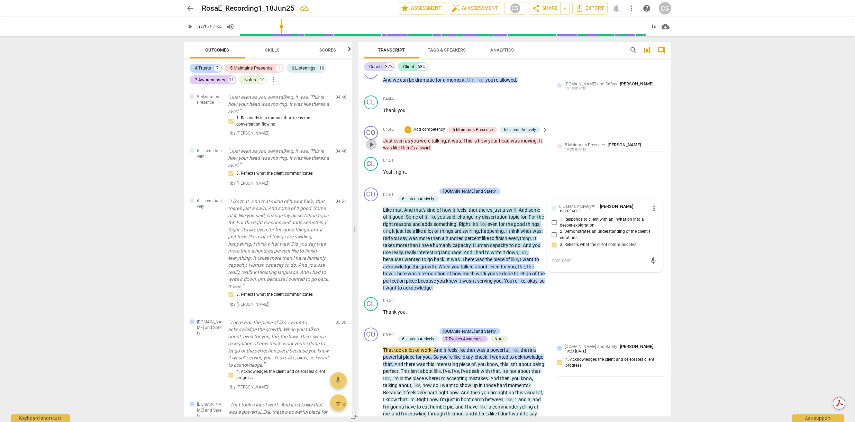
click at [371, 149] on span "play_arrow" at bounding box center [371, 145] width 8 height 8
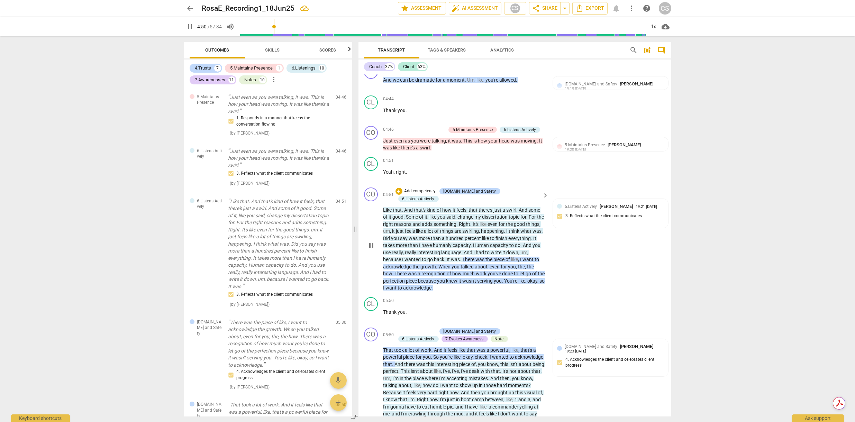
click at [370, 247] on span "pause" at bounding box center [371, 245] width 8 height 8
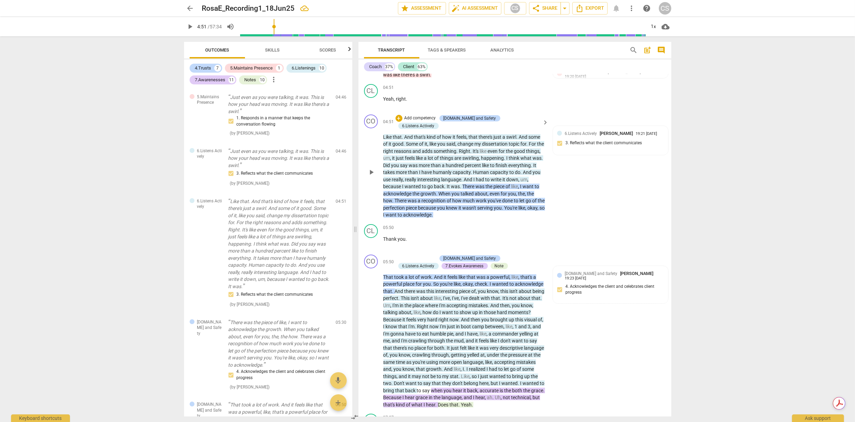
scroll to position [438, 0]
click at [476, 184] on span "There" at bounding box center [469, 186] width 13 height 6
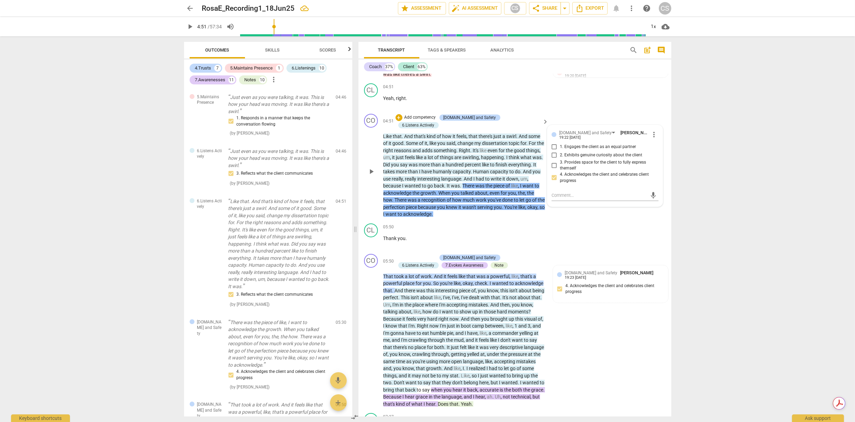
click at [476, 184] on span "There" at bounding box center [469, 186] width 13 height 6
click at [371, 173] on span "pause" at bounding box center [371, 172] width 8 height 8
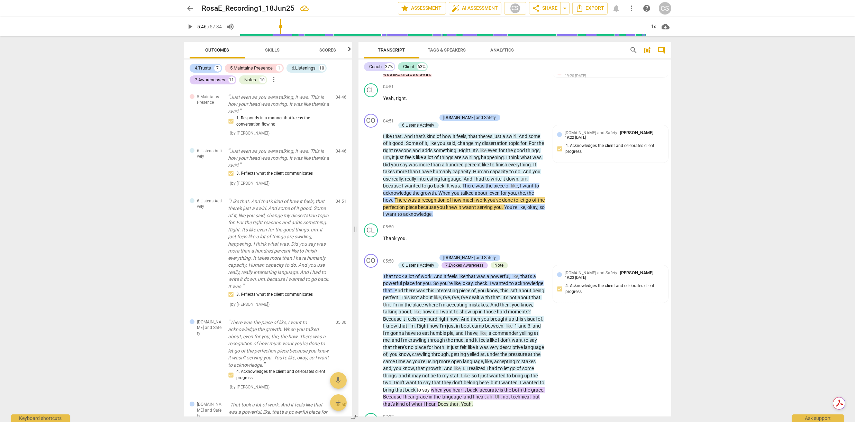
click at [476, 183] on span "There" at bounding box center [469, 186] width 13 height 6
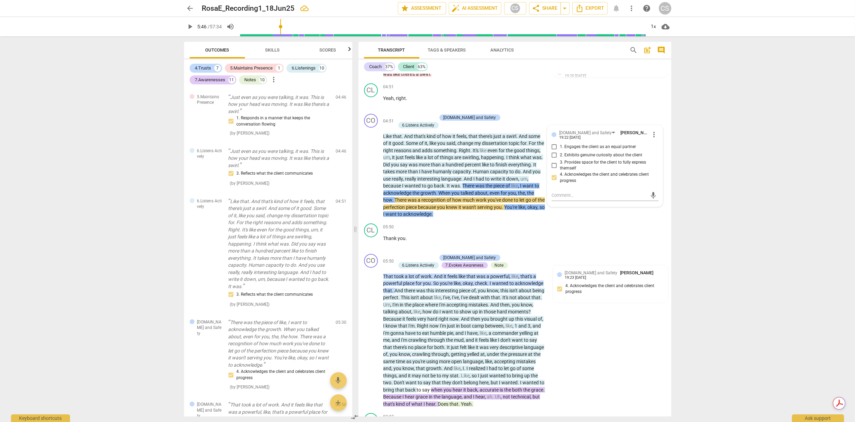
click at [476, 183] on span "There" at bounding box center [469, 186] width 13 height 6
click at [369, 173] on span "pause" at bounding box center [371, 172] width 8 height 8
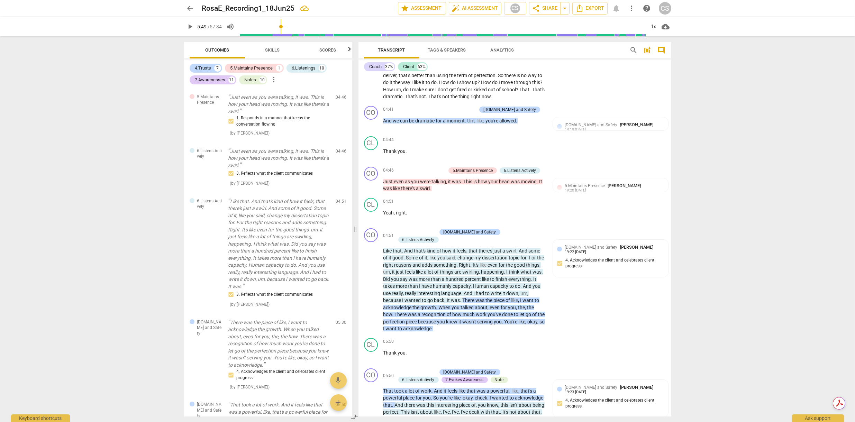
scroll to position [322, 0]
click at [371, 191] on span "play_arrow" at bounding box center [371, 187] width 8 height 8
click at [371, 191] on span "pause" at bounding box center [371, 187] width 8 height 8
click at [543, 9] on span "share Share" at bounding box center [545, 8] width 26 height 8
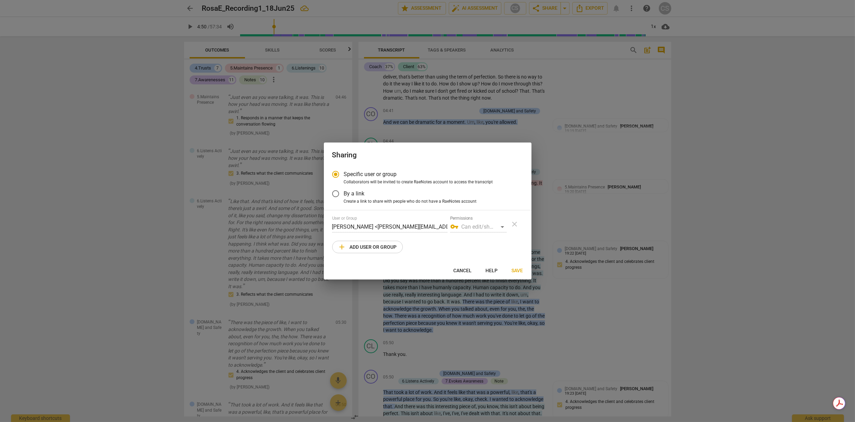
click at [336, 196] on input "By a link" at bounding box center [335, 194] width 17 height 17
click at [336, 174] on input "Specific user or group" at bounding box center [335, 173] width 17 height 17
click at [367, 247] on span "add Add user or group" at bounding box center [367, 247] width 59 height 8
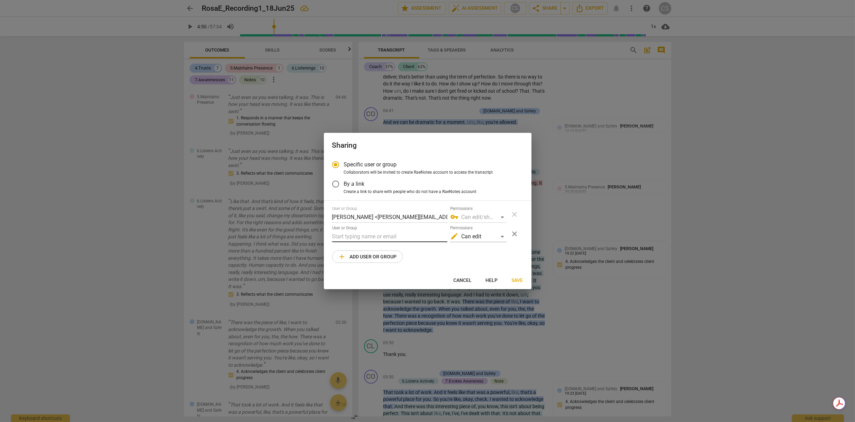
click at [362, 238] on input "text" at bounding box center [389, 236] width 115 height 11
click at [514, 281] on span "Save" at bounding box center [517, 280] width 11 height 7
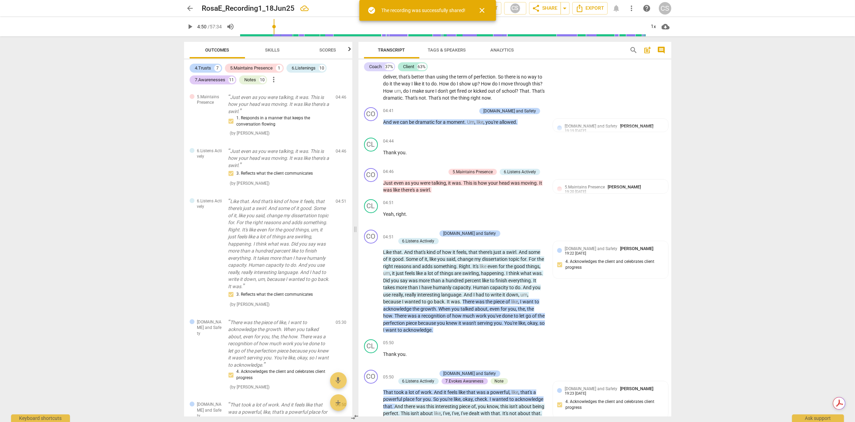
click at [483, 10] on span "close" at bounding box center [482, 10] width 8 height 8
